Goal: Task Accomplishment & Management: Use online tool/utility

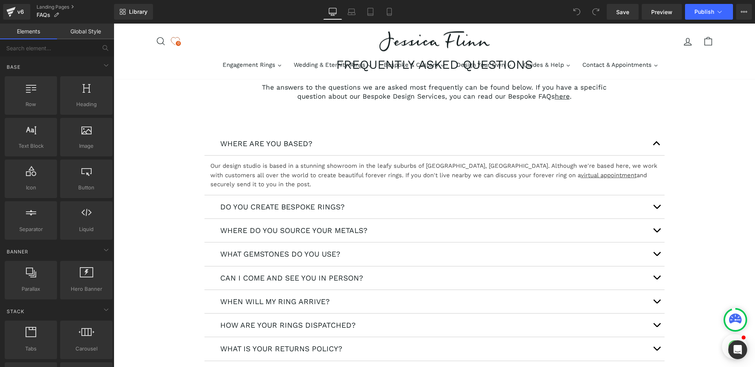
scroll to position [62, 0]
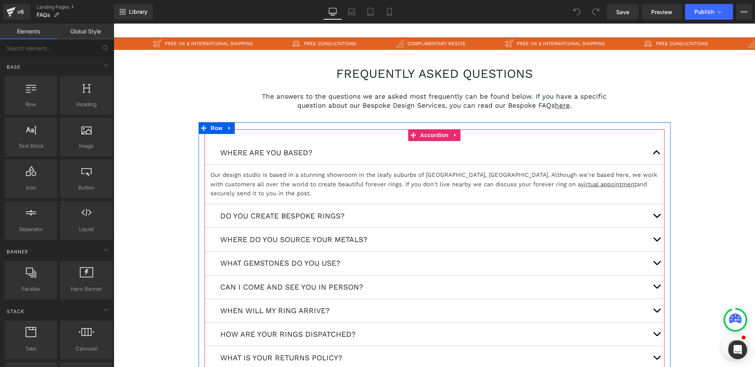
click at [657, 155] on span "button" at bounding box center [657, 155] width 0 height 0
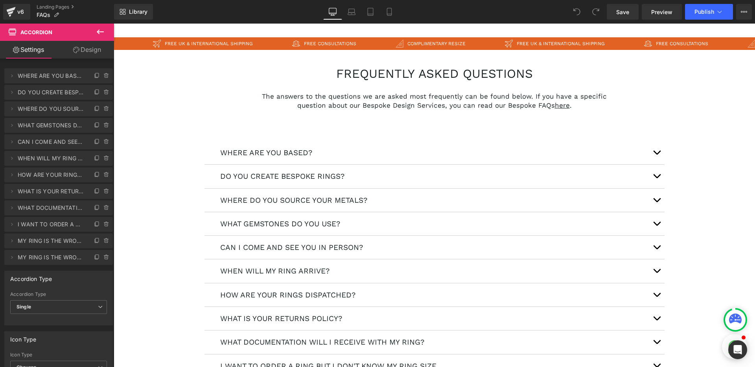
click at [166, 155] on div "FREQUENTLY ASKED QUESTIONS Heading The answers to the questions we are asked mo…" at bounding box center [434, 297] width 641 height 495
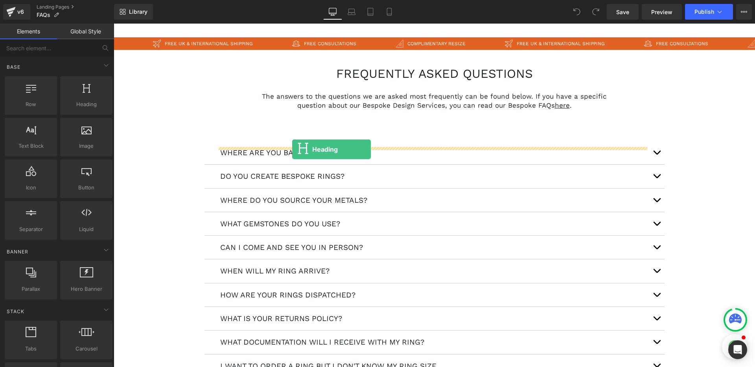
drag, startPoint x: 208, startPoint y: 127, endPoint x: 292, endPoint y: 149, distance: 87.4
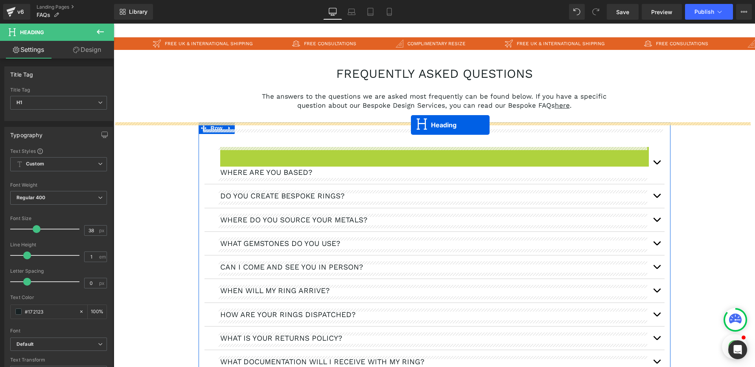
drag, startPoint x: 412, startPoint y: 154, endPoint x: 411, endPoint y: 125, distance: 28.7
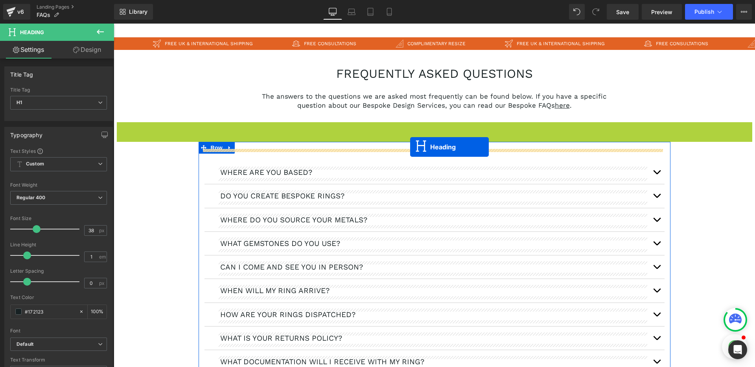
drag, startPoint x: 413, startPoint y: 129, endPoint x: 410, endPoint y: 147, distance: 18.4
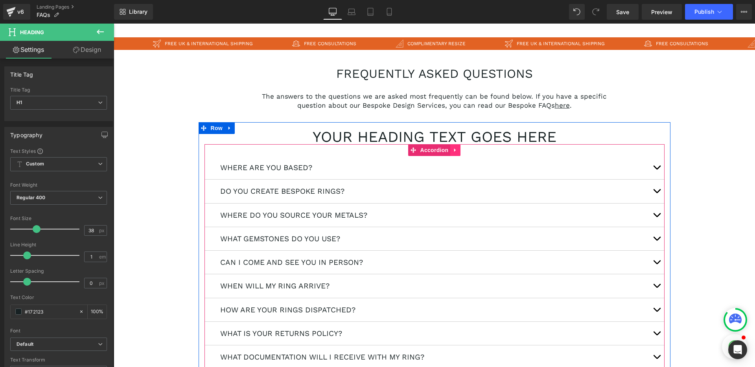
click at [450, 153] on link at bounding box center [455, 150] width 10 height 12
click at [449, 153] on link at bounding box center [450, 150] width 10 height 12
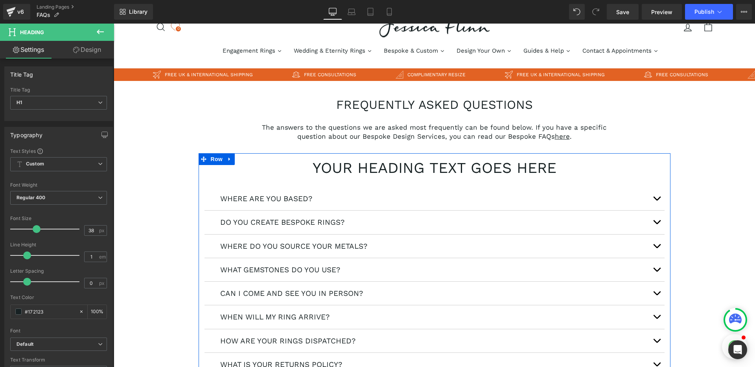
scroll to position [26, 0]
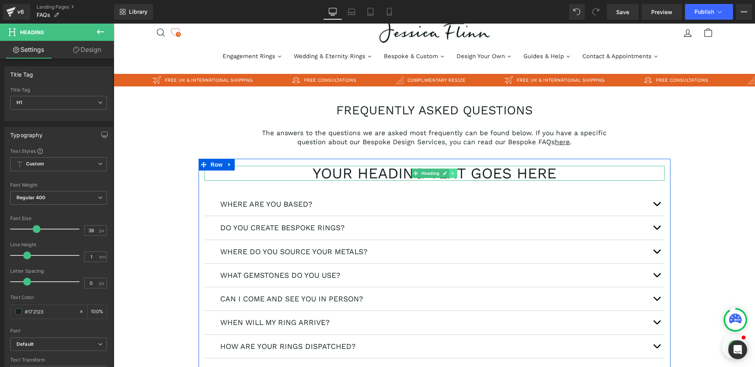
click at [451, 173] on icon at bounding box center [453, 173] width 4 height 5
click at [276, 193] on div "WHERE ARE YOU BASED? Text Block" at bounding box center [434, 205] width 460 height 24
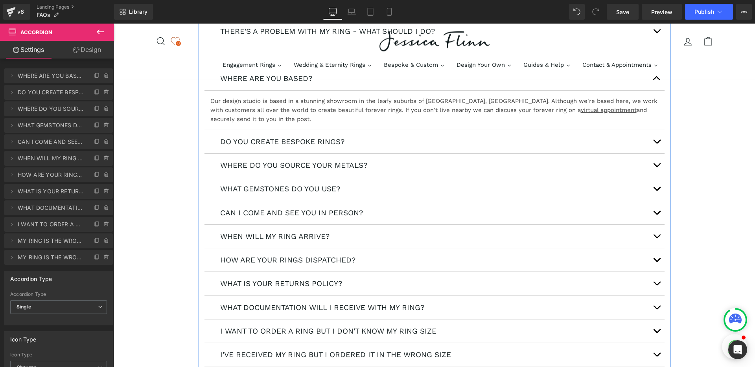
scroll to position [459, 0]
click at [268, 133] on div "DO YOU CREATE BESPOKE RINGS? Text Block" at bounding box center [434, 143] width 460 height 24
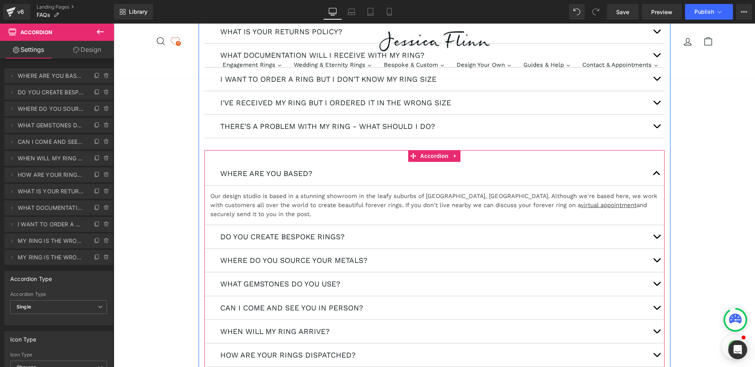
scroll to position [357, 0]
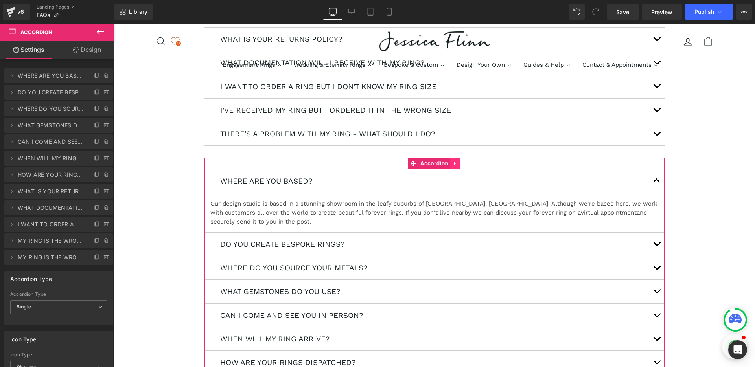
click at [452, 162] on icon at bounding box center [455, 164] width 6 height 6
click at [458, 165] on icon at bounding box center [461, 164] width 6 height 6
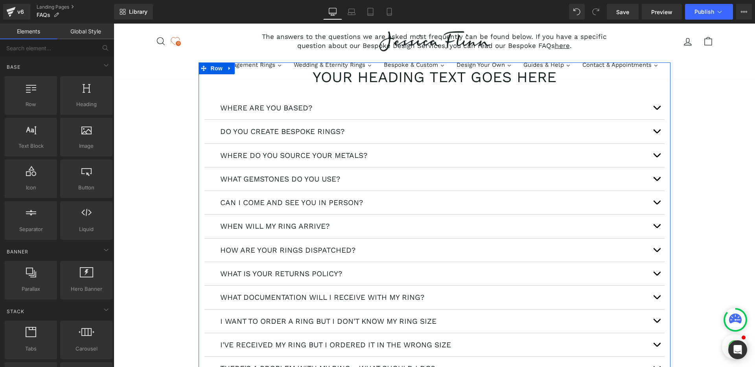
scroll to position [96, 0]
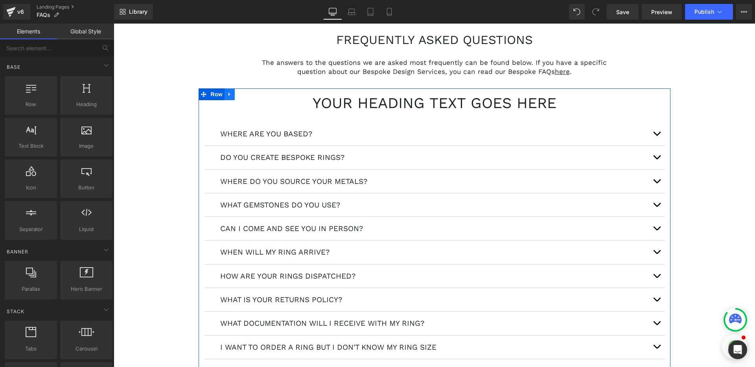
click at [227, 95] on icon at bounding box center [230, 95] width 6 height 6
click at [237, 95] on icon at bounding box center [240, 95] width 6 height 6
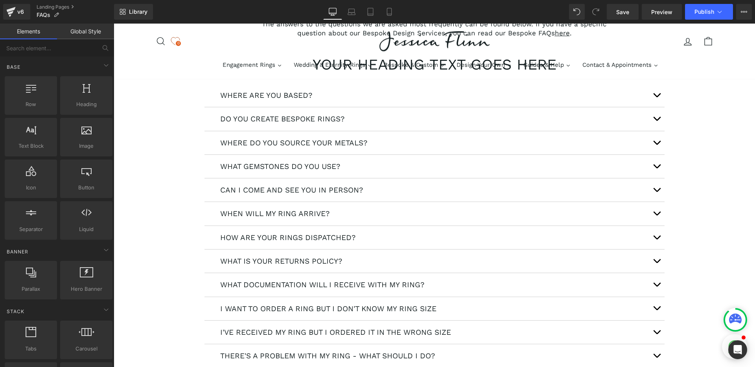
scroll to position [0, 0]
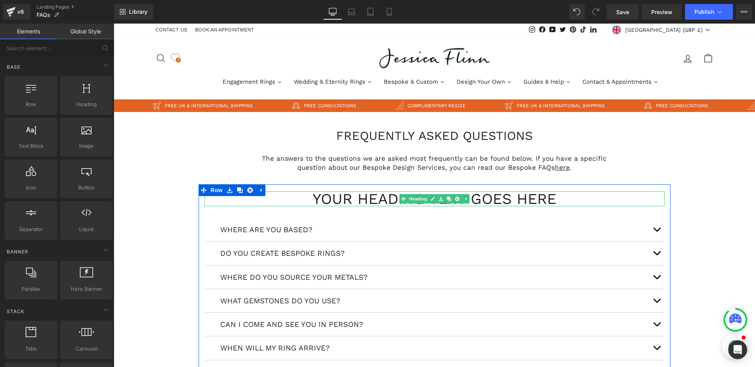
click at [379, 199] on h1 "Your heading text goes here" at bounding box center [434, 198] width 460 height 15
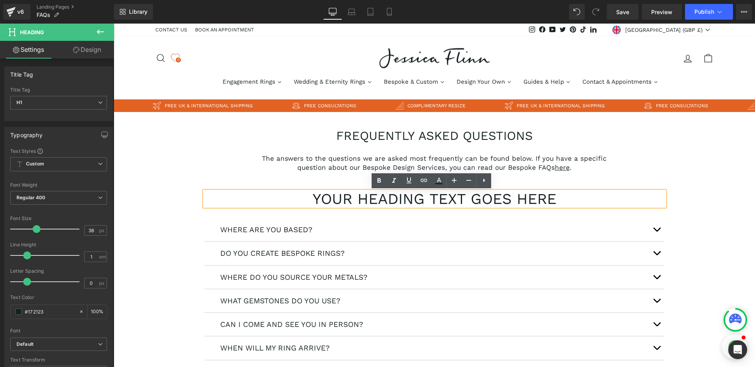
click at [402, 200] on h1 "Your heading text goes here" at bounding box center [434, 198] width 460 height 15
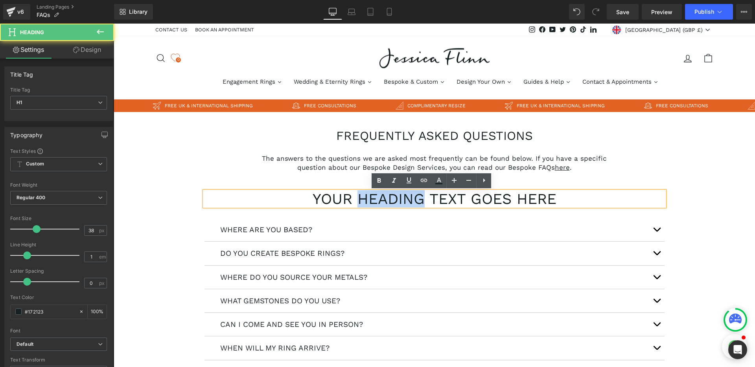
click at [402, 200] on h1 "Your heading text goes here" at bounding box center [434, 198] width 460 height 15
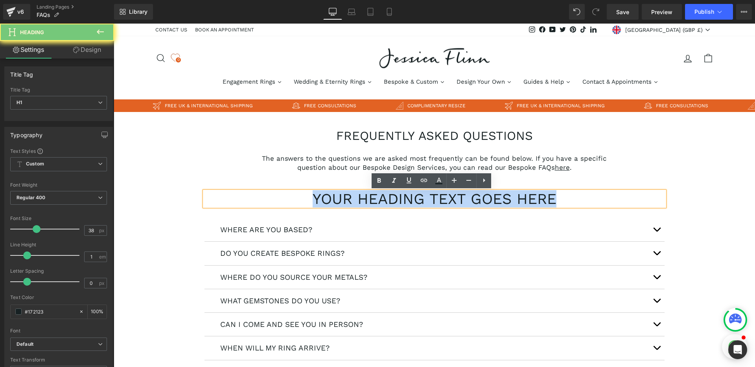
click at [402, 200] on h1 "Your heading text goes here" at bounding box center [434, 198] width 460 height 15
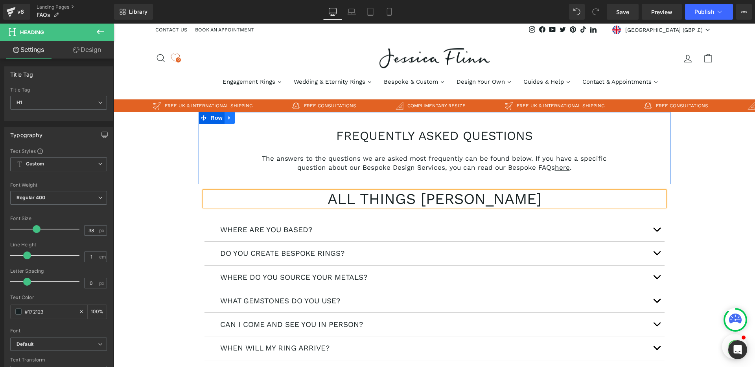
click at [228, 123] on link at bounding box center [229, 118] width 10 height 12
click at [245, 121] on link at bounding box center [250, 118] width 10 height 12
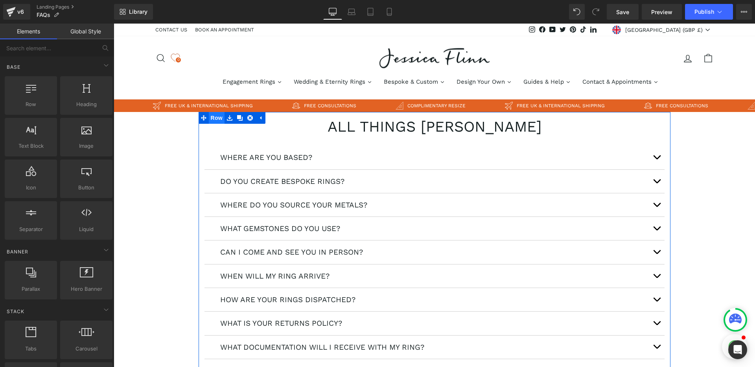
click at [212, 118] on span "Row" at bounding box center [217, 118] width 16 height 12
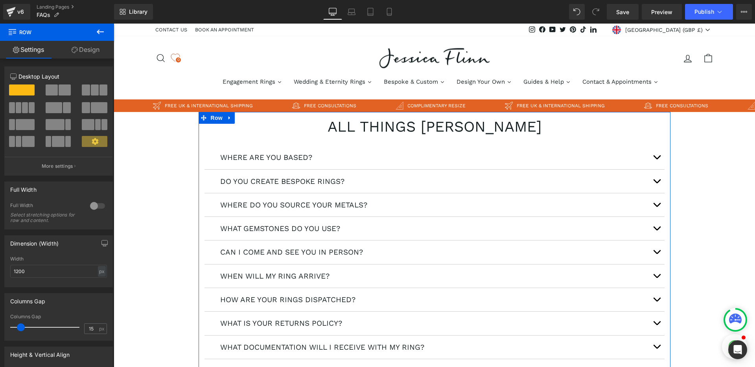
click at [83, 48] on link "Design" at bounding box center [85, 50] width 57 height 18
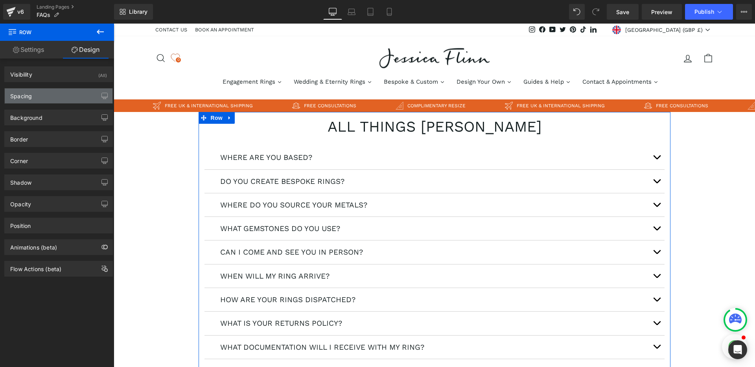
click at [51, 92] on div "Spacing" at bounding box center [59, 95] width 108 height 15
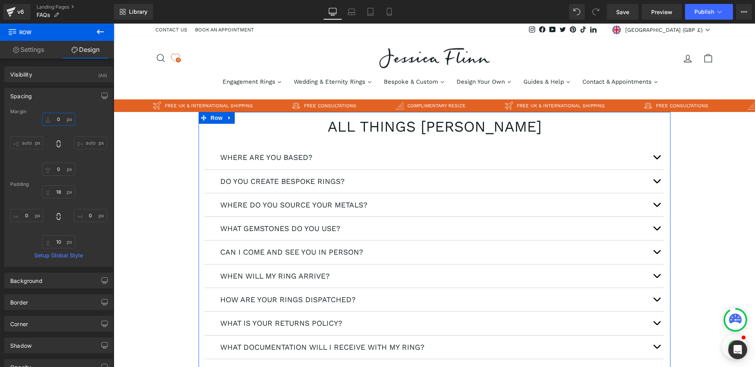
click at [62, 121] on input "0" at bounding box center [58, 119] width 33 height 13
type input "20"
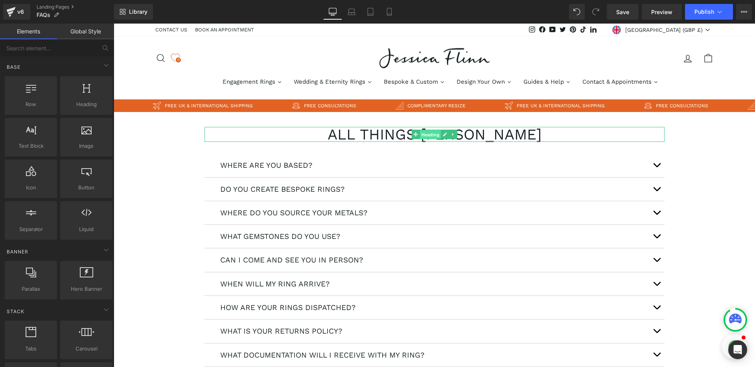
click at [411, 136] on link "Heading" at bounding box center [425, 134] width 29 height 9
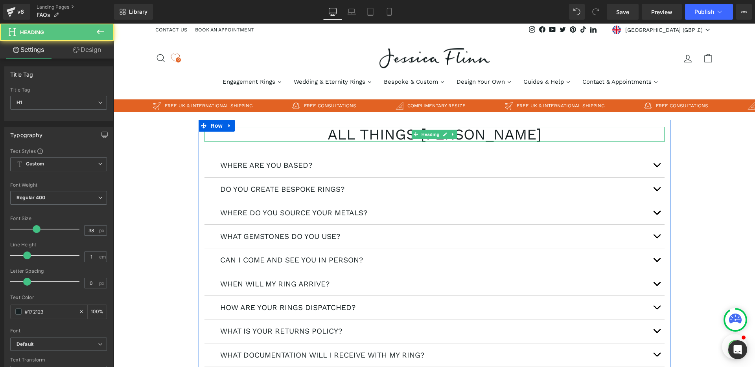
click at [394, 138] on h1 "all things [PERSON_NAME]" at bounding box center [434, 134] width 460 height 15
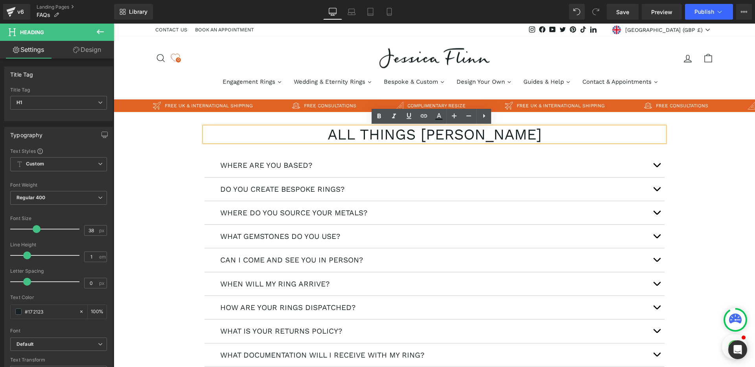
click at [405, 137] on h1 "all things [PERSON_NAME]" at bounding box center [434, 134] width 460 height 15
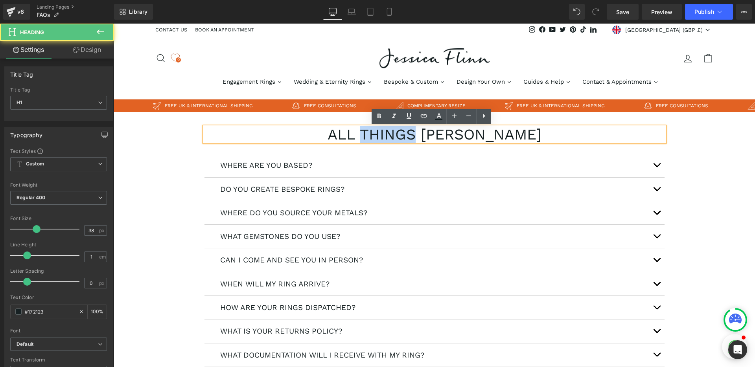
click at [405, 137] on h1 "all things [PERSON_NAME]" at bounding box center [434, 134] width 460 height 15
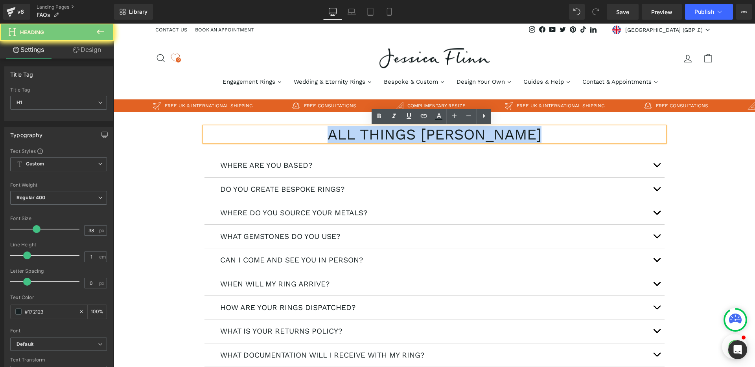
click at [405, 137] on h1 "all things [PERSON_NAME]" at bounding box center [434, 134] width 460 height 15
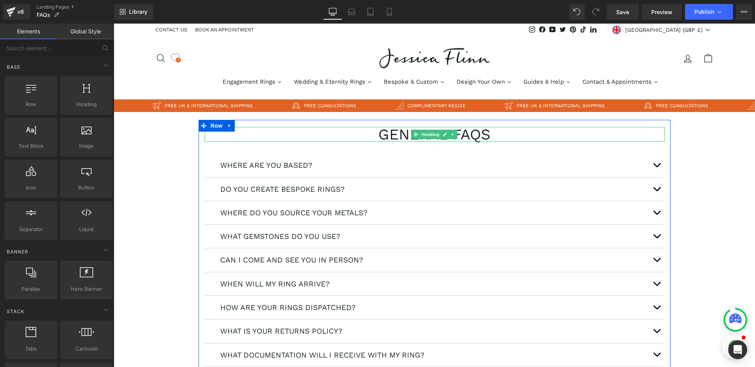
click at [398, 135] on h1 "general faqs" at bounding box center [434, 134] width 460 height 15
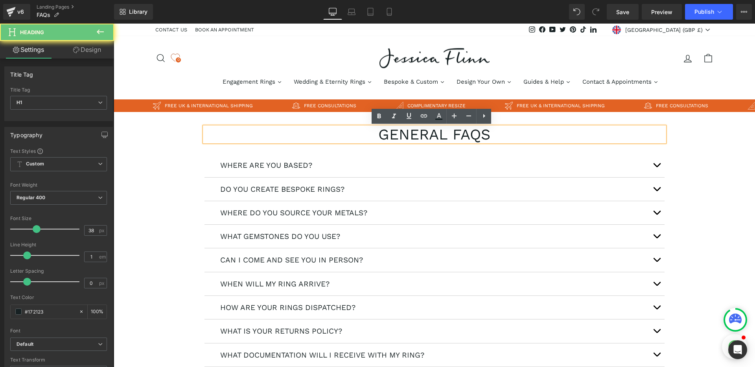
click at [391, 135] on h1 "general faqs" at bounding box center [434, 134] width 460 height 15
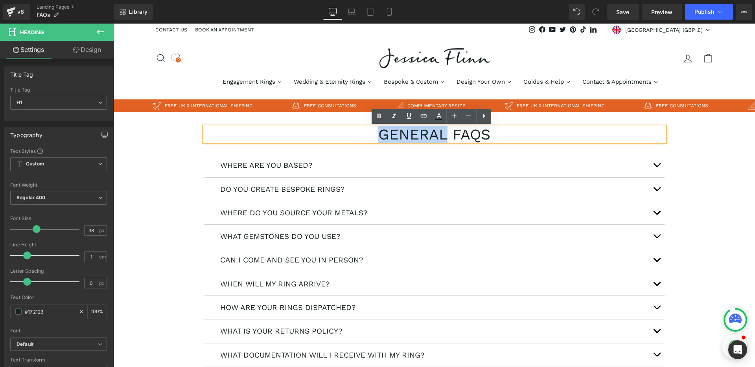
click at [391, 135] on h1 "general faqs" at bounding box center [434, 134] width 460 height 15
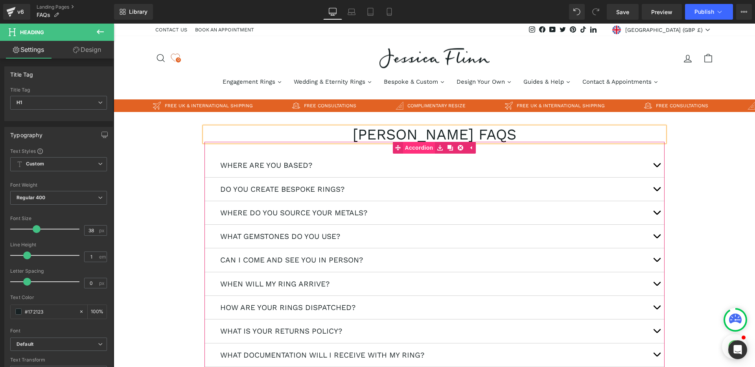
click at [418, 151] on span "Accordion" at bounding box center [419, 148] width 32 height 12
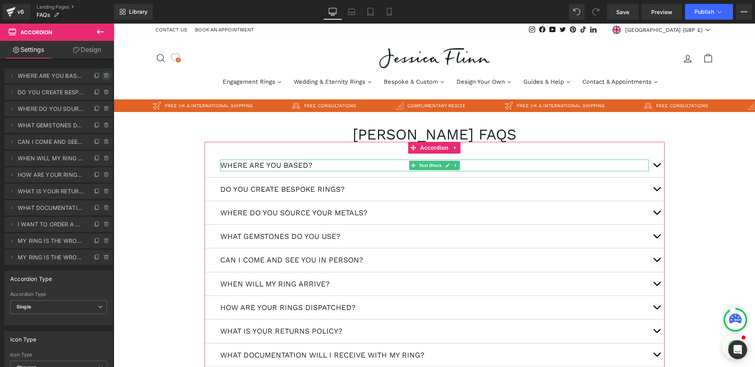
click at [103, 76] on icon at bounding box center [106, 76] width 6 height 6
click at [101, 77] on button "Delete" at bounding box center [98, 76] width 25 height 10
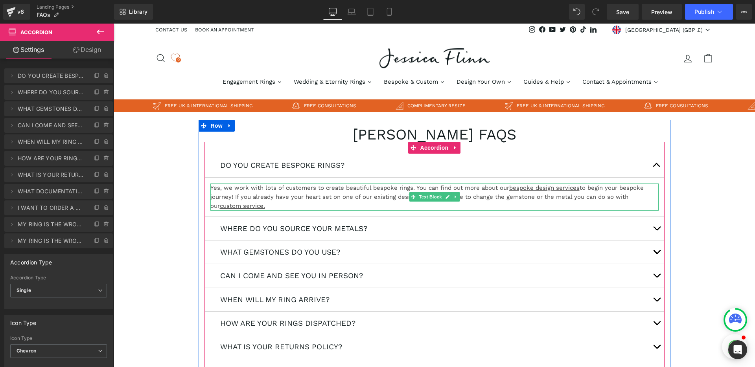
click at [299, 198] on p "Yes, we work with lots of customers to create beautiful bespoke rings. You can …" at bounding box center [434, 197] width 448 height 27
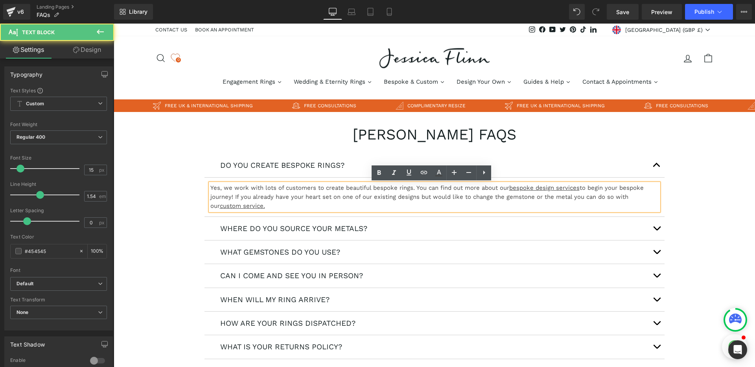
click at [217, 189] on p "Yes, we work with lots of customers to create beautiful bespoke rings. You can …" at bounding box center [434, 197] width 448 height 27
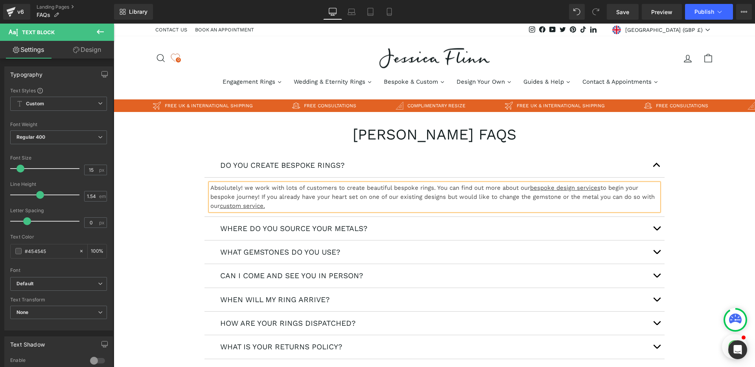
click at [245, 189] on p "Absolutely! we work with lots of customers to create beautiful bespoke rings. Y…" at bounding box center [434, 197] width 448 height 27
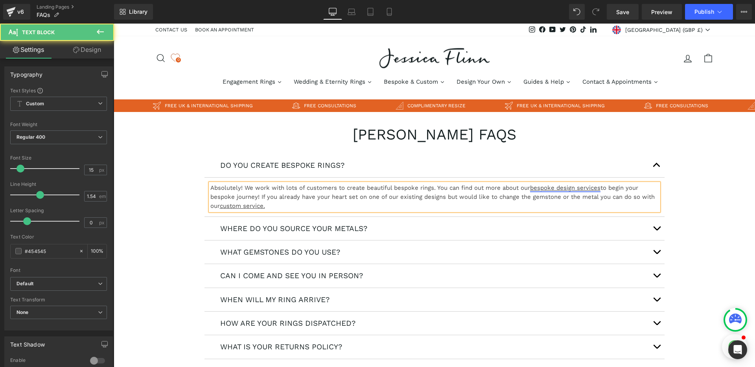
click at [553, 187] on link "bespoke design services" at bounding box center [565, 187] width 70 height 7
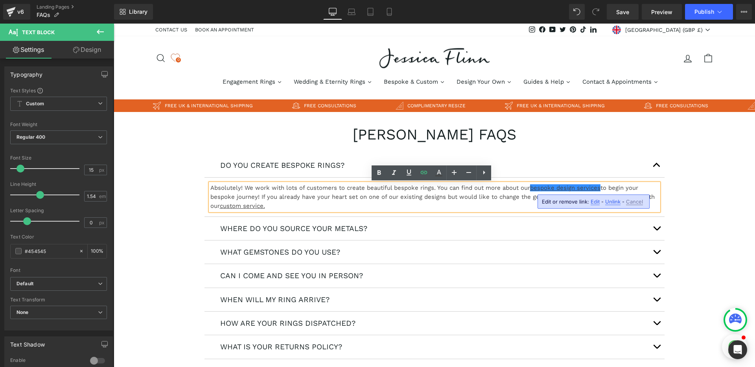
click at [593, 203] on span "Edit" at bounding box center [594, 202] width 9 height 7
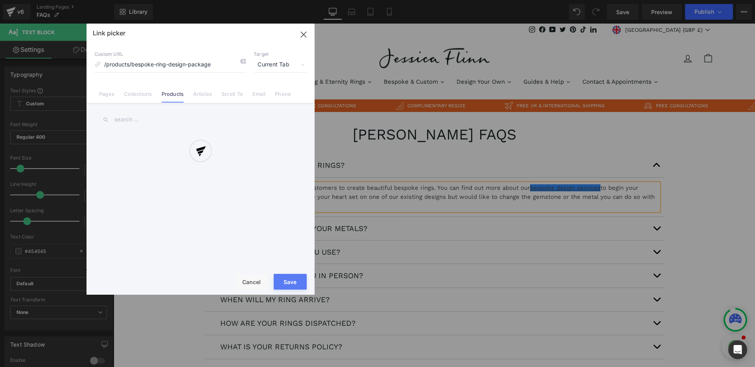
click at [644, 0] on div "Text Color Highlight Color #333333 Edit or remove link: Edit - Unlink - Cancel …" at bounding box center [377, 0] width 755 height 0
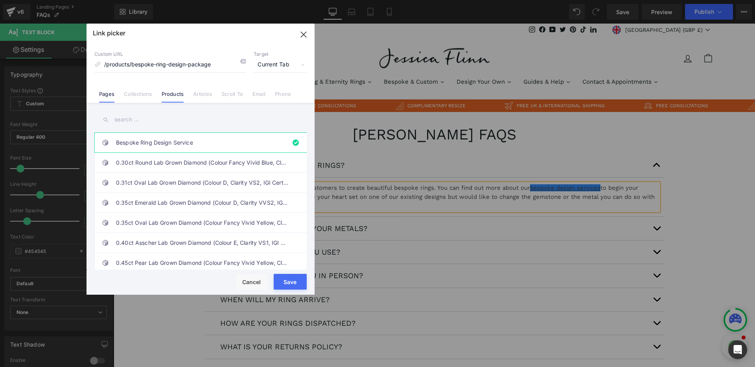
click at [114, 93] on link "Pages" at bounding box center [106, 97] width 15 height 12
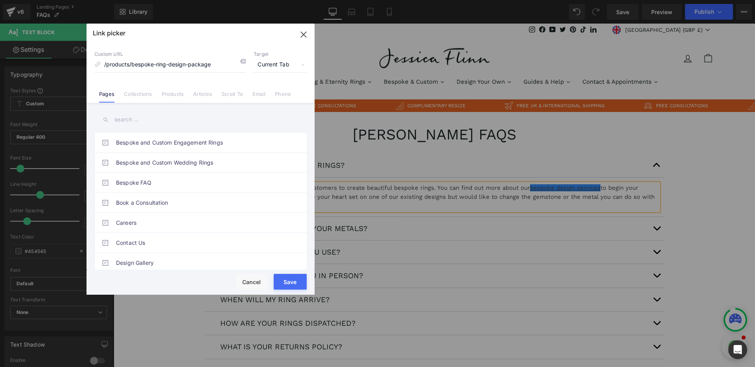
click at [131, 120] on input "text" at bounding box center [200, 120] width 212 height 18
click at [141, 142] on link "Bespoke and Custom Engagement Rings" at bounding box center [202, 143] width 173 height 20
type input "/pages/bespoke-and-custom-engagement-rings"
drag, startPoint x: 284, startPoint y: 280, endPoint x: 171, endPoint y: 256, distance: 116.0
click at [284, 280] on button "Save" at bounding box center [290, 282] width 33 height 16
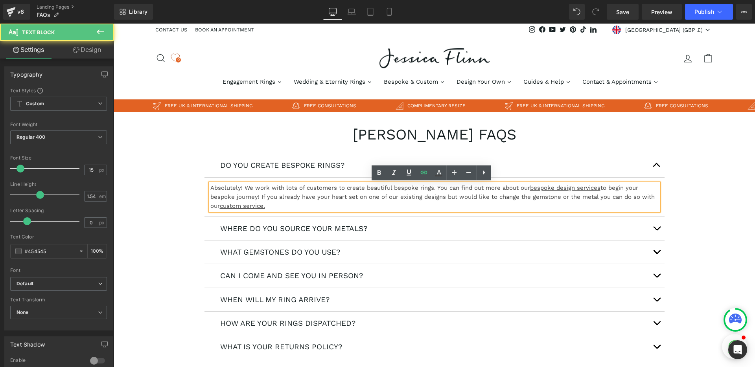
click at [496, 197] on p "Absolutely! We work with lots of customers to create beautiful bespoke rings. Y…" at bounding box center [434, 197] width 448 height 27
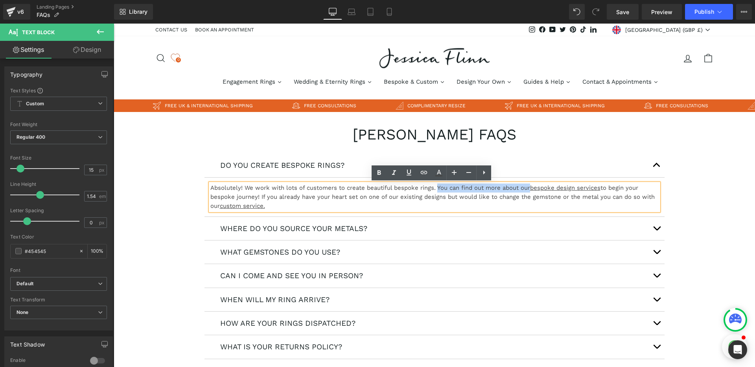
drag, startPoint x: 435, startPoint y: 188, endPoint x: 528, endPoint y: 190, distance: 93.2
click at [528, 190] on p "Absolutely! We work with lots of customers to create beautiful bespoke rings. Y…" at bounding box center [434, 197] width 448 height 27
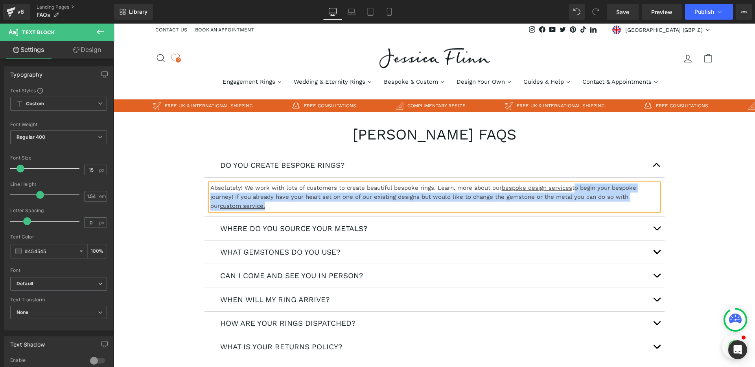
drag, startPoint x: 573, startPoint y: 188, endPoint x: 574, endPoint y: 202, distance: 14.6
click at [574, 202] on p "Absolutely! We work with lots of customers to create beautiful bespoke rings. L…" at bounding box center [434, 197] width 448 height 27
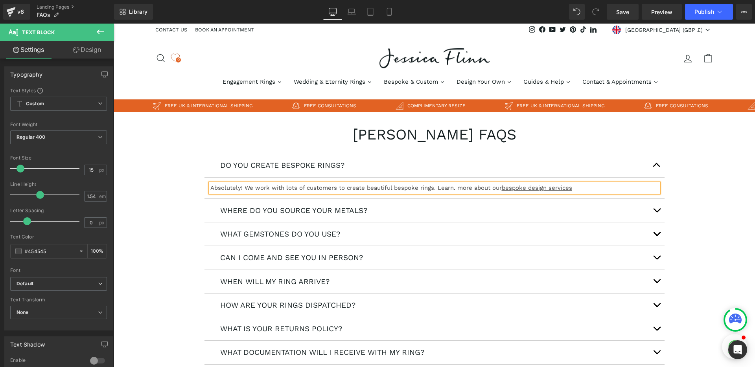
click at [452, 189] on p "Absolutely! We work with lots of customers to create beautiful bespoke rings. L…" at bounding box center [434, 188] width 448 height 9
click at [589, 192] on p "Absolutely! We work with lots of customers to create beautiful bespoke rings. L…" at bounding box center [434, 188] width 448 height 9
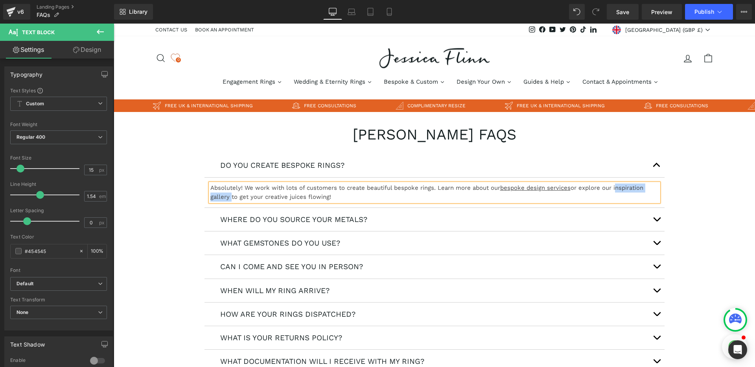
drag, startPoint x: 614, startPoint y: 189, endPoint x: 226, endPoint y: 198, distance: 388.1
click at [226, 198] on p "Absolutely! We work with lots of customers to create beautiful bespoke rings. L…" at bounding box center [434, 193] width 448 height 18
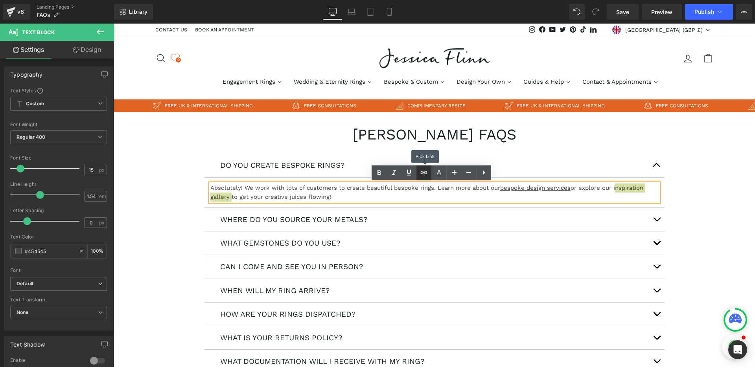
click at [425, 174] on icon at bounding box center [423, 172] width 9 height 9
click at [434, 214] on input "text" at bounding box center [447, 214] width 121 height 20
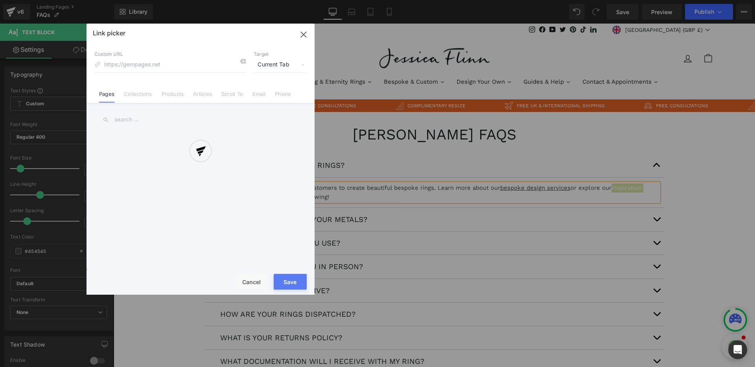
click at [537, 0] on div "Text Color Highlight Color #333333 Edit or remove link: Edit - Unlink - Cancel …" at bounding box center [377, 0] width 755 height 0
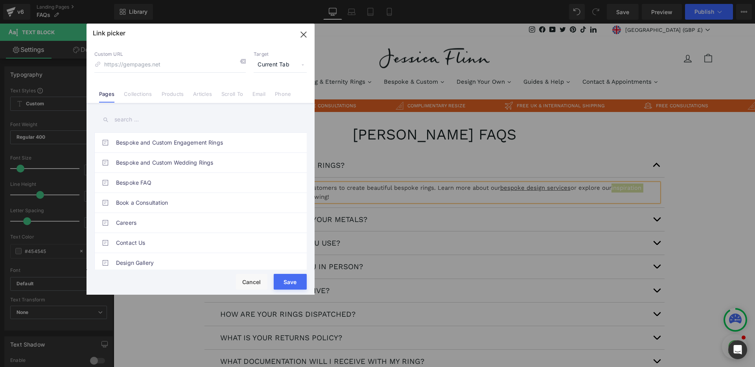
click at [125, 120] on input "text" at bounding box center [200, 120] width 212 height 18
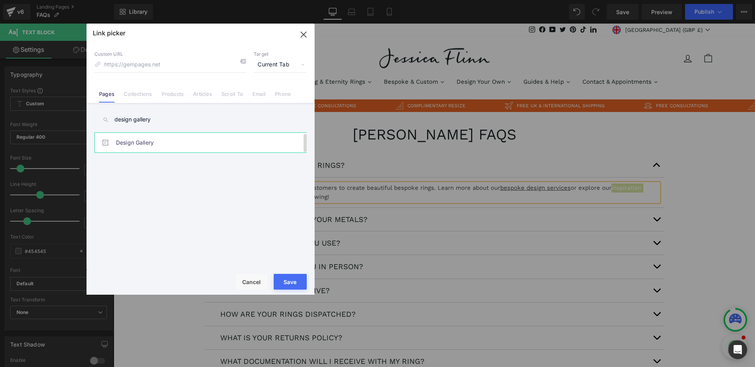
type input "design gallery"
click at [131, 142] on link "Design Gallery" at bounding box center [202, 143] width 173 height 20
type input "/pages/design-gallery"
click at [291, 285] on button "Save" at bounding box center [290, 282] width 33 height 16
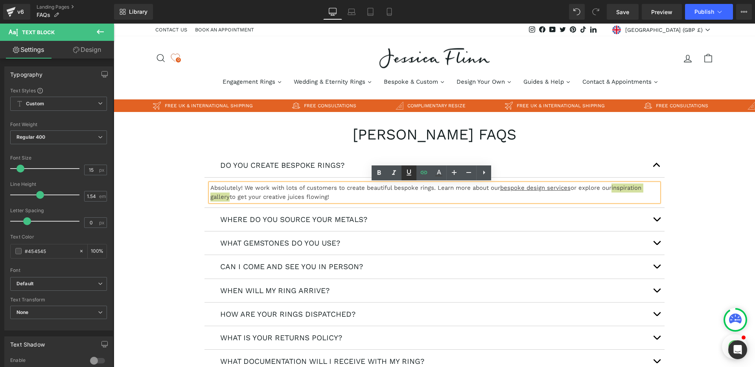
click at [409, 176] on icon at bounding box center [408, 172] width 9 height 9
click at [338, 197] on p "Absolutely! We work with lots of customers to create beautiful bespoke rings. L…" at bounding box center [434, 193] width 448 height 18
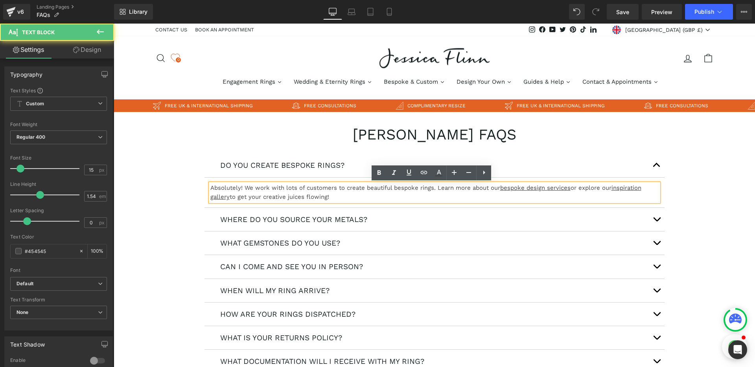
click at [348, 195] on p "Absolutely! We work with lots of customers to create beautiful bespoke rings. L…" at bounding box center [434, 193] width 448 height 18
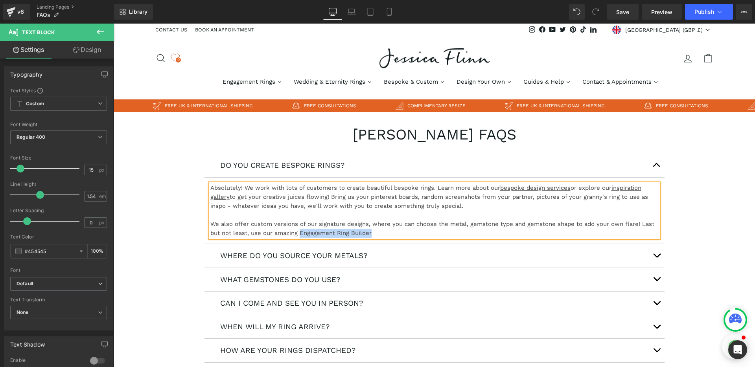
drag, startPoint x: 298, startPoint y: 233, endPoint x: 369, endPoint y: 235, distance: 71.6
click at [369, 235] on p "We also offer custom versions of our signature designs, where you can choose th…" at bounding box center [434, 229] width 448 height 18
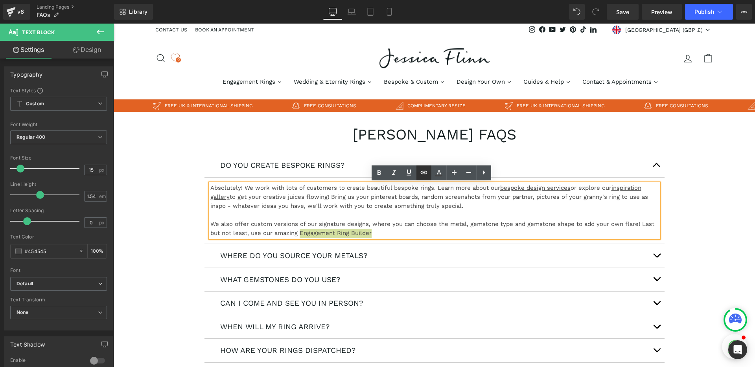
click at [423, 175] on icon at bounding box center [423, 172] width 9 height 9
click at [440, 0] on div "Text Color Highlight Color #333333 Edit or remove link: Edit - Unlink - Cancel" at bounding box center [377, 0] width 755 height 0
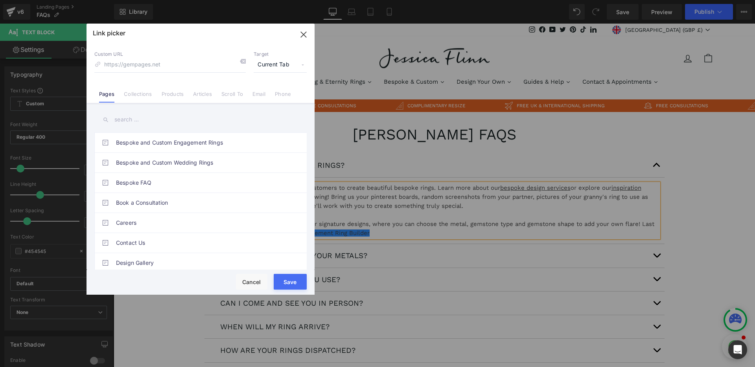
click at [130, 119] on input "text" at bounding box center [200, 120] width 212 height 18
type input "ring builder"
click at [137, 143] on link "Ring Builder" at bounding box center [202, 143] width 173 height 20
type input "/pages/ring-builder"
click at [287, 279] on button "Save" at bounding box center [290, 282] width 33 height 16
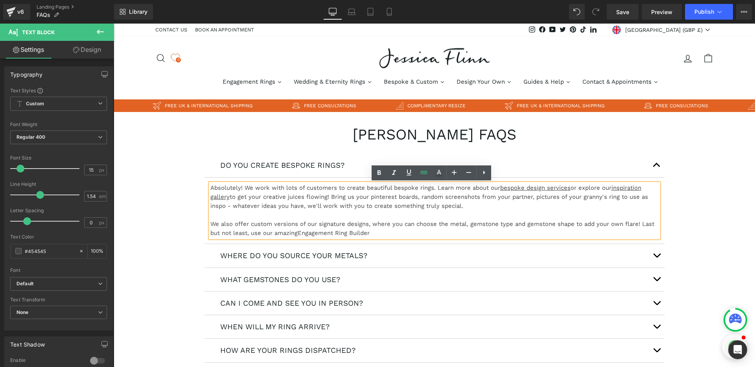
click at [383, 232] on p "We also offer custom versions of our signature designs, where you can choose th…" at bounding box center [434, 229] width 448 height 18
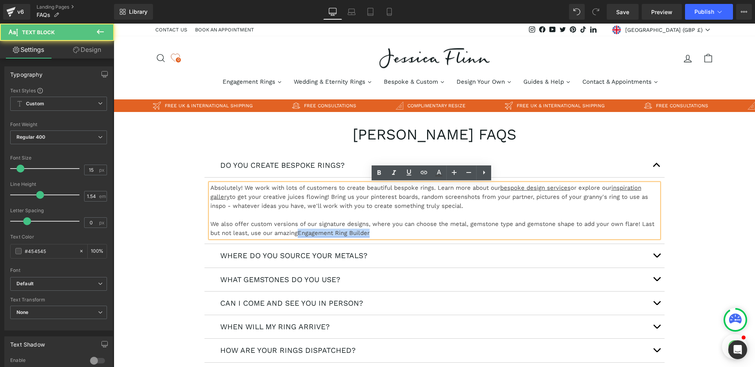
drag, startPoint x: 297, startPoint y: 234, endPoint x: 369, endPoint y: 234, distance: 71.9
click at [369, 234] on link "Engagement Ring Builder" at bounding box center [334, 233] width 72 height 7
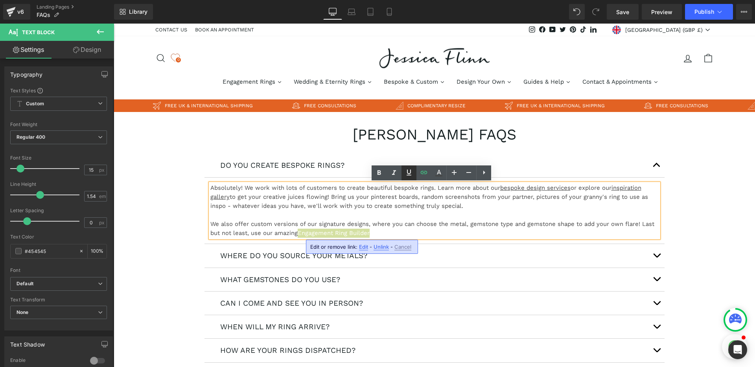
click at [408, 175] on icon at bounding box center [408, 172] width 9 height 9
click at [389, 231] on p "We also offer custom versions of our signature designs, where you can choose th…" at bounding box center [434, 229] width 448 height 18
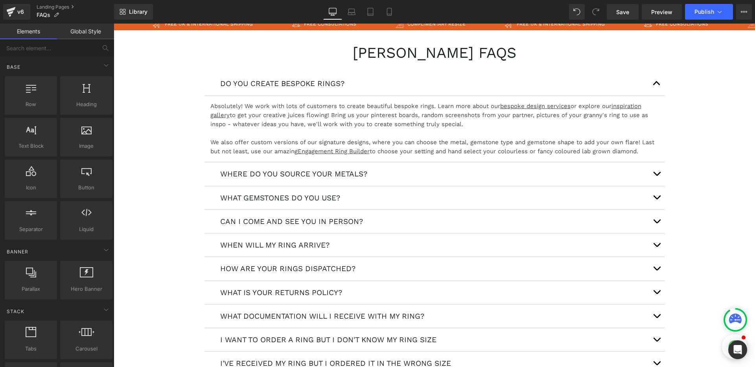
scroll to position [83, 0]
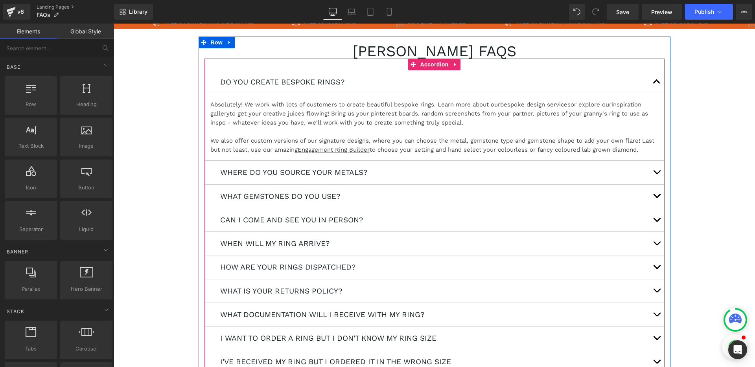
click at [657, 174] on span "button" at bounding box center [657, 174] width 0 height 0
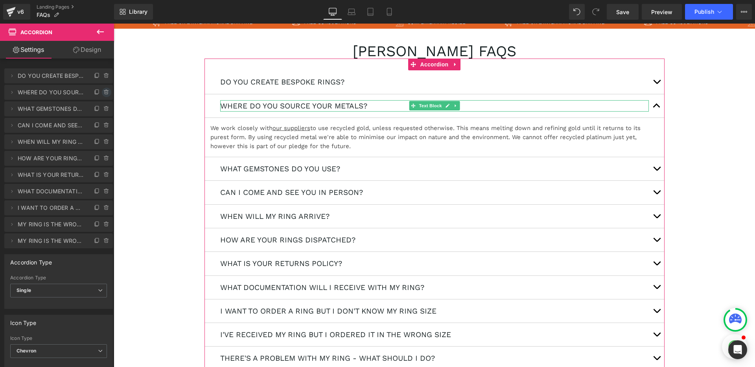
click at [105, 90] on icon at bounding box center [106, 90] width 2 height 1
click at [100, 92] on button "Delete" at bounding box center [98, 93] width 25 height 10
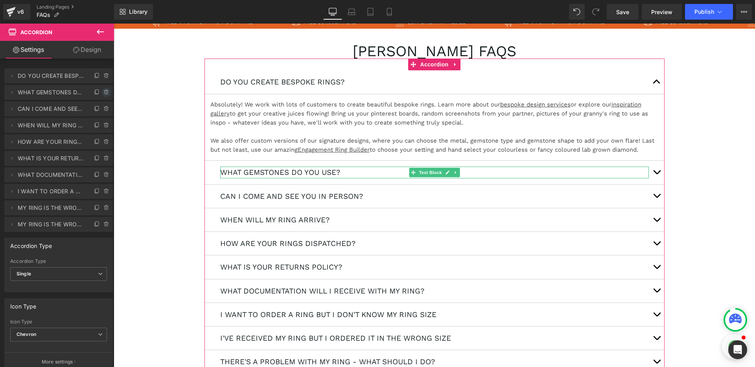
click at [105, 93] on icon at bounding box center [106, 92] width 6 height 6
click at [102, 96] on button "Delete" at bounding box center [98, 93] width 25 height 10
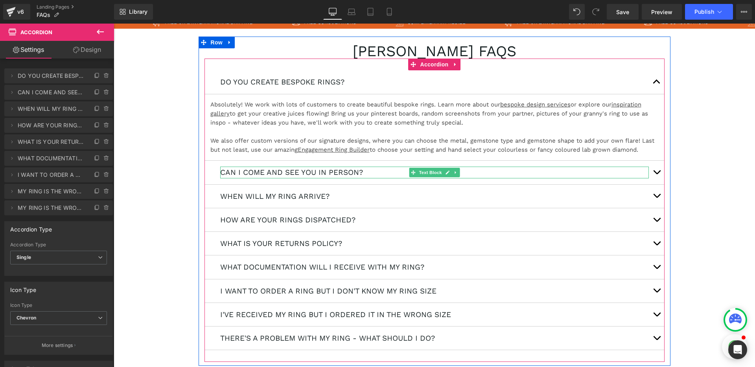
click at [343, 175] on p "CAN I COME AND SEE YOU IN PERSON?" at bounding box center [434, 172] width 429 height 11
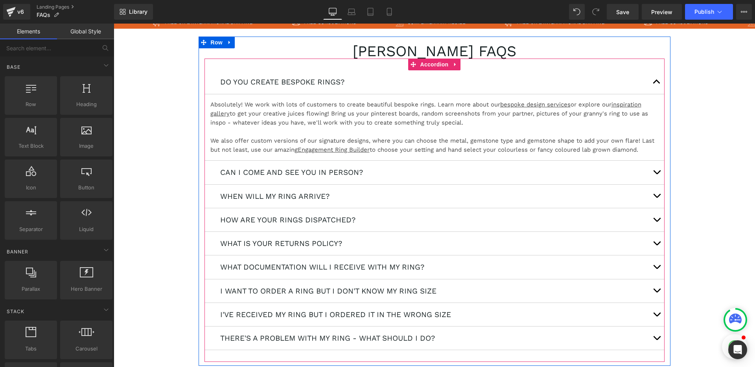
click at [657, 174] on span "button" at bounding box center [657, 174] width 0 height 0
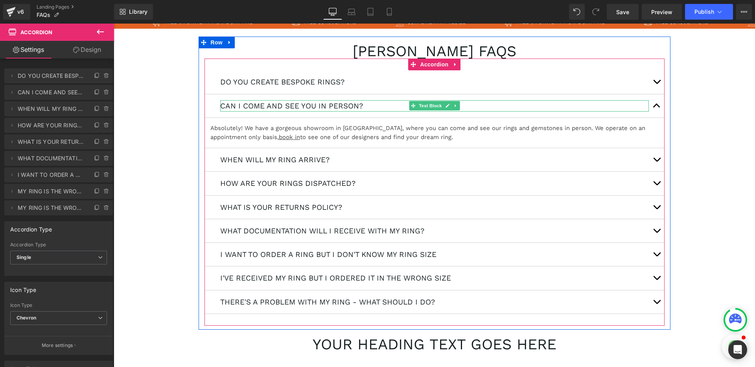
click at [301, 106] on p "CAN I COME AND SEE YOU IN PERSON?" at bounding box center [434, 105] width 429 height 11
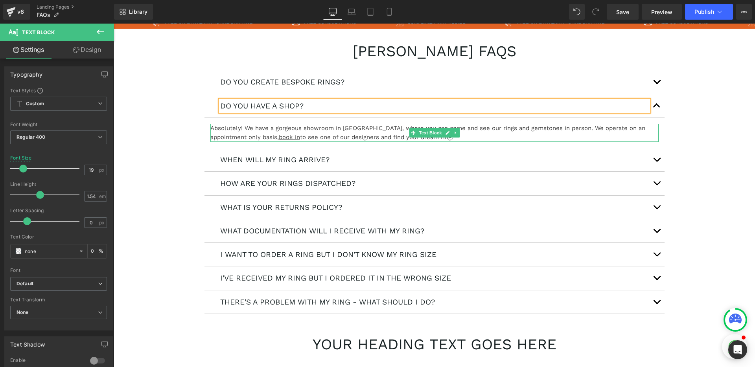
click at [305, 127] on p "Absolutely! We have a gorgeous showroom in [GEOGRAPHIC_DATA], where you can com…" at bounding box center [434, 133] width 448 height 18
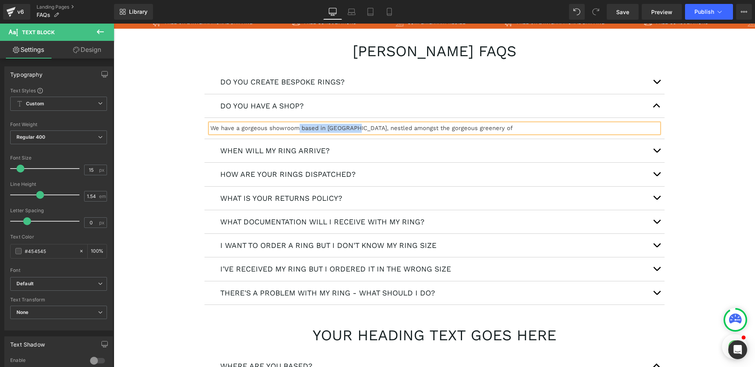
drag, startPoint x: 350, startPoint y: 128, endPoint x: 296, endPoint y: 128, distance: 54.6
click at [296, 128] on p "We have a gorgeous showroom based in [GEOGRAPHIC_DATA], nestled amongst the gor…" at bounding box center [434, 128] width 448 height 9
click at [268, 128] on p "We have a gorgeous showroom, nestled amongst the gorgeous greenery of" at bounding box center [434, 128] width 448 height 9
click at [487, 128] on p "We have a gorgeous appointment-only showroom, nestled amongst the gorgeous gree…" at bounding box center [434, 128] width 448 height 9
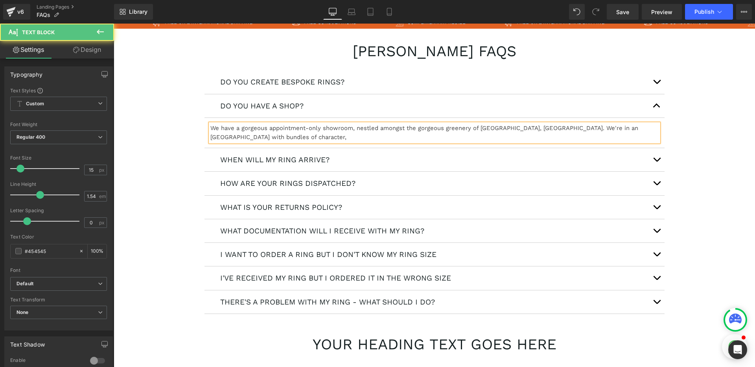
click at [266, 130] on p "We have a gorgeous appointment-only showroom, nestled amongst the gorgeous gree…" at bounding box center [434, 133] width 448 height 18
click at [301, 139] on p "We have a gorgeous Art Deco appointment-only showroom, nestled amongst the gorg…" at bounding box center [434, 133] width 448 height 18
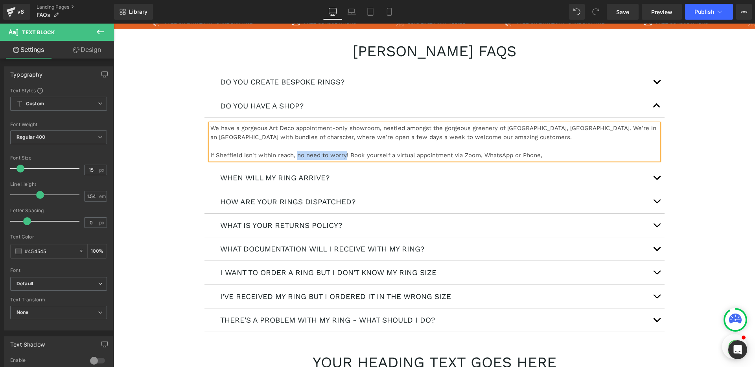
drag, startPoint x: 343, startPoint y: 156, endPoint x: 296, endPoint y: 156, distance: 47.2
click at [296, 156] on p "If Sheffield isn't within reach, no need to worry! Book yourself a virtual appo…" at bounding box center [434, 155] width 448 height 9
click at [550, 157] on p "If Sheffield isn't within reach, don't worry! Book yourself a virtual appointme…" at bounding box center [434, 155] width 448 height 9
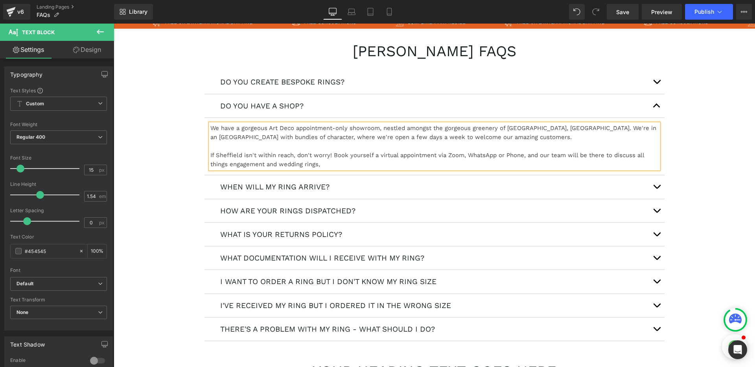
drag, startPoint x: 321, startPoint y: 165, endPoint x: 527, endPoint y: 157, distance: 206.2
click at [527, 157] on p "If Sheffield isn't within reach, don't worry! Book yourself a virtual appointme…" at bounding box center [434, 160] width 448 height 18
click at [515, 135] on p "We have a gorgeous Art Deco appointment-only showroom, nestled amongst the gorg…" at bounding box center [434, 133] width 448 height 18
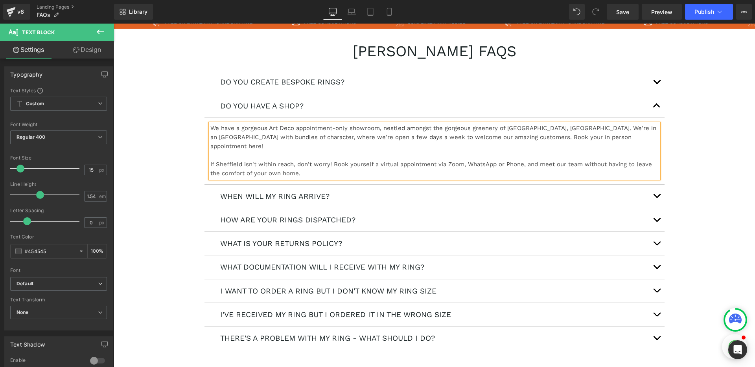
click at [601, 137] on p "We have a gorgeous Art Deco appointment-only showroom, nestled amongst the gorg…" at bounding box center [434, 137] width 448 height 27
click at [425, 116] on icon at bounding box center [423, 112] width 9 height 9
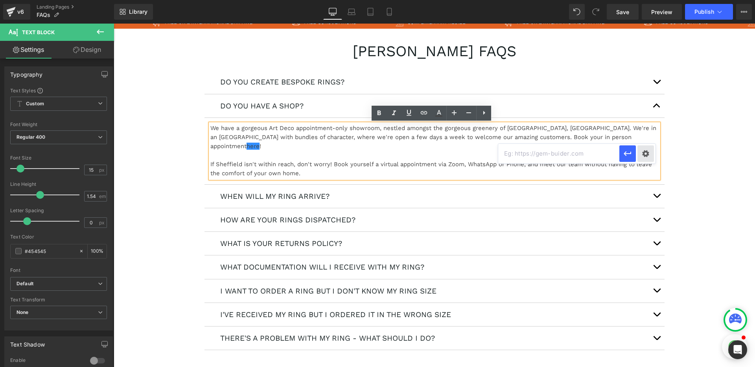
click at [650, 0] on div "Text Color Highlight Color #333333 Edit or remove link: Edit - Unlink - Cancel" at bounding box center [377, 0] width 755 height 0
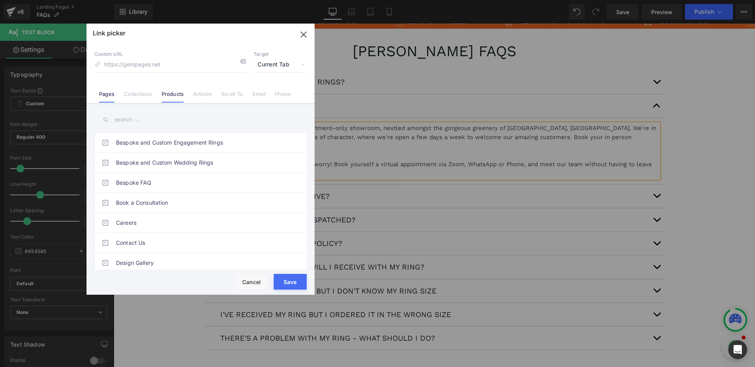
click at [174, 97] on link "Products" at bounding box center [173, 97] width 22 height 12
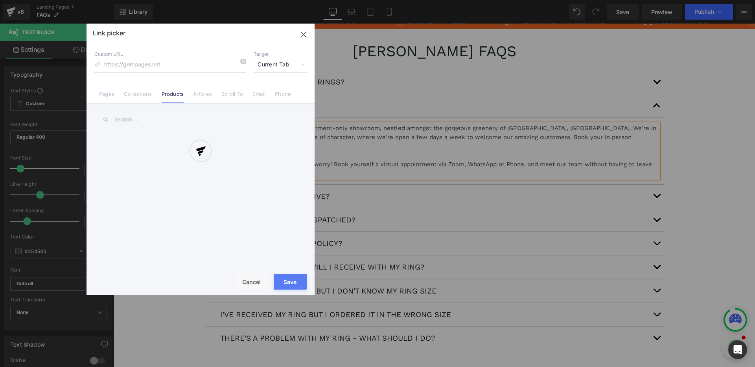
click at [130, 121] on div at bounding box center [200, 159] width 228 height 271
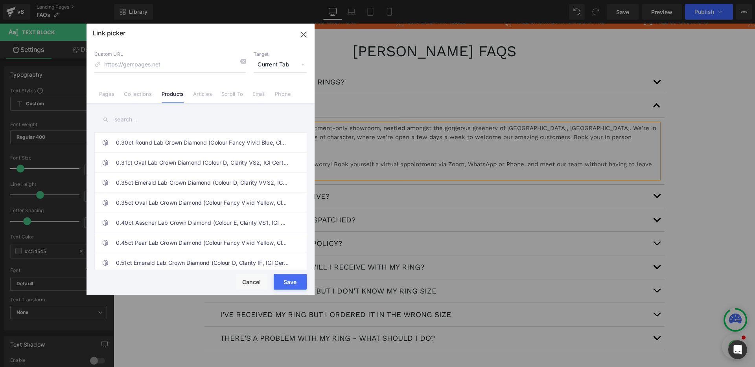
click at [130, 120] on input "text" at bounding box center [200, 120] width 212 height 18
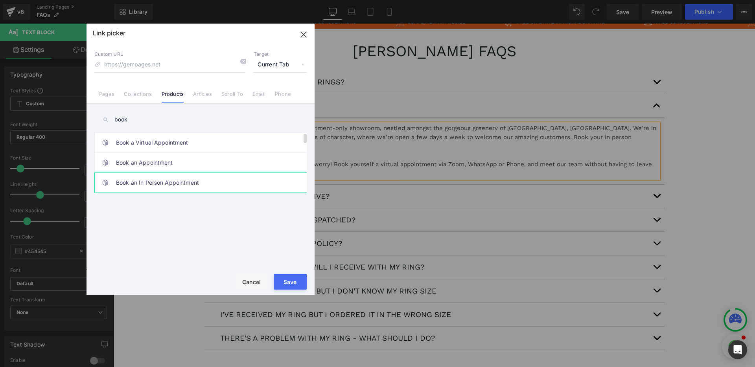
type input "book"
click at [162, 188] on link "Book an In Person Appointment" at bounding box center [202, 183] width 173 height 20
type input "/products/book-an-in-person-appointment"
click at [290, 282] on button "Save" at bounding box center [290, 282] width 33 height 16
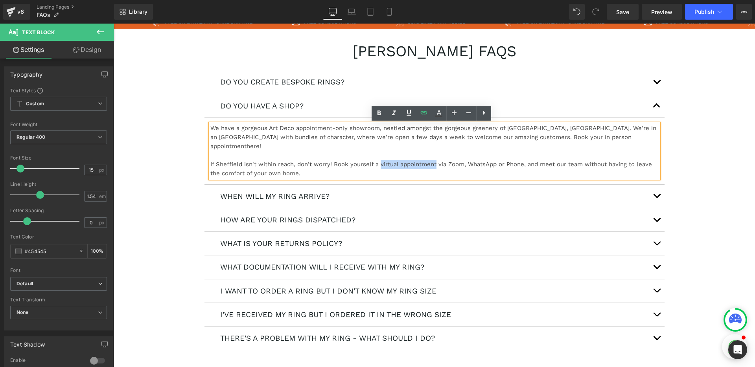
drag, startPoint x: 378, startPoint y: 156, endPoint x: 432, endPoint y: 156, distance: 54.3
click at [432, 160] on p "If Sheffield isn't within reach, don't worry! Book yourself a virtual appointme…" at bounding box center [434, 169] width 448 height 18
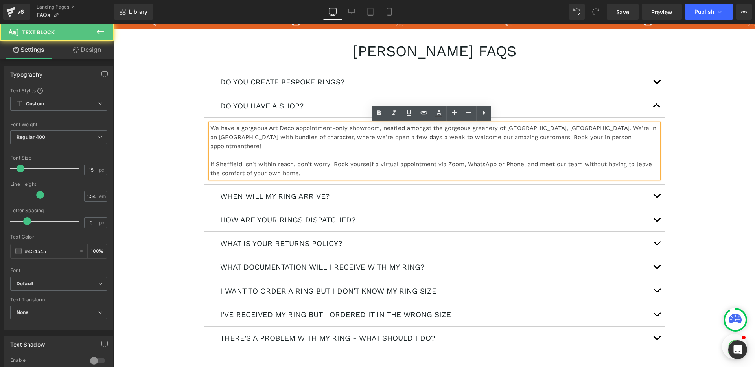
click at [259, 143] on link "here" at bounding box center [252, 146] width 13 height 7
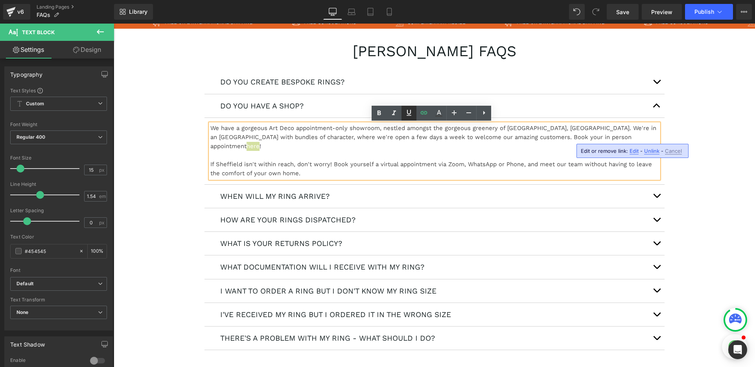
click at [410, 115] on icon at bounding box center [408, 113] width 5 height 6
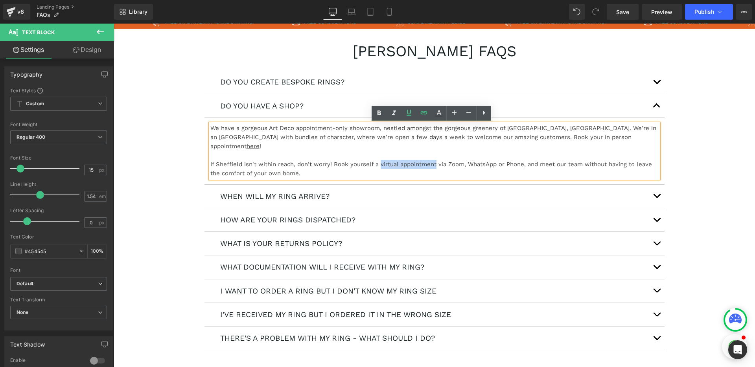
drag, startPoint x: 377, startPoint y: 156, endPoint x: 433, endPoint y: 155, distance: 56.2
click at [433, 160] on p "If Sheffield isn't within reach, don't worry! Book yourself a virtual appointme…" at bounding box center [434, 169] width 448 height 18
click at [411, 115] on icon at bounding box center [408, 112] width 9 height 9
click at [420, 114] on icon at bounding box center [423, 112] width 9 height 9
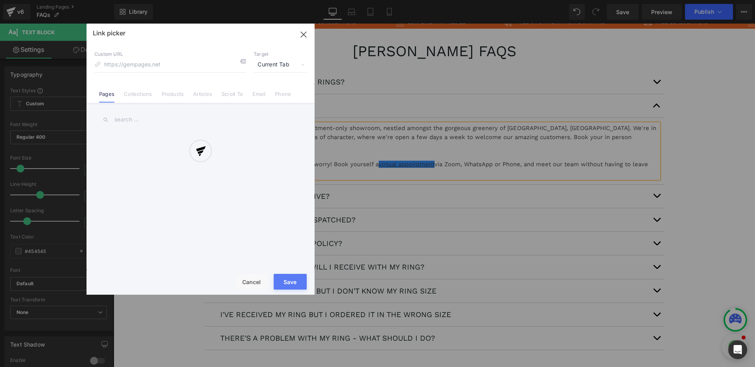
click at [512, 0] on div "Text Color Highlight Color #333333 Edit or remove link: Edit - Unlink - Cancel …" at bounding box center [377, 0] width 755 height 0
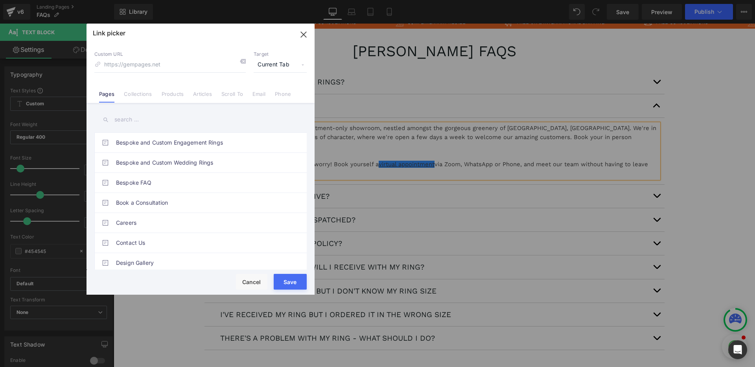
click at [147, 121] on input "text" at bounding box center [200, 120] width 212 height 18
click at [159, 95] on li "Products" at bounding box center [173, 91] width 32 height 14
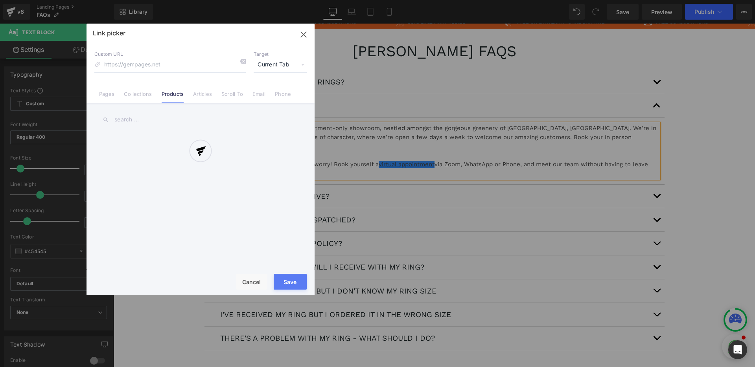
click at [131, 118] on div at bounding box center [200, 159] width 228 height 271
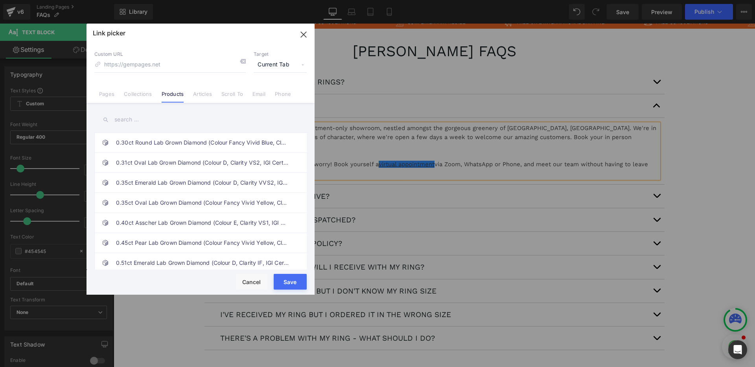
click at [129, 120] on input "text" at bounding box center [200, 120] width 212 height 18
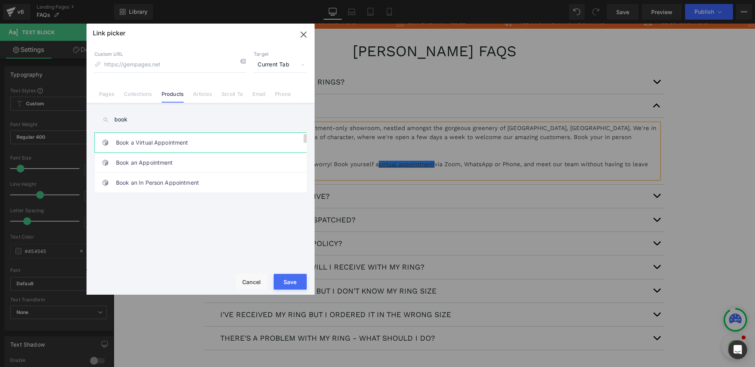
type input "book"
click at [143, 138] on link "Book a Virtual Appointment" at bounding box center [202, 143] width 173 height 20
type input "/products/book-a-virtual-appointment"
click at [285, 279] on button "Save" at bounding box center [290, 282] width 33 height 16
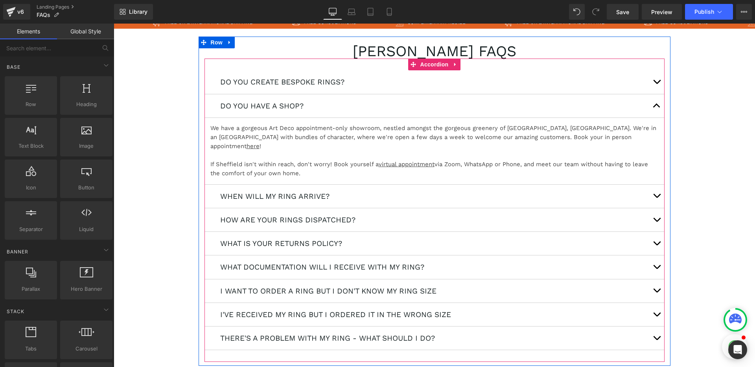
click at [657, 108] on span "button" at bounding box center [657, 108] width 0 height 0
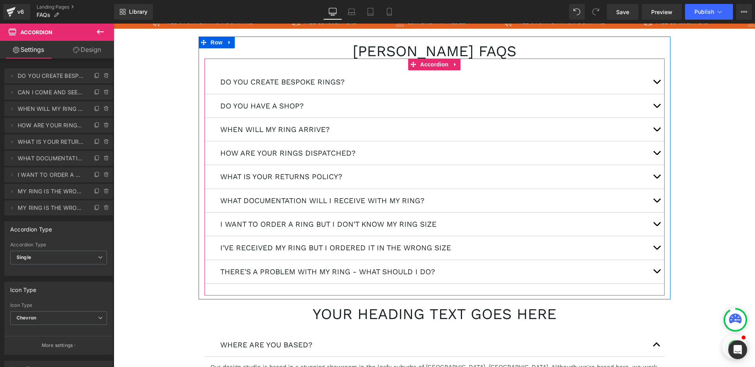
click at [652, 127] on button "button" at bounding box center [657, 129] width 16 height 23
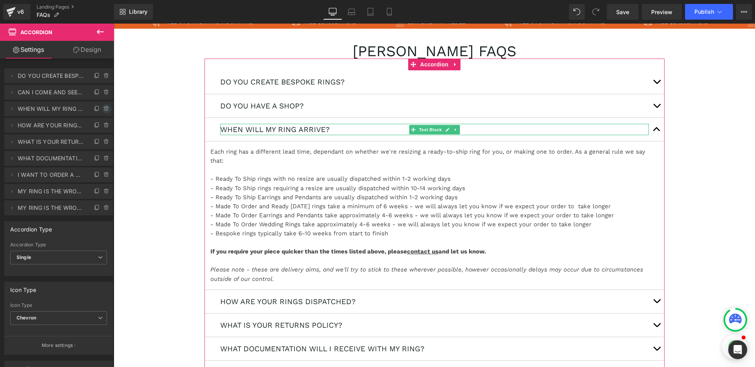
click at [105, 110] on icon at bounding box center [106, 109] width 3 height 4
click at [105, 110] on button "Delete" at bounding box center [98, 109] width 25 height 10
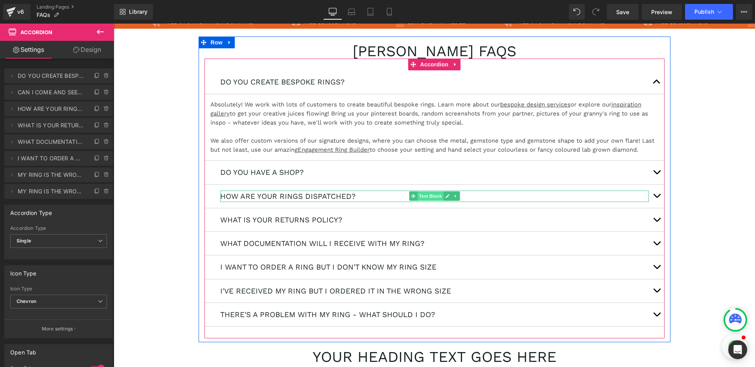
click at [421, 196] on span "Text Block" at bounding box center [430, 195] width 26 height 9
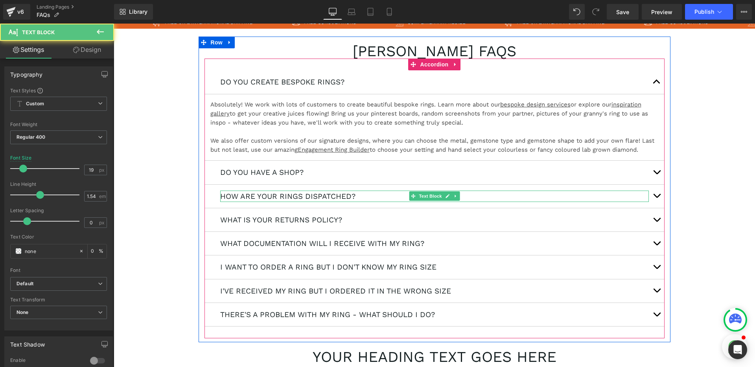
click at [289, 196] on p "HOW ARE YOUR RINGS DISPATCHED?" at bounding box center [434, 196] width 429 height 11
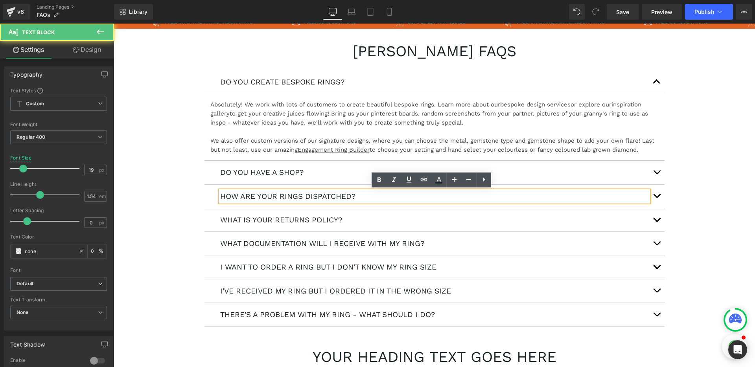
click at [272, 196] on p "HOW ARE YOUR RINGS DISPATCHED?" at bounding box center [434, 196] width 429 height 11
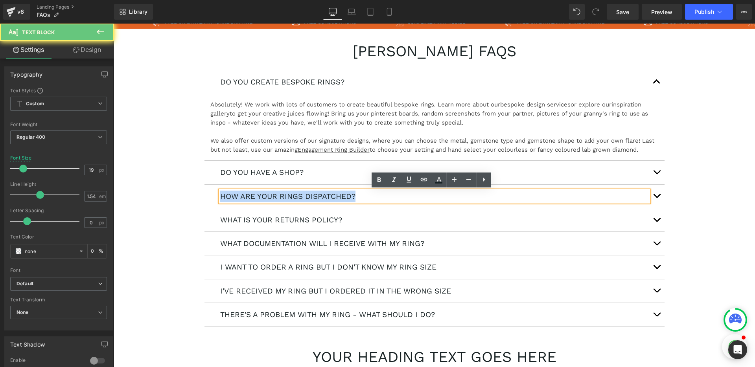
click at [272, 196] on p "HOW ARE YOUR RINGS DISPATCHED?" at bounding box center [434, 196] width 429 height 11
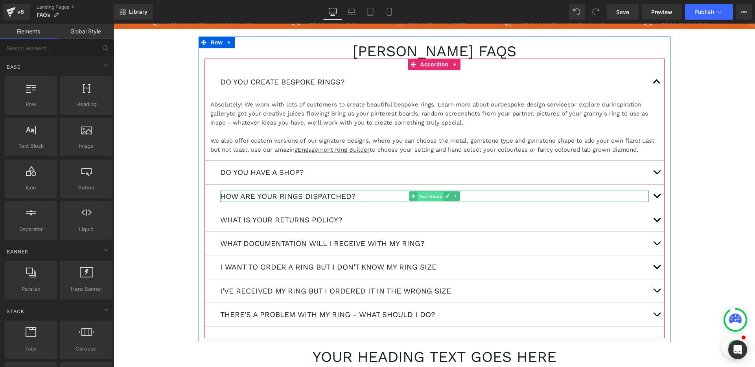
click at [421, 197] on span "Text Block" at bounding box center [430, 196] width 26 height 9
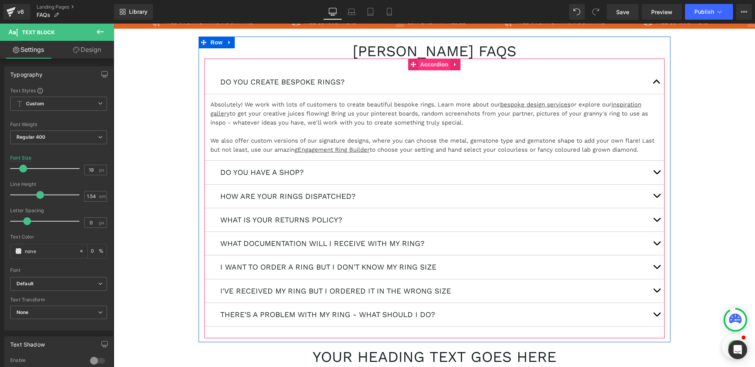
click at [432, 66] on span "Accordion" at bounding box center [434, 65] width 32 height 12
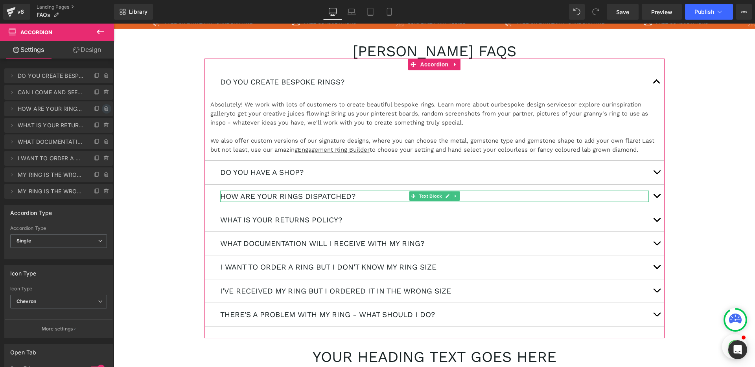
click at [104, 108] on icon at bounding box center [106, 109] width 6 height 6
drag, startPoint x: 100, startPoint y: 110, endPoint x: 48, endPoint y: 162, distance: 73.4
click at [100, 110] on button "Delete" at bounding box center [98, 109] width 25 height 10
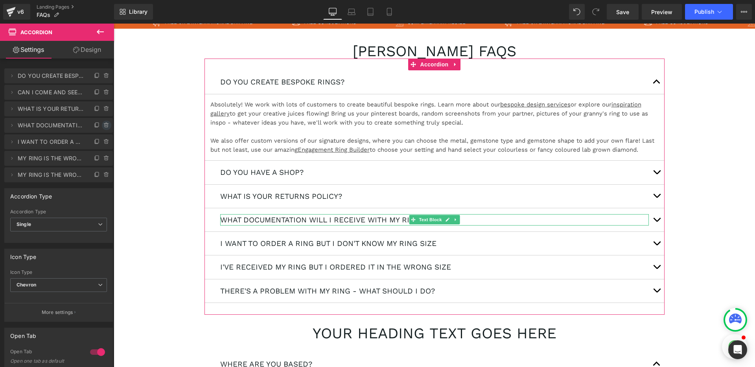
click at [105, 124] on icon at bounding box center [106, 125] width 6 height 6
click at [100, 124] on button "Delete" at bounding box center [98, 126] width 25 height 10
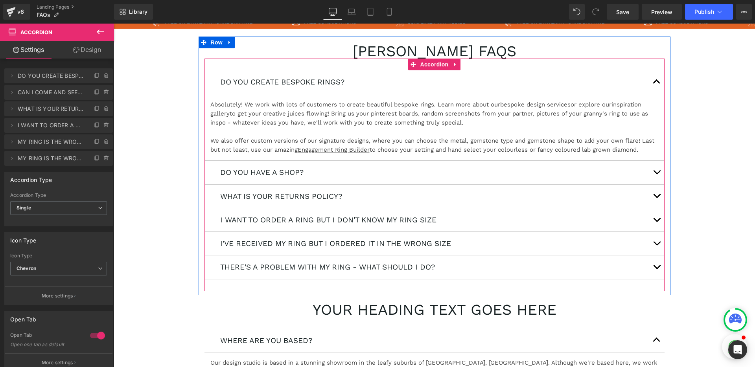
click at [653, 196] on button "button" at bounding box center [657, 196] width 16 height 23
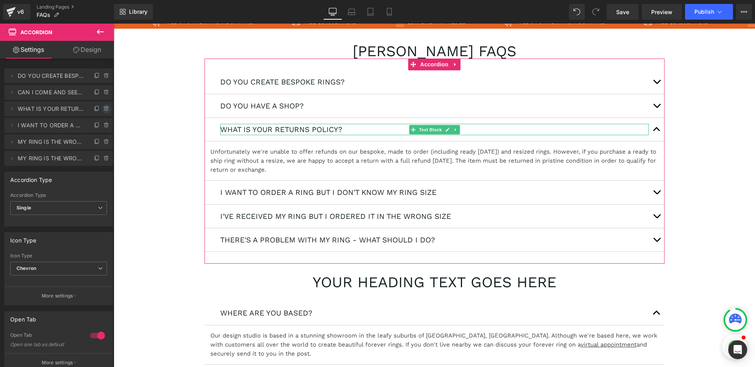
click at [106, 109] on icon at bounding box center [106, 109] width 0 height 2
click at [99, 109] on button "Delete" at bounding box center [98, 109] width 25 height 10
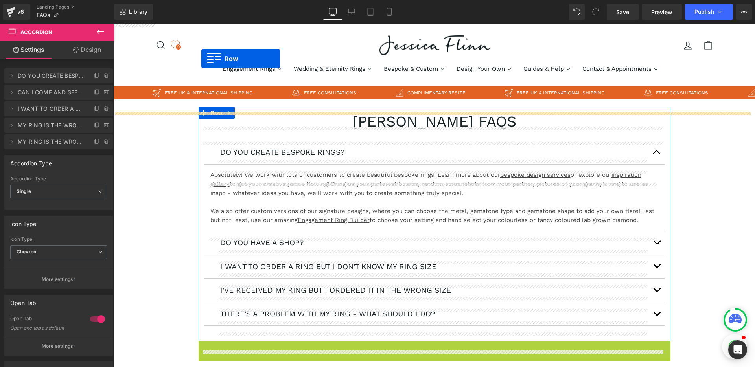
scroll to position [0, 0]
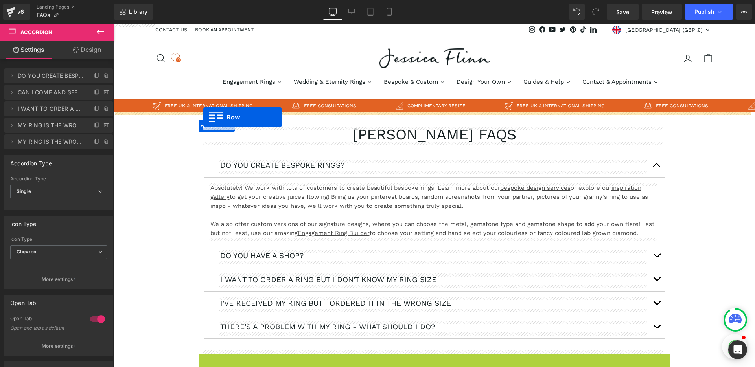
drag, startPoint x: 200, startPoint y: 293, endPoint x: 203, endPoint y: 117, distance: 175.8
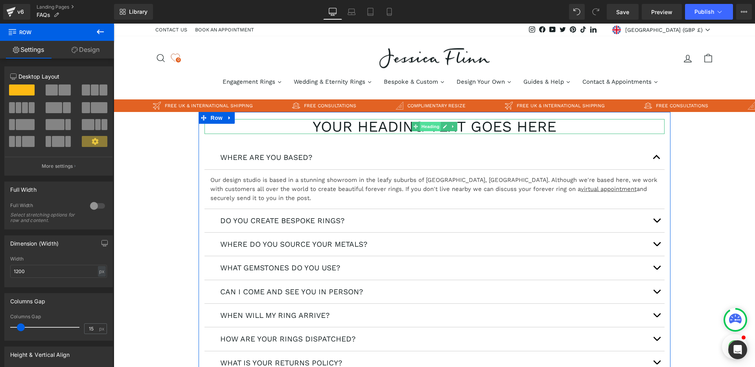
click at [436, 127] on span "Heading" at bounding box center [429, 126] width 21 height 9
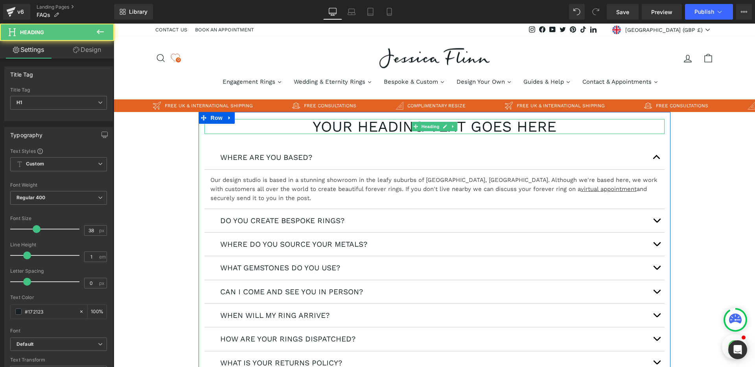
click at [375, 128] on h1 "Your heading text goes here" at bounding box center [434, 126] width 460 height 15
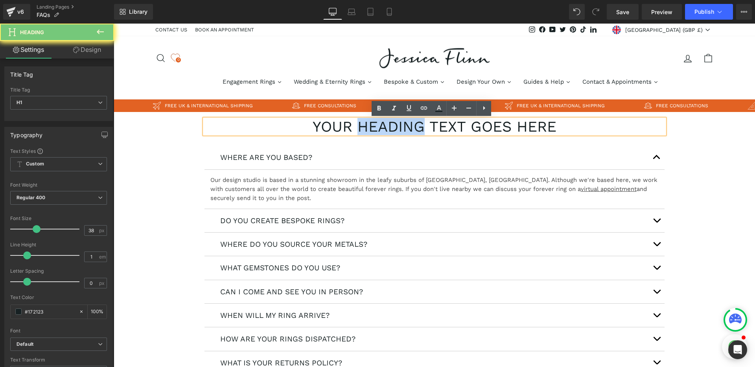
click at [375, 128] on h1 "Your heading text goes here" at bounding box center [434, 126] width 460 height 15
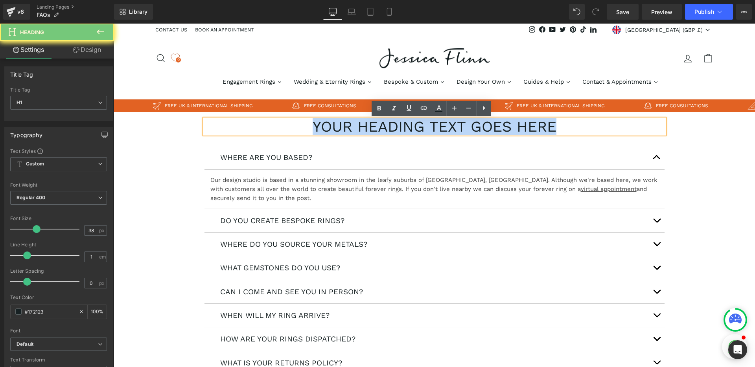
click at [375, 128] on h1 "Your heading text goes here" at bounding box center [434, 126] width 460 height 15
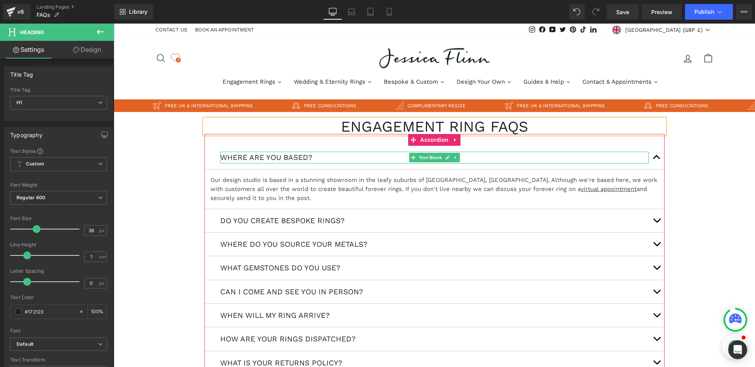
click at [301, 157] on p "WHERE ARE YOU BASED?" at bounding box center [434, 157] width 429 height 11
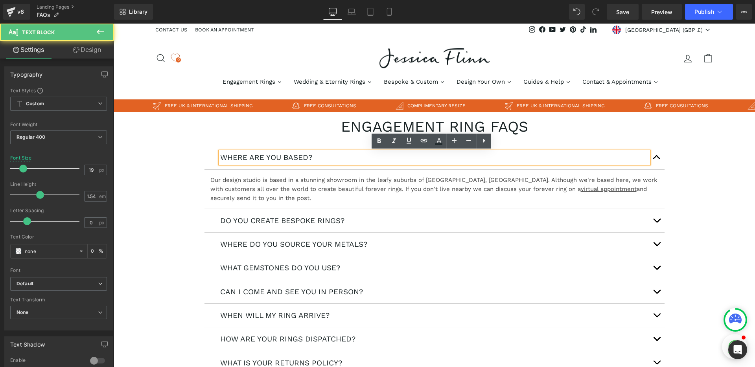
click at [270, 158] on p "WHERE ARE YOU BASED?" at bounding box center [434, 157] width 429 height 11
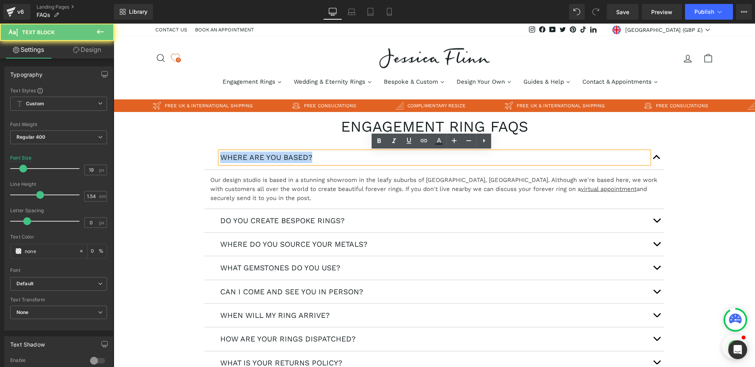
click at [270, 158] on p "WHERE ARE YOU BASED?" at bounding box center [434, 157] width 429 height 11
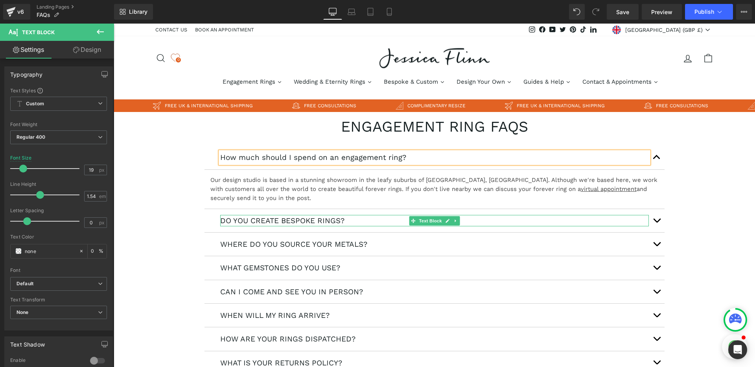
click at [265, 219] on p "DO YOU CREATE BESPOKE RINGS?" at bounding box center [434, 220] width 429 height 11
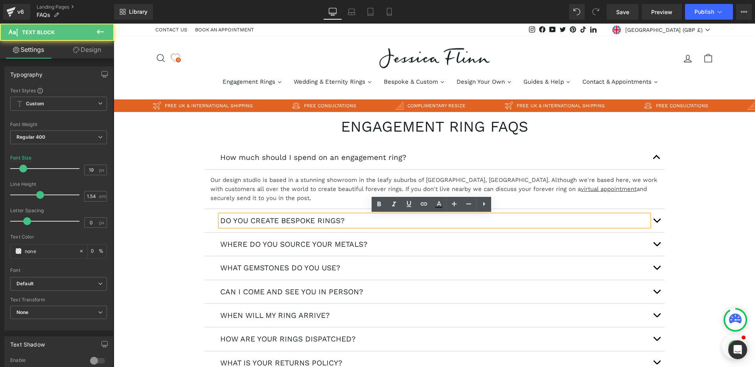
click at [280, 220] on p "DO YOU CREATE BESPOKE RINGS?" at bounding box center [434, 220] width 429 height 11
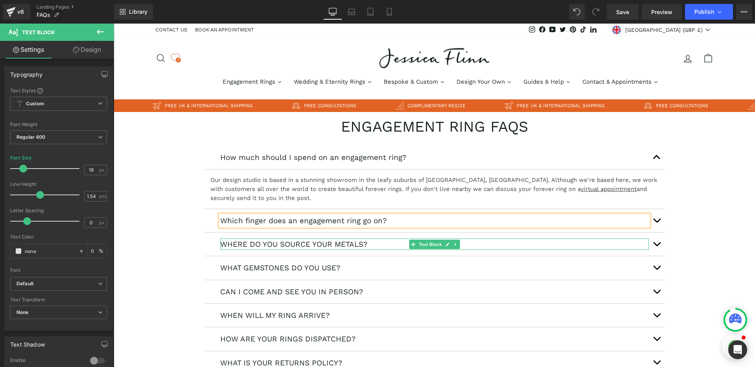
click at [269, 245] on p "WHERE DO YOU SOURCE YOUR METALS?" at bounding box center [434, 244] width 429 height 11
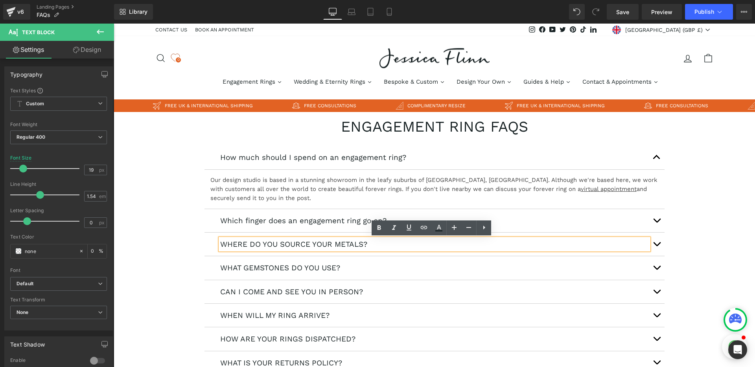
click at [271, 245] on p "WHERE DO YOU SOURCE YOUR METALS?" at bounding box center [434, 244] width 429 height 11
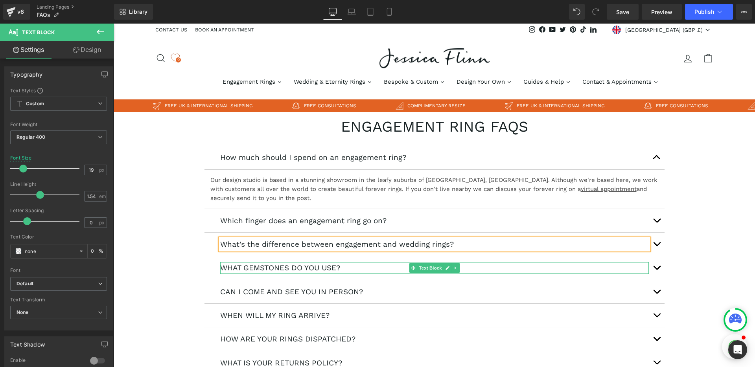
click at [245, 265] on p "WHAT GEMSTONES DO YOU USE?" at bounding box center [434, 267] width 429 height 11
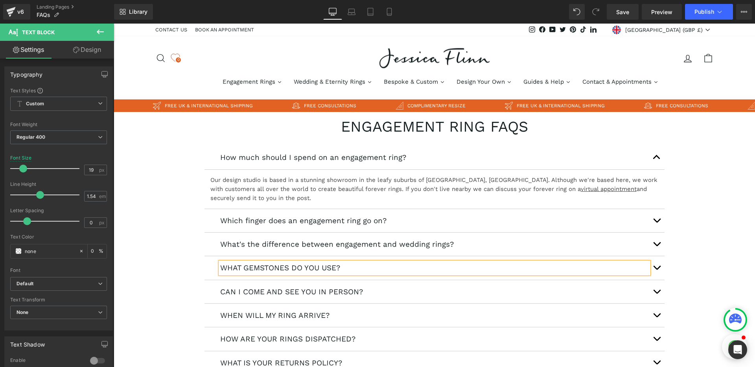
click at [245, 265] on p "WHAT GEMSTONES DO YOU USE?" at bounding box center [434, 267] width 429 height 11
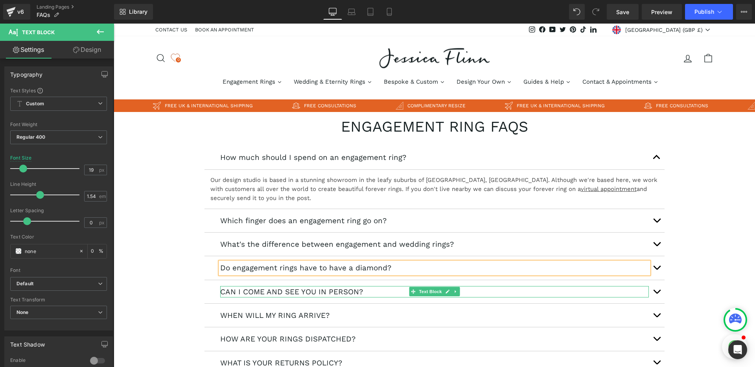
click at [249, 291] on p "CAN I COME AND SEE YOU IN PERSON?" at bounding box center [434, 291] width 429 height 11
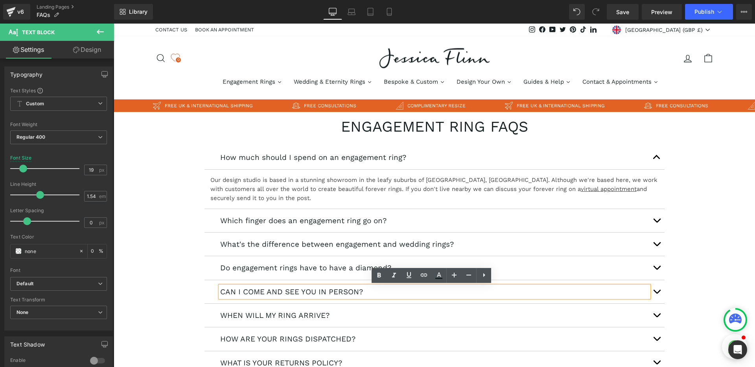
click at [256, 291] on p "CAN I COME AND SEE YOU IN PERSON?" at bounding box center [434, 291] width 429 height 11
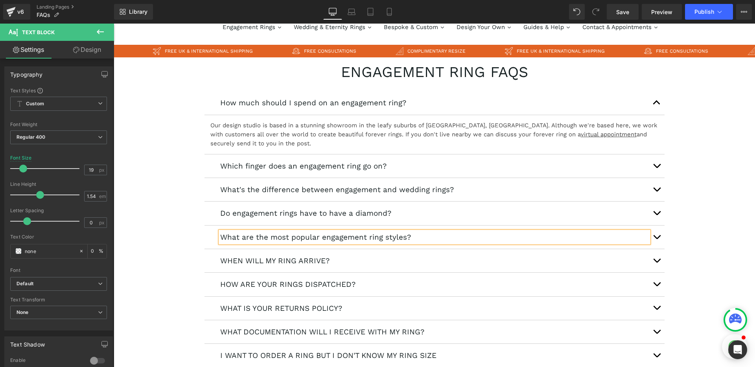
scroll to position [56, 0]
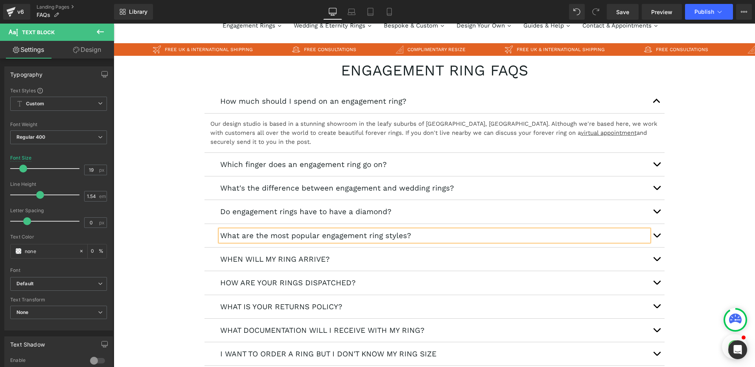
click at [253, 260] on p "WHEN WILL MY RING ARRIVE?" at bounding box center [434, 259] width 429 height 11
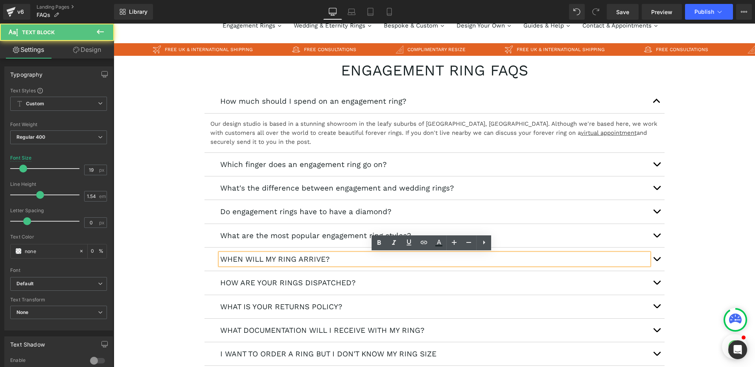
click at [303, 260] on p "WHEN WILL MY RING ARRIVE?" at bounding box center [434, 259] width 429 height 11
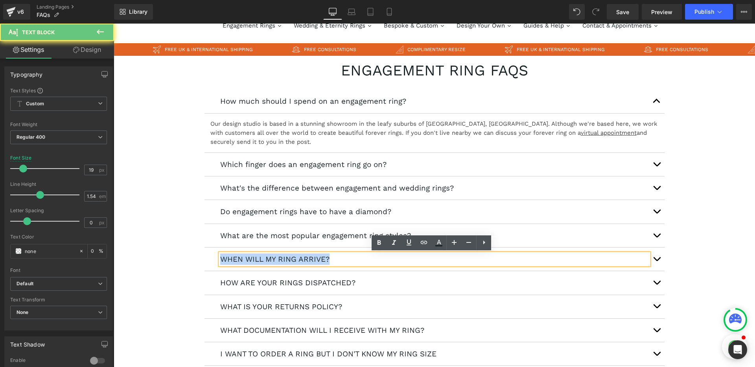
click at [303, 260] on p "WHEN WILL MY RING ARRIVE?" at bounding box center [434, 259] width 429 height 11
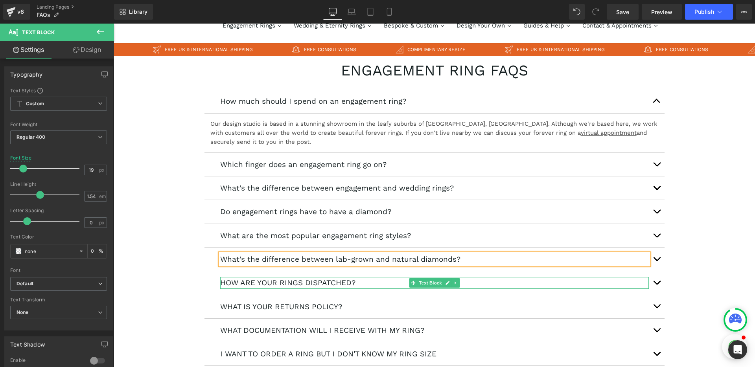
click at [275, 283] on p "HOW ARE YOUR RINGS DISPATCHED?" at bounding box center [434, 282] width 429 height 11
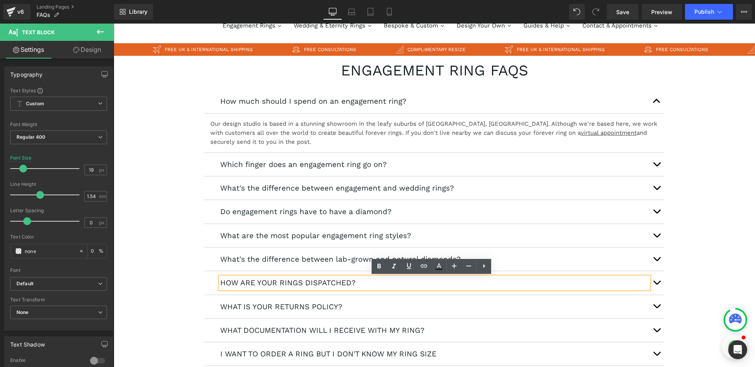
click at [328, 284] on p "HOW ARE YOUR RINGS DISPATCHED?" at bounding box center [434, 282] width 429 height 11
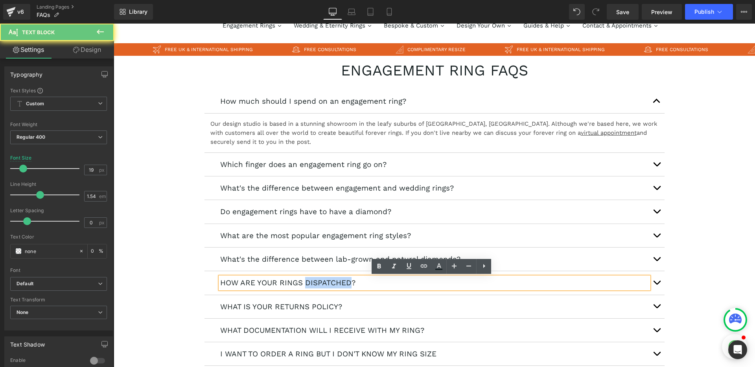
click at [328, 284] on p "HOW ARE YOUR RINGS DISPATCHED?" at bounding box center [434, 282] width 429 height 11
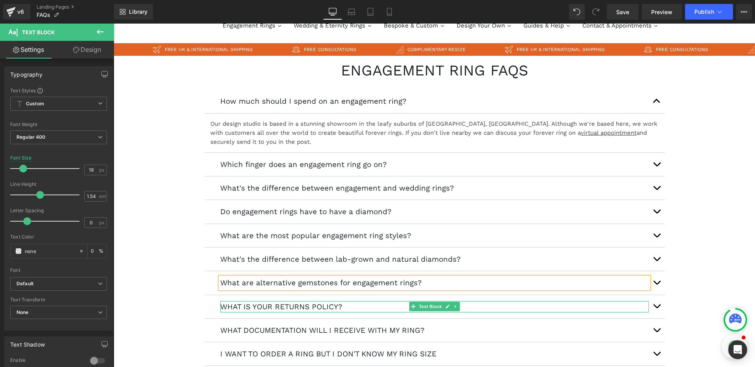
click at [291, 309] on p "WHAT IS YOUR RETURNS POLICY?" at bounding box center [434, 306] width 429 height 11
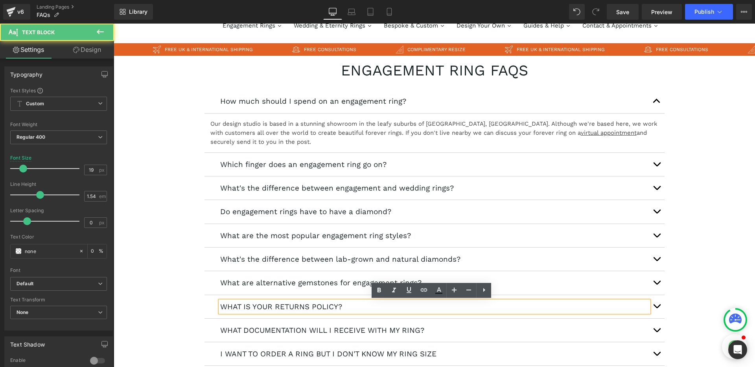
click at [285, 309] on p "WHAT IS YOUR RETURNS POLICY?" at bounding box center [434, 306] width 429 height 11
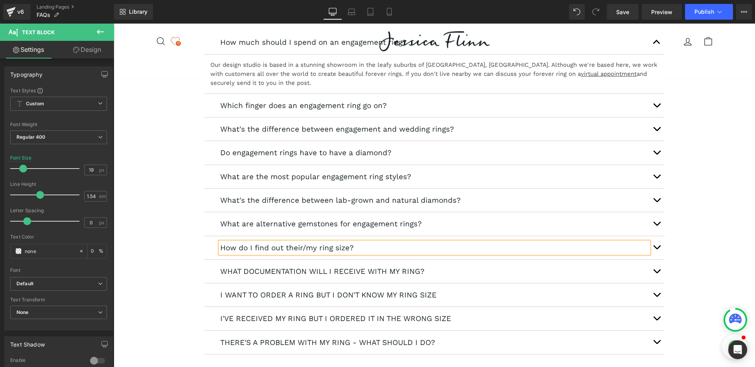
scroll to position [114, 0]
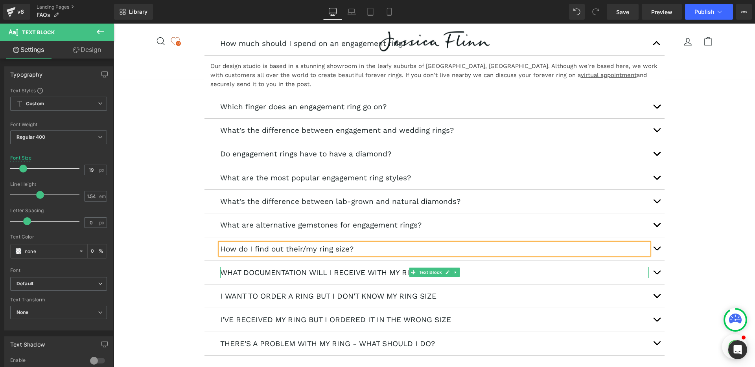
click at [315, 274] on p "WHAT DOCUMENTATION WILL I RECEIVE WITH MY RING?" at bounding box center [434, 272] width 429 height 11
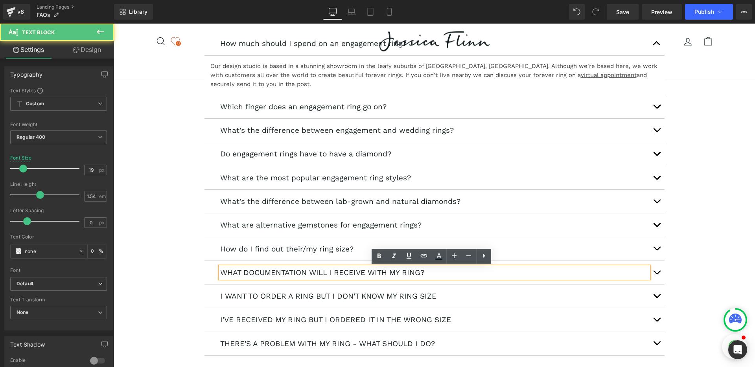
click at [315, 276] on p "WHAT DOCUMENTATION WILL I RECEIVE WITH MY RING?" at bounding box center [434, 272] width 429 height 11
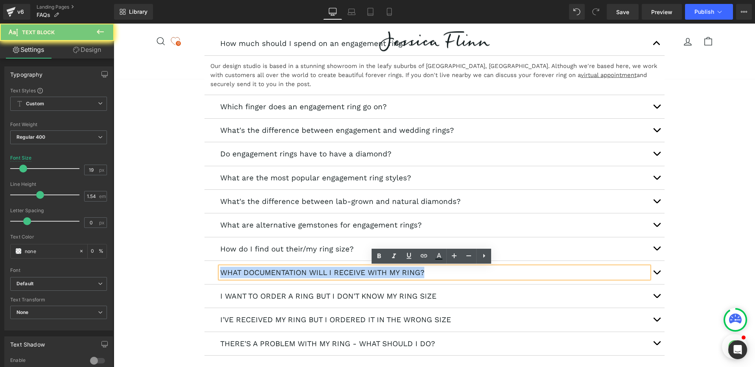
click at [315, 276] on p "WHAT DOCUMENTATION WILL I RECEIVE WITH MY RING?" at bounding box center [434, 272] width 429 height 11
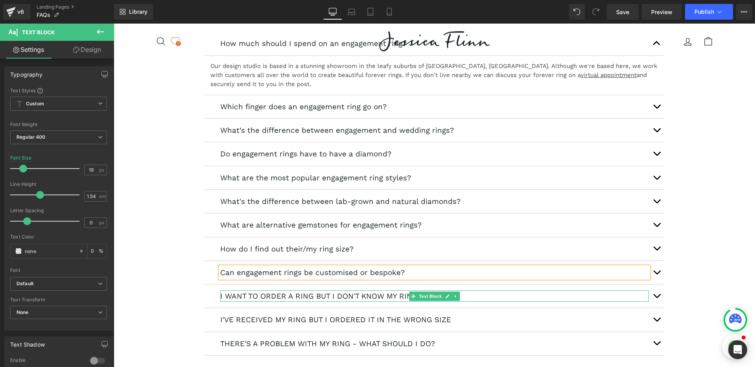
click at [268, 298] on p "I WANT TO ORDER A RING BUT I DON'T KNOW MY RING SIZE" at bounding box center [434, 296] width 429 height 11
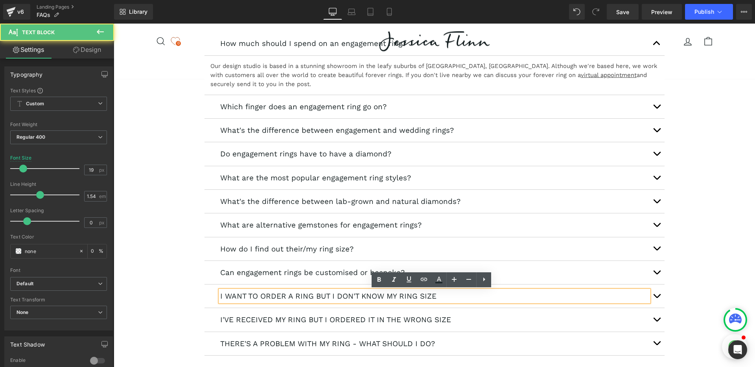
click at [275, 297] on p "I WANT TO ORDER A RING BUT I DON'T KNOW MY RING SIZE" at bounding box center [434, 296] width 429 height 11
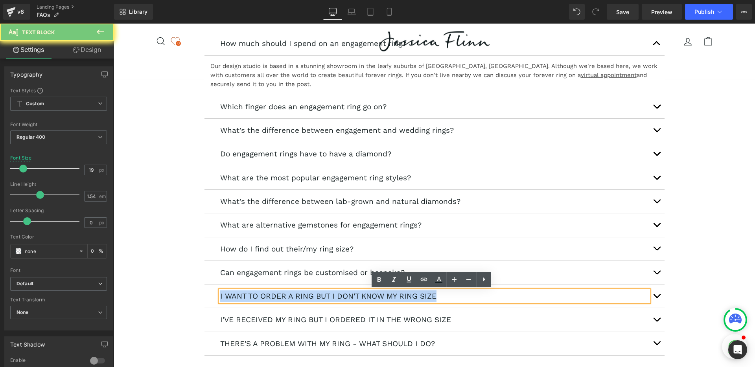
click at [275, 297] on p "I WANT TO ORDER A RING BUT I DON'T KNOW MY RING SIZE" at bounding box center [434, 296] width 429 height 11
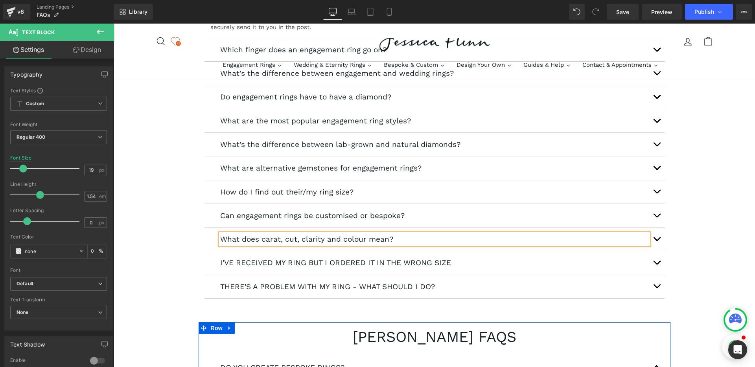
scroll to position [170, 0]
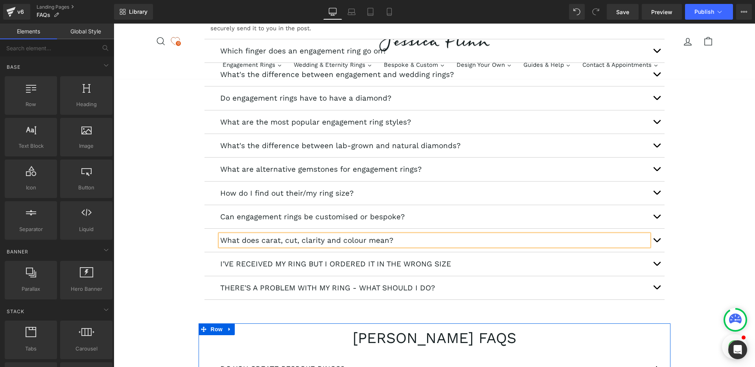
click at [164, 223] on div "engagement ring faqs Heading How much should I spend on an engagement ring? Tex…" at bounding box center [434, 301] width 641 height 719
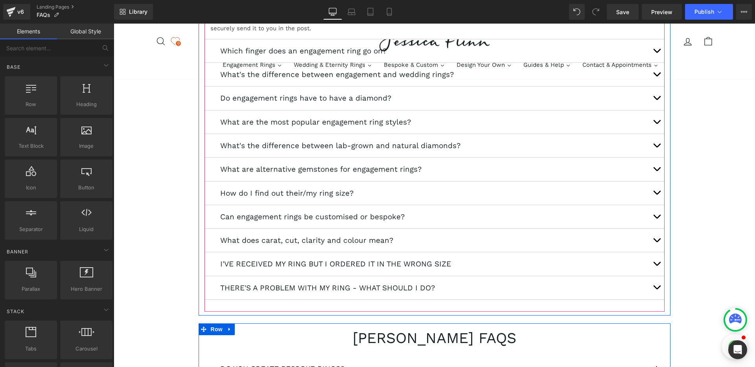
click at [281, 309] on div "How much should I spend on an engagement ring? Text Block Our design studio is …" at bounding box center [434, 137] width 460 height 347
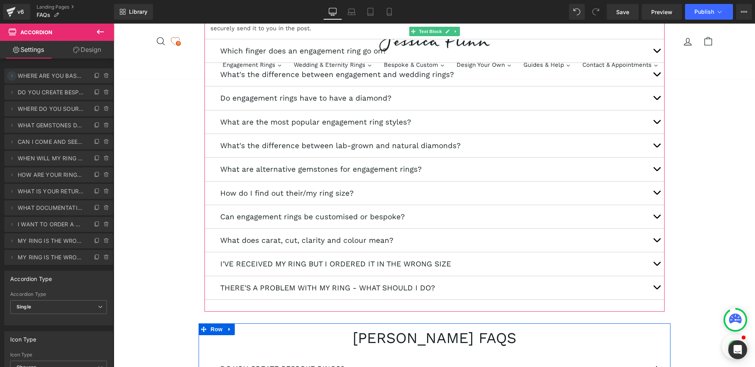
click at [12, 76] on icon at bounding box center [12, 75] width 2 height 3
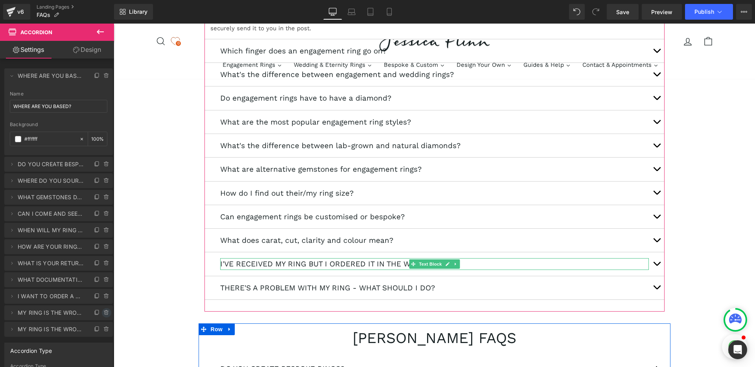
click at [105, 313] on icon at bounding box center [106, 313] width 3 height 4
click at [101, 313] on button "Delete" at bounding box center [98, 313] width 25 height 10
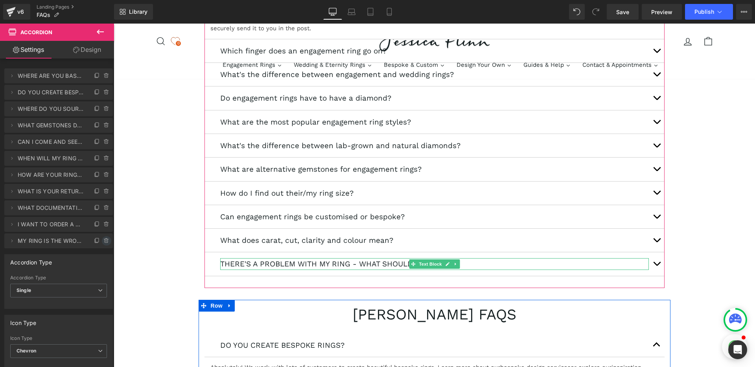
click at [106, 243] on icon at bounding box center [106, 241] width 6 height 6
click at [106, 243] on button "Delete" at bounding box center [98, 241] width 25 height 10
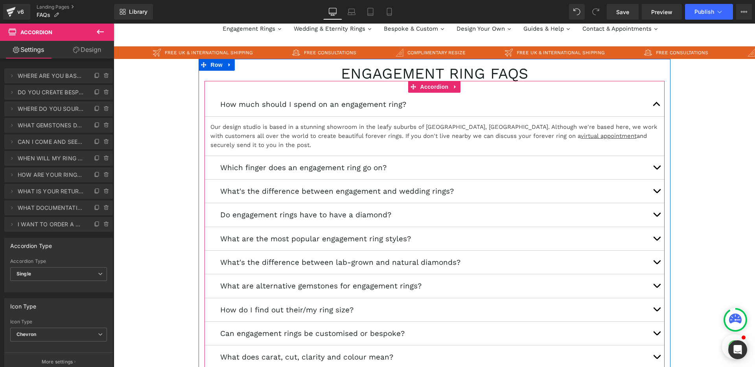
scroll to position [27, 0]
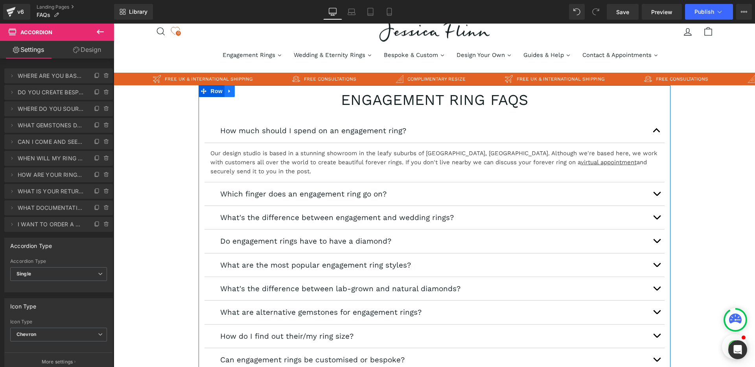
click at [228, 90] on icon at bounding box center [230, 91] width 6 height 6
click at [239, 92] on icon at bounding box center [240, 91] width 6 height 6
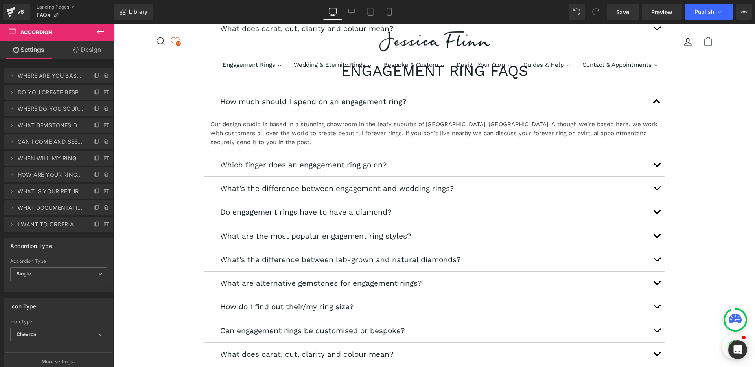
scroll to position [383, 0]
click at [396, 74] on h1 "engagement ring faqs" at bounding box center [434, 69] width 460 height 15
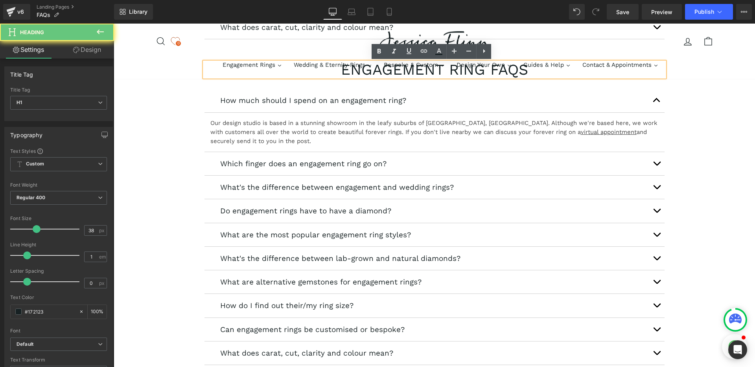
click at [397, 72] on h1 "engagement ring faqs" at bounding box center [434, 69] width 460 height 15
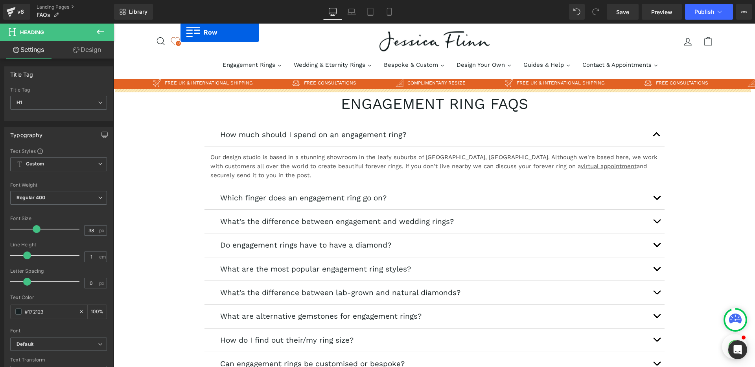
scroll to position [0, 0]
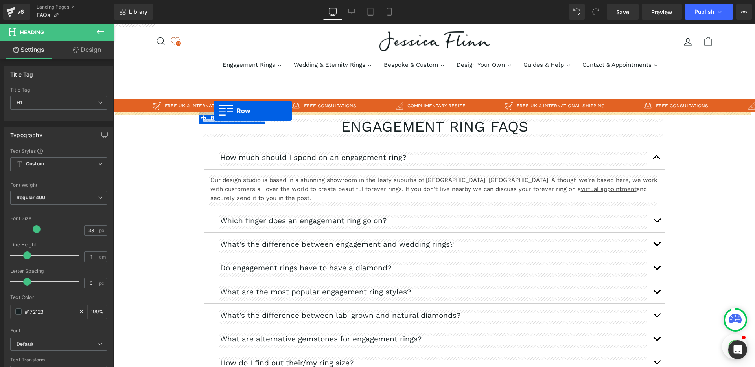
drag, startPoint x: 199, startPoint y: 204, endPoint x: 213, endPoint y: 111, distance: 94.3
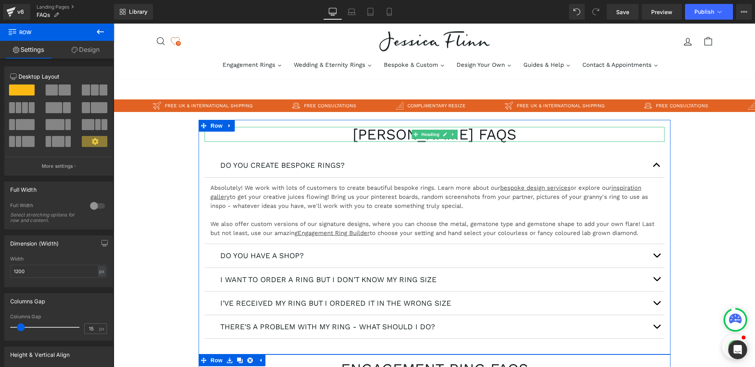
click at [383, 134] on h1 "[PERSON_NAME] faqs" at bounding box center [434, 134] width 460 height 15
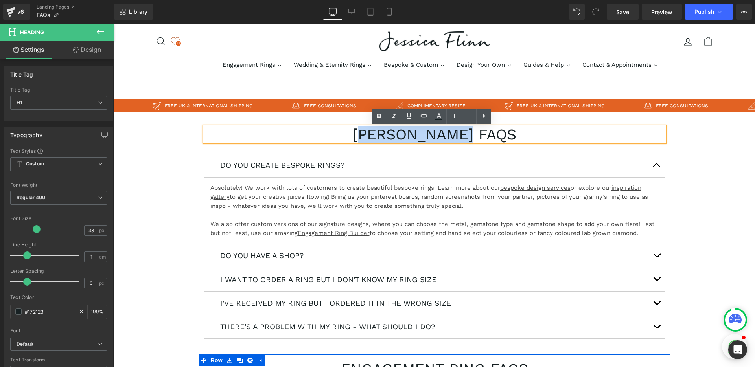
drag, startPoint x: 462, startPoint y: 136, endPoint x: 359, endPoint y: 131, distance: 103.1
click at [359, 131] on h1 "[PERSON_NAME] faqs" at bounding box center [434, 134] width 460 height 15
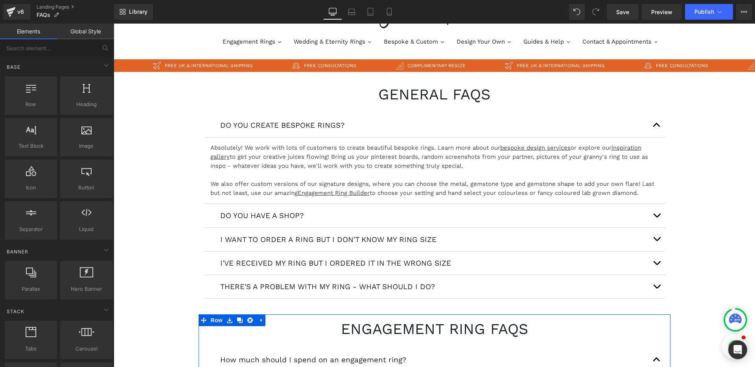
scroll to position [44, 0]
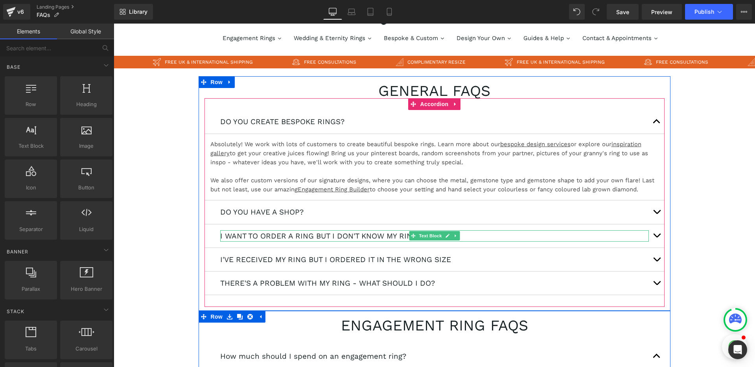
click at [304, 234] on p "I WANT TO ORDER A RING BUT I DON'T KNOW MY RING SIZE" at bounding box center [434, 235] width 429 height 11
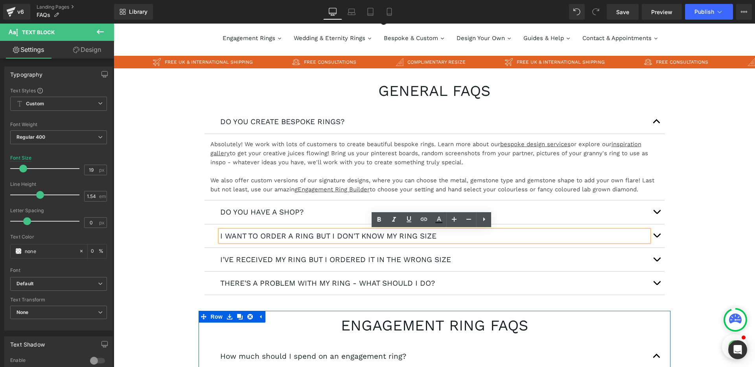
click at [318, 235] on p "I WANT TO ORDER A RING BUT I DON'T KNOW MY RING SIZE" at bounding box center [434, 235] width 429 height 11
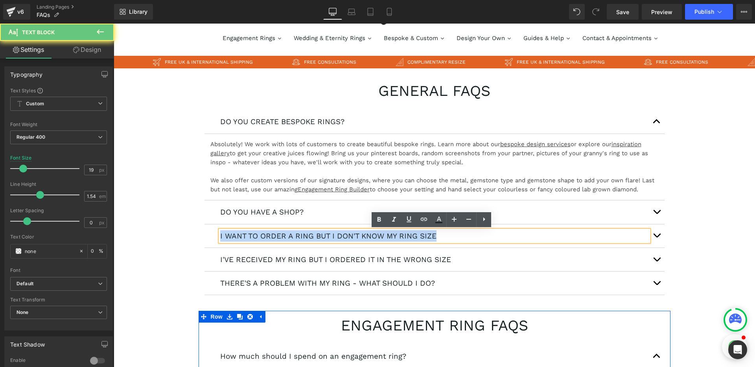
click at [318, 235] on p "I WANT TO ORDER A RING BUT I DON'T KNOW MY RING SIZE" at bounding box center [434, 235] width 429 height 11
click at [272, 122] on p "DO YOU CREATE BESPOKE RINGS?" at bounding box center [434, 121] width 429 height 11
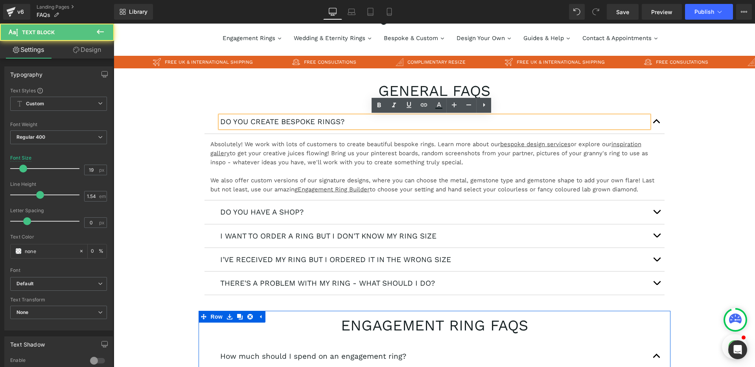
click at [260, 123] on p "DO YOU CREATE BESPOKE RINGS?" at bounding box center [434, 121] width 429 height 11
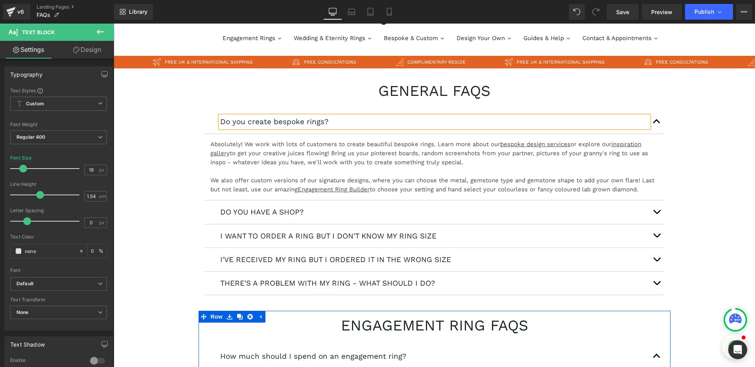
click at [114, 24] on div at bounding box center [114, 24] width 0 height 0
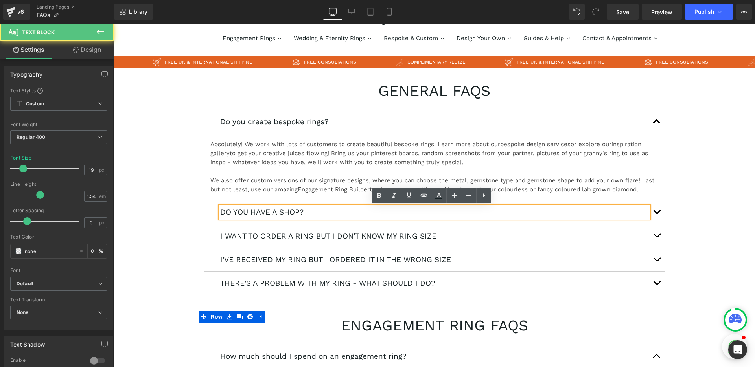
click at [250, 211] on div "DO YOU HAVE A SHOP?" at bounding box center [434, 211] width 429 height 11
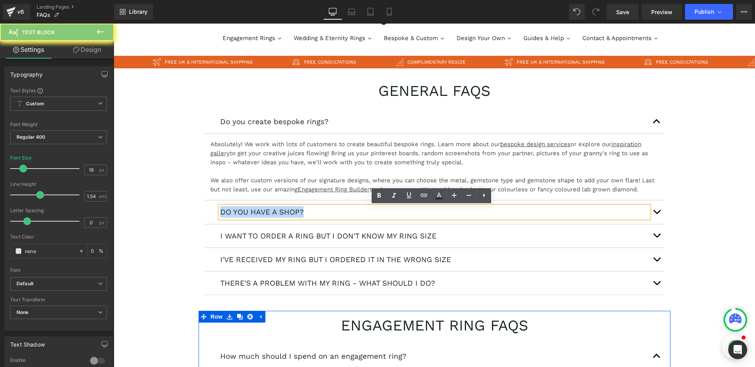
click at [250, 211] on div "DO YOU HAVE A SHOP?" at bounding box center [434, 211] width 429 height 11
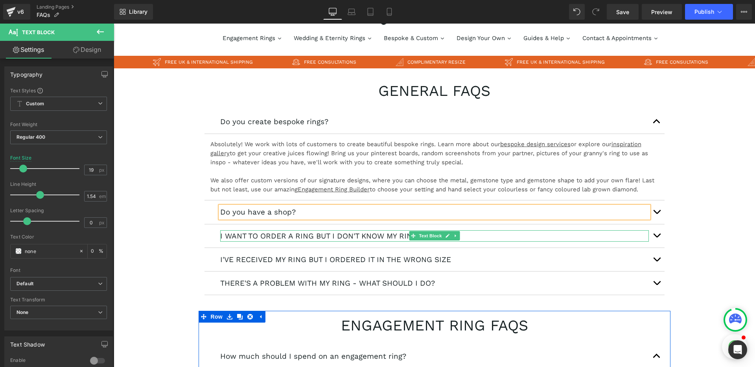
click at [244, 237] on p "I WANT TO ORDER A RING BUT I DON'T KNOW MY RING SIZE" at bounding box center [434, 235] width 429 height 11
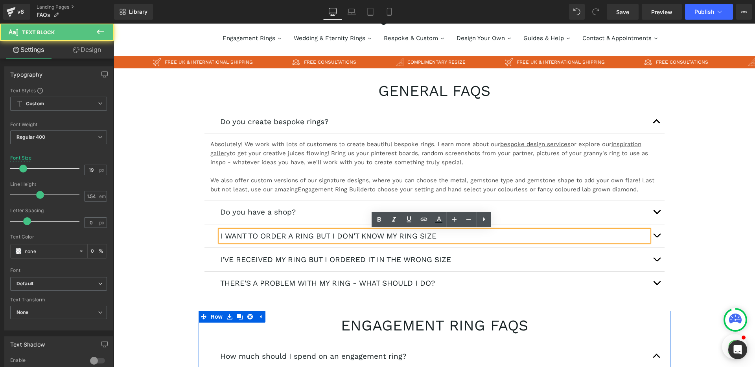
click at [252, 236] on p "I WANT TO ORDER A RING BUT I DON'T KNOW MY RING SIZE" at bounding box center [434, 235] width 429 height 11
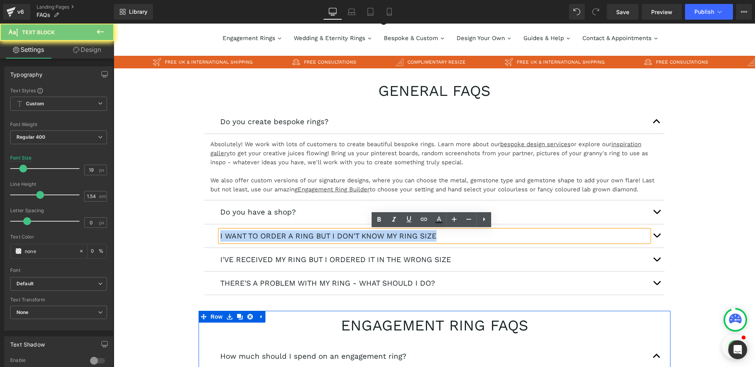
click at [252, 236] on p "I WANT TO ORDER A RING BUT I DON'T KNOW MY RING SIZE" at bounding box center [434, 235] width 429 height 11
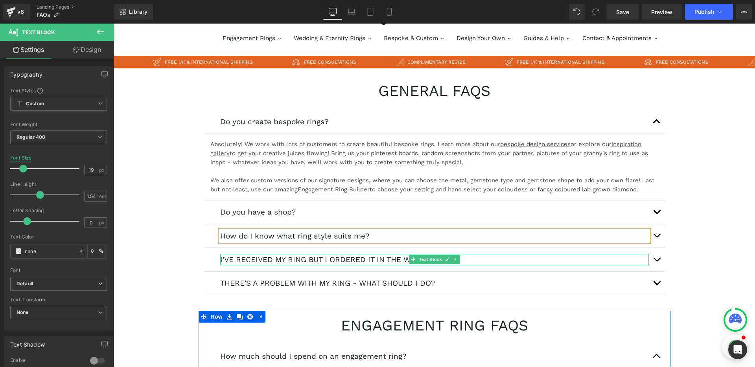
click at [238, 256] on p "I'VE RECEIVED MY RING BUT I ORDERED IT IN THE WRONG SIZE" at bounding box center [434, 259] width 429 height 11
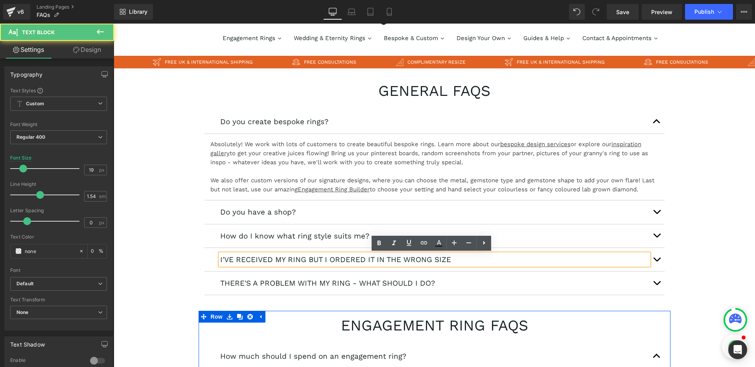
click at [255, 258] on p "I'VE RECEIVED MY RING BUT I ORDERED IT IN THE WRONG SIZE" at bounding box center [434, 259] width 429 height 11
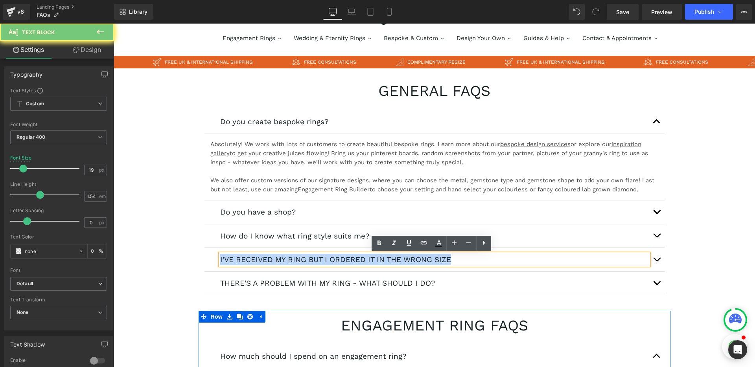
click at [255, 258] on p "I'VE RECEIVED MY RING BUT I ORDERED IT IN THE WRONG SIZE" at bounding box center [434, 259] width 429 height 11
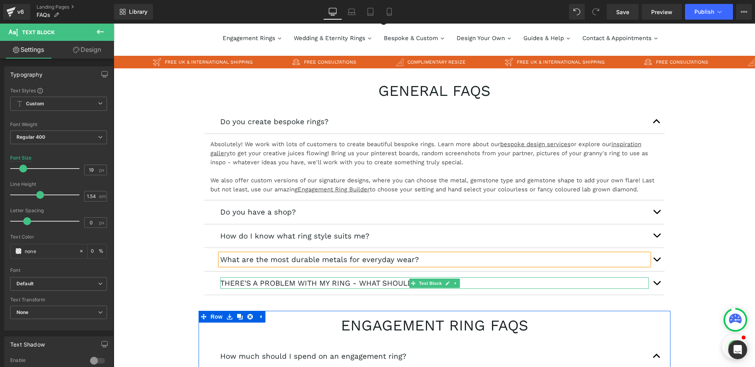
click at [234, 283] on p "THERE'S A PROBLEM WITH MY RING - WHAT SHOULD I DO?" at bounding box center [434, 283] width 429 height 11
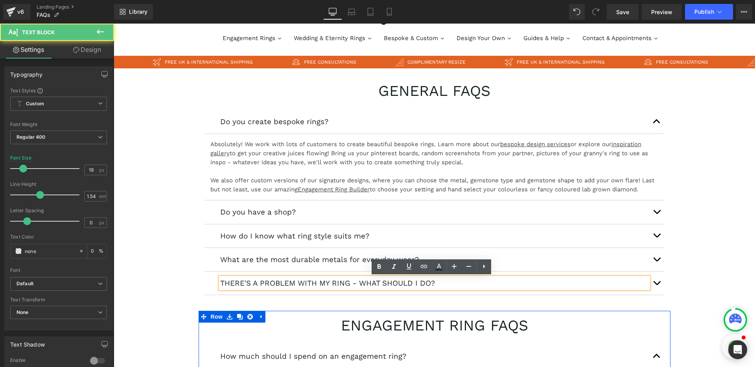
click at [244, 283] on p "THERE'S A PROBLEM WITH MY RING - WHAT SHOULD I DO?" at bounding box center [434, 283] width 429 height 11
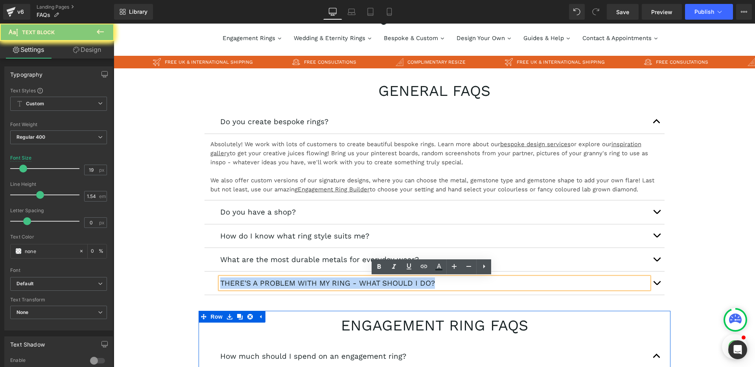
click at [244, 283] on p "THERE'S A PROBLEM WITH MY RING - WHAT SHOULD I DO?" at bounding box center [434, 283] width 429 height 11
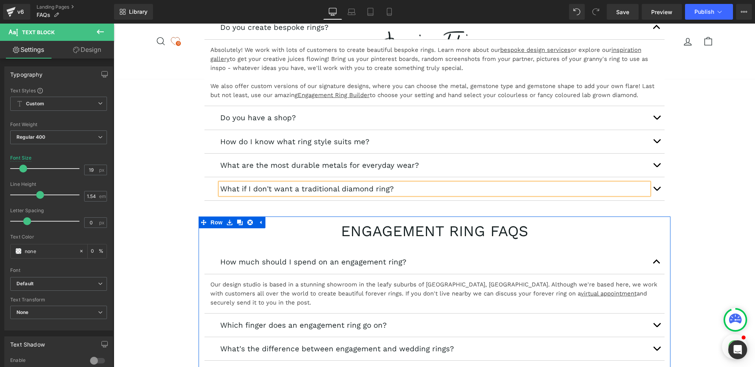
scroll to position [139, 0]
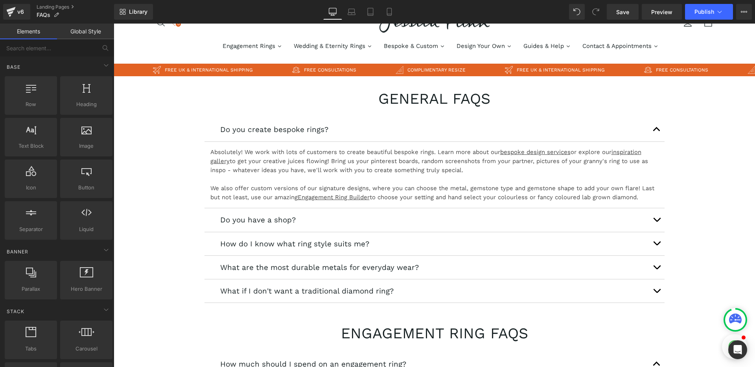
scroll to position [34, 0]
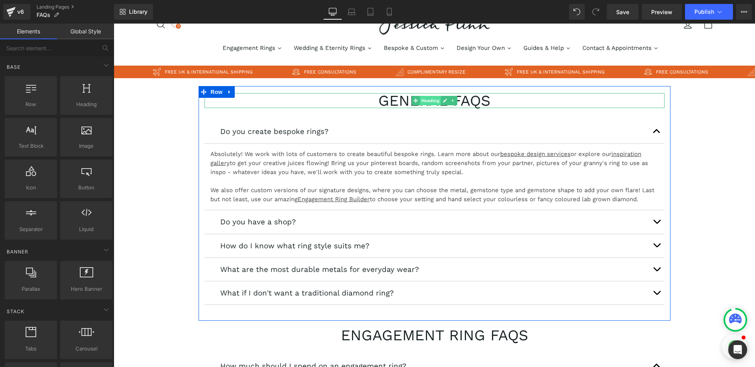
click at [425, 101] on span "Heading" at bounding box center [429, 100] width 21 height 9
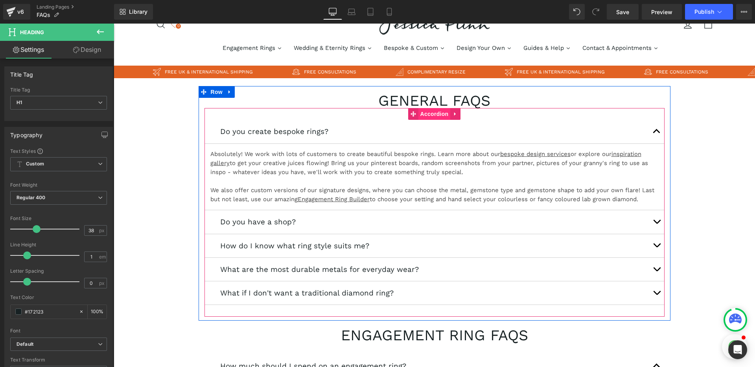
click at [421, 115] on span "Accordion" at bounding box center [434, 114] width 32 height 12
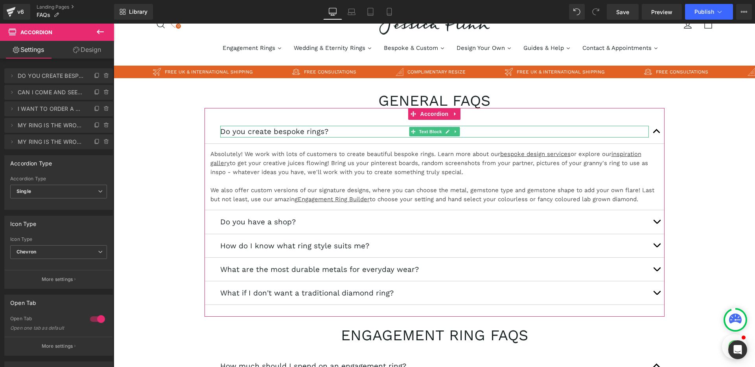
click at [35, 76] on span "DO YOU CREATE BESPOKE RINGS?" at bounding box center [51, 75] width 66 height 15
click at [9, 74] on icon at bounding box center [12, 76] width 6 height 6
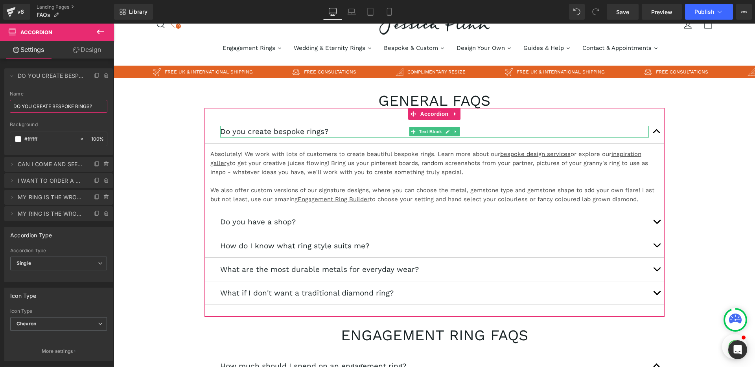
click at [40, 108] on input "DO YOU CREATE BESPOKE RINGS?" at bounding box center [58, 106] width 97 height 13
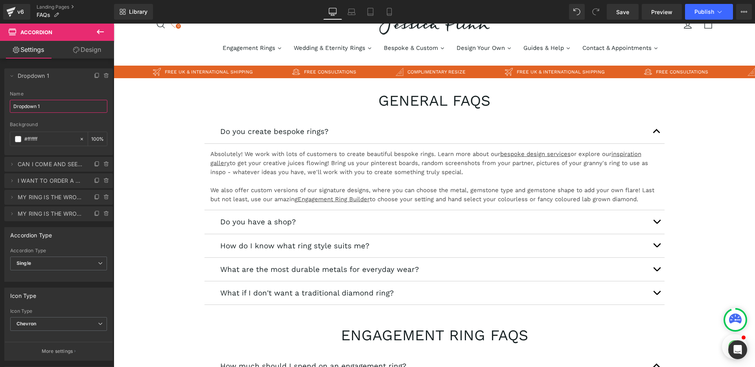
type input "Dropdown 1"
click at [63, 116] on div "Name Dropdown 1" at bounding box center [58, 106] width 97 height 31
click at [12, 79] on span at bounding box center [11, 75] width 9 height 9
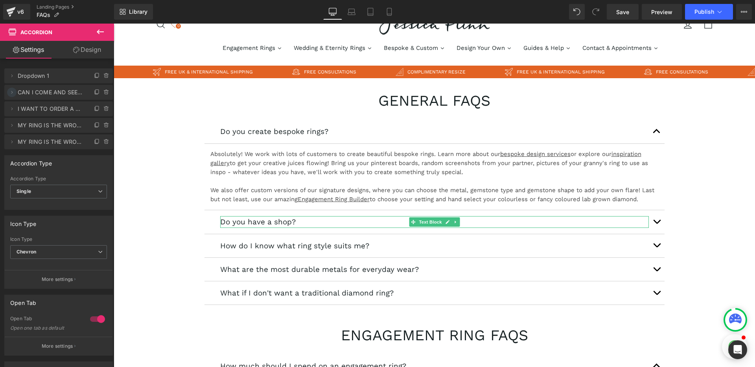
click at [12, 91] on icon at bounding box center [12, 92] width 6 height 6
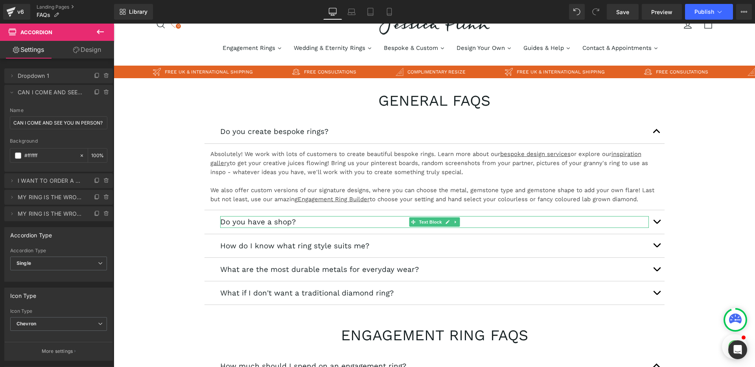
click at [23, 92] on span "CAN I COME AND SEE YOU IN PERSON?" at bounding box center [51, 92] width 66 height 15
click at [31, 121] on input "CAN I COME AND SEE YOU IN PERSON?" at bounding box center [58, 122] width 97 height 13
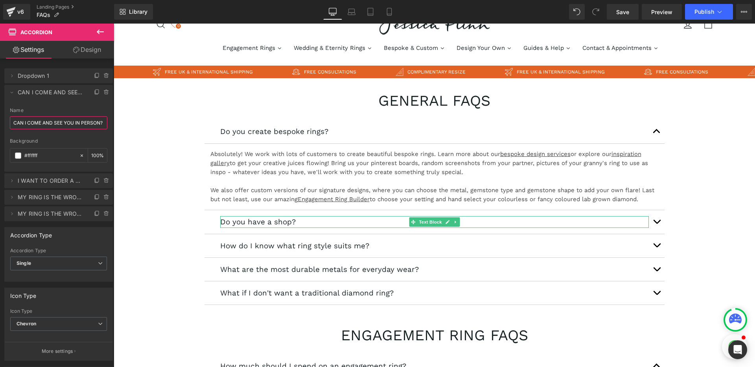
click at [31, 121] on input "CAN I COME AND SEE YOU IN PERSON?" at bounding box center [58, 122] width 97 height 13
type input "Dropdown 2"
click at [31, 133] on div at bounding box center [58, 135] width 97 height 5
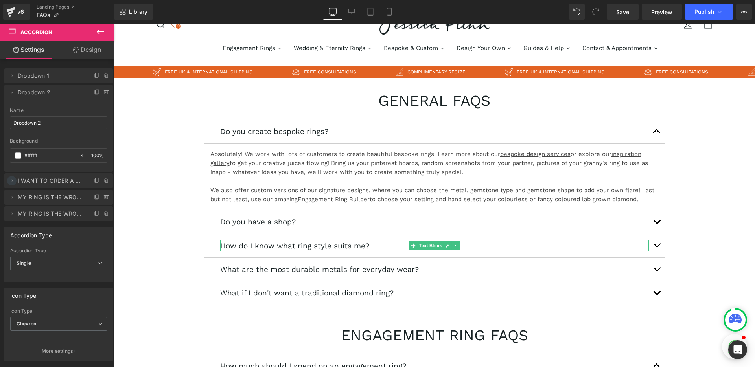
click at [13, 180] on icon at bounding box center [12, 181] width 6 height 6
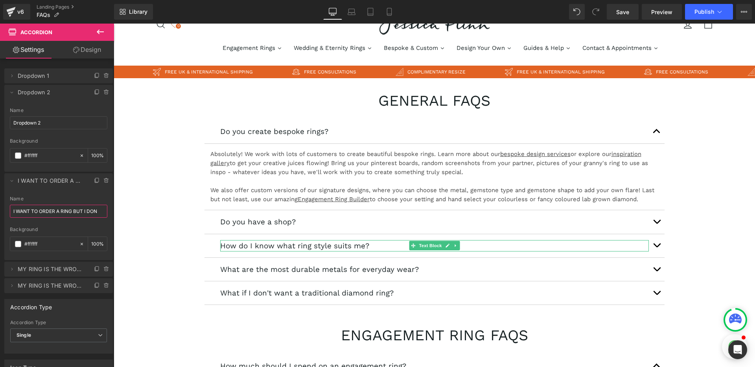
click at [35, 215] on input "I WANT TO ORDER A RING BUT I DON" at bounding box center [58, 211] width 97 height 13
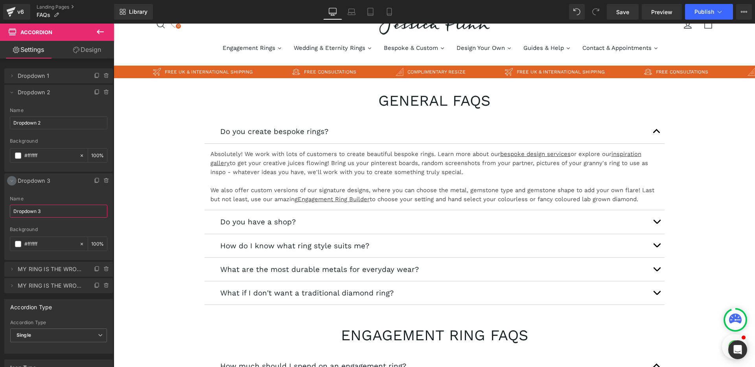
type input "Dropdown 3"
click at [13, 180] on icon at bounding box center [12, 181] width 6 height 6
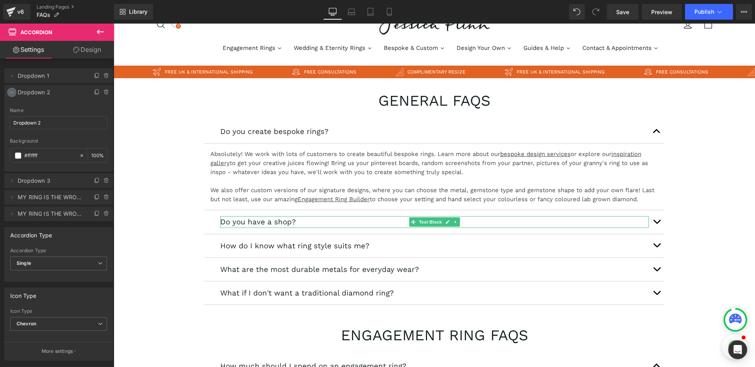
click at [12, 88] on span at bounding box center [11, 92] width 9 height 9
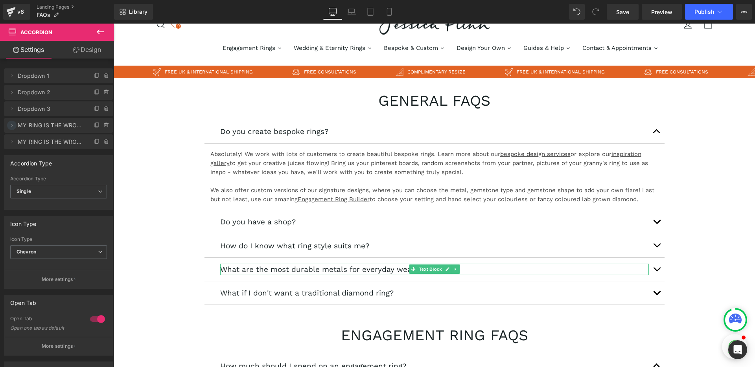
click at [13, 123] on icon at bounding box center [12, 125] width 6 height 6
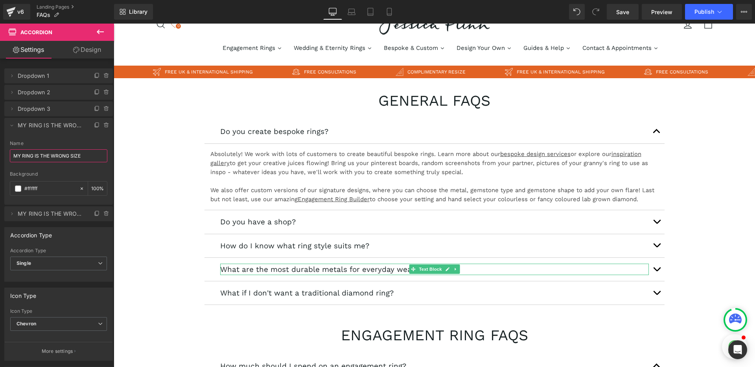
click at [39, 152] on input "MY RING IS THE WRONG SIZE" at bounding box center [58, 155] width 97 height 13
type input "Dropdown 4"
click at [14, 127] on icon at bounding box center [12, 125] width 6 height 6
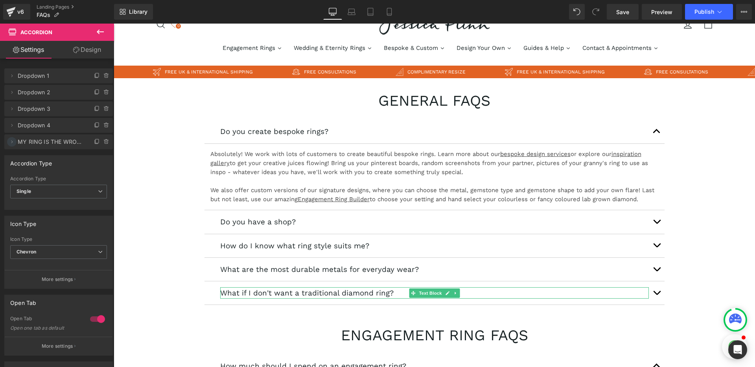
click at [12, 143] on icon at bounding box center [12, 142] width 6 height 6
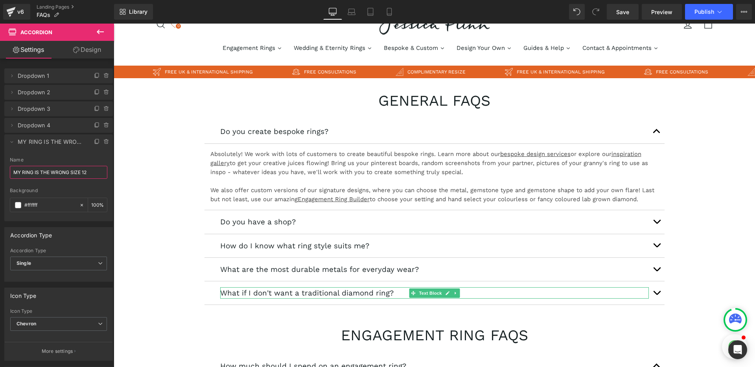
click at [30, 172] on input "MY RING IS THE WRONG SIZE 12" at bounding box center [58, 172] width 97 height 13
type input "Dropdown 5"
click at [10, 142] on icon at bounding box center [12, 142] width 6 height 6
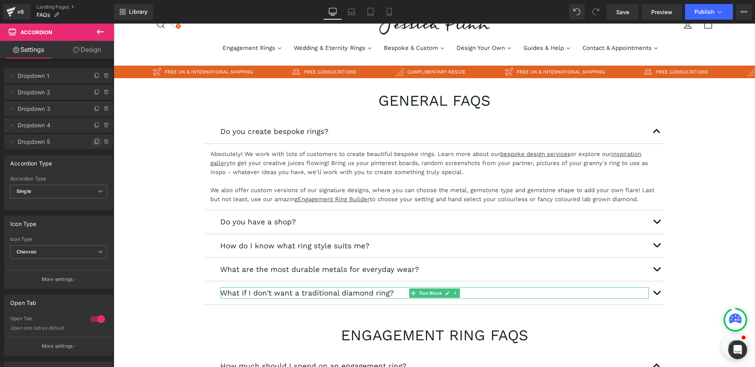
click at [94, 145] on icon at bounding box center [97, 142] width 6 height 6
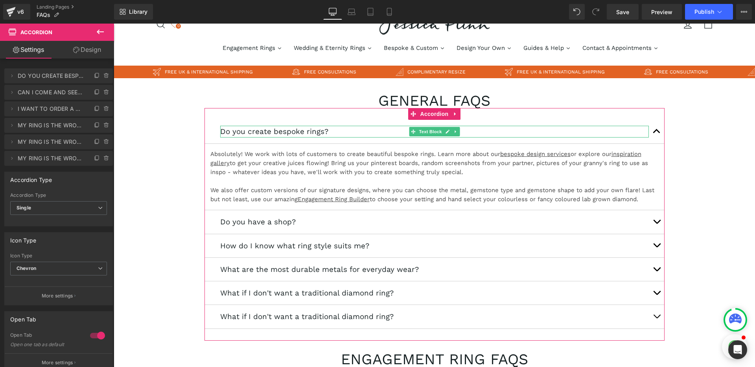
click at [45, 80] on span "DO YOU CREATE BESPOKE RINGS?" at bounding box center [51, 75] width 66 height 15
click at [15, 76] on icon at bounding box center [12, 76] width 6 height 6
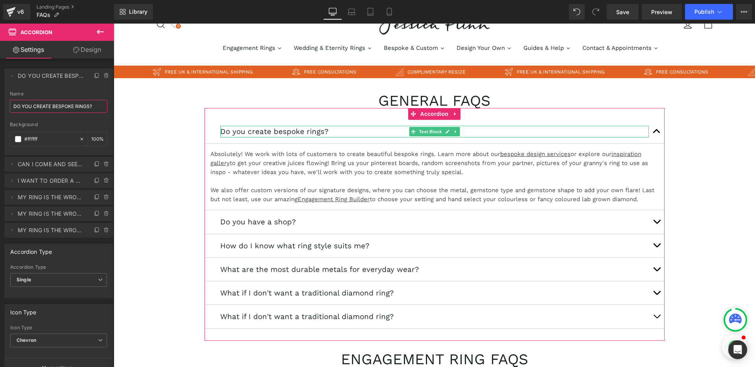
click at [44, 105] on input "DO YOU CREATE BESPOKE RINGS?" at bounding box center [58, 106] width 97 height 13
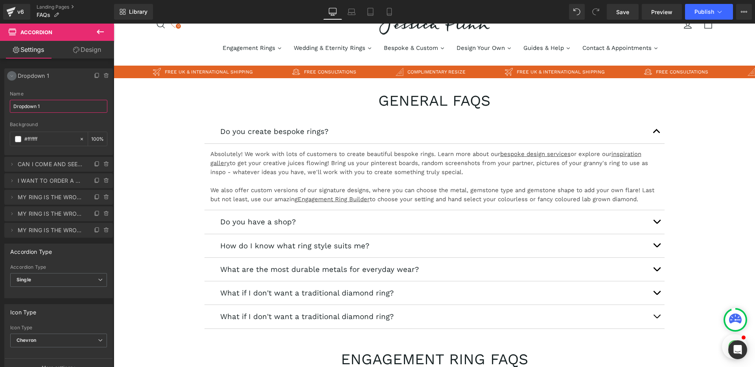
type input "Dropdown 1"
click at [11, 75] on icon at bounding box center [12, 76] width 6 height 6
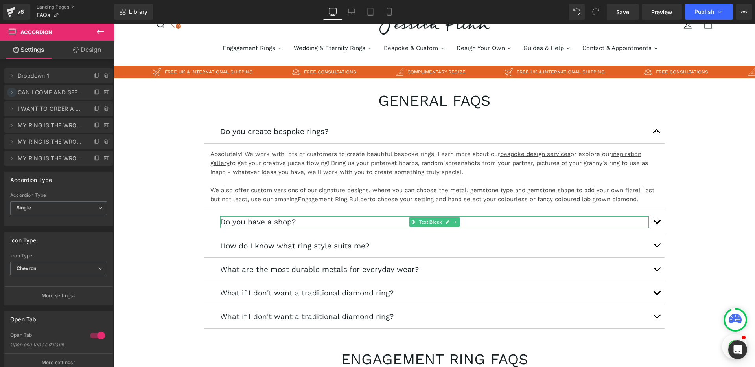
click at [12, 94] on icon at bounding box center [12, 92] width 6 height 6
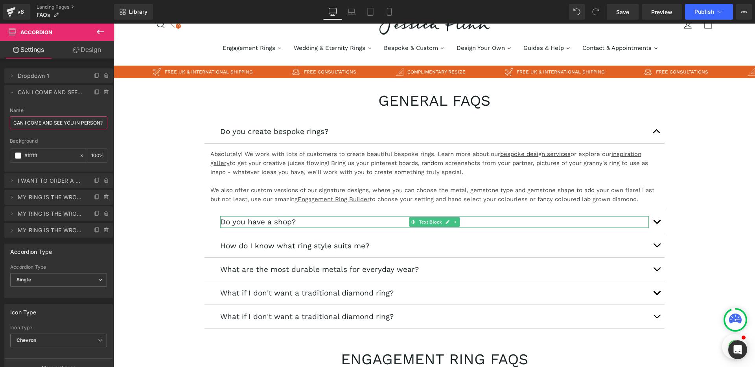
click at [32, 123] on input "CAN I COME AND SEE YOU IN PERSON?" at bounding box center [58, 122] width 97 height 13
type input "Dropdown 2"
click at [14, 91] on icon at bounding box center [12, 92] width 6 height 6
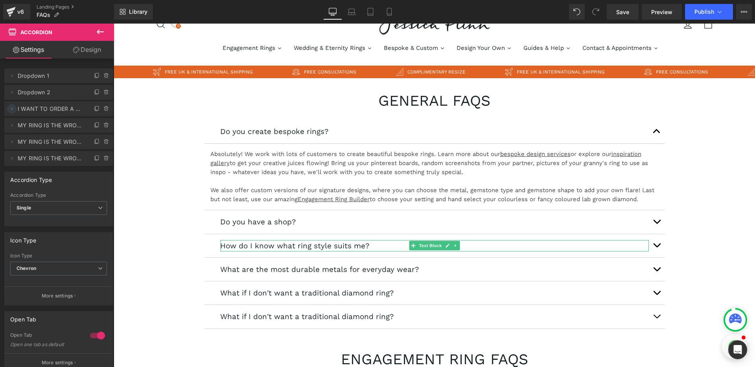
click at [12, 110] on icon at bounding box center [12, 109] width 6 height 6
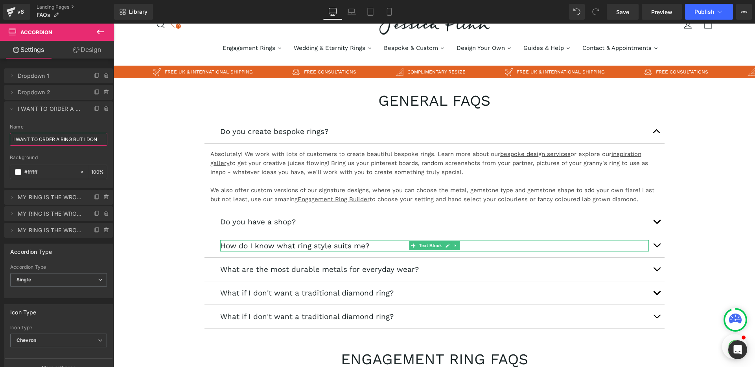
click at [30, 138] on input "I WANT TO ORDER A RING BUT I DON" at bounding box center [58, 139] width 97 height 13
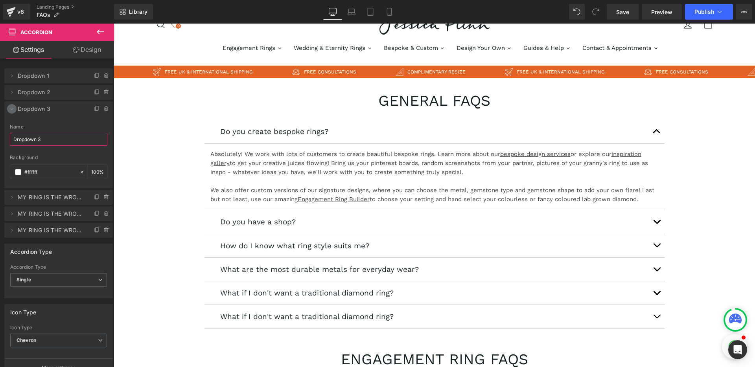
type input "Dropdown 3"
click at [12, 110] on icon at bounding box center [12, 109] width 6 height 6
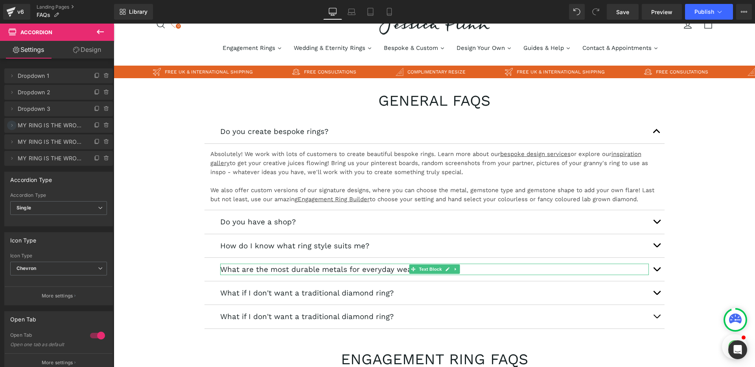
click at [13, 129] on span at bounding box center [11, 125] width 9 height 9
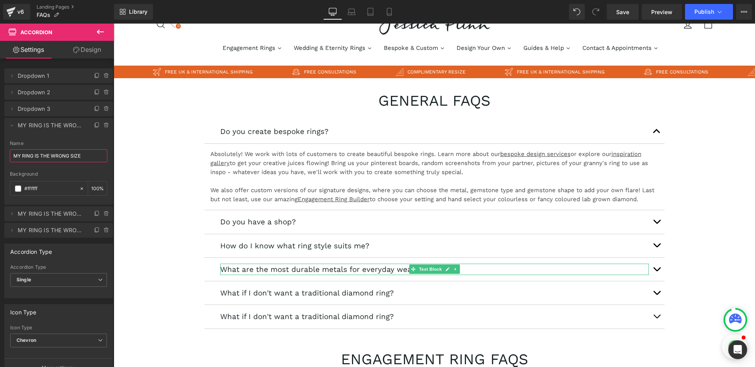
click at [38, 151] on input "MY RING IS THE WRONG SIZE" at bounding box center [58, 155] width 97 height 13
type input "Dropdown 4"
click at [10, 128] on icon at bounding box center [12, 125] width 6 height 6
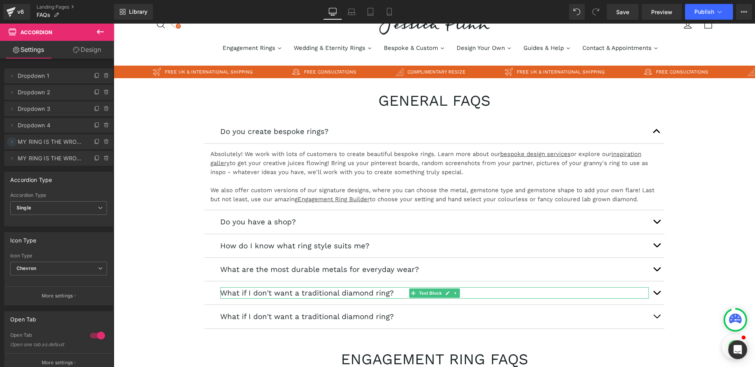
click at [11, 144] on icon at bounding box center [12, 142] width 6 height 6
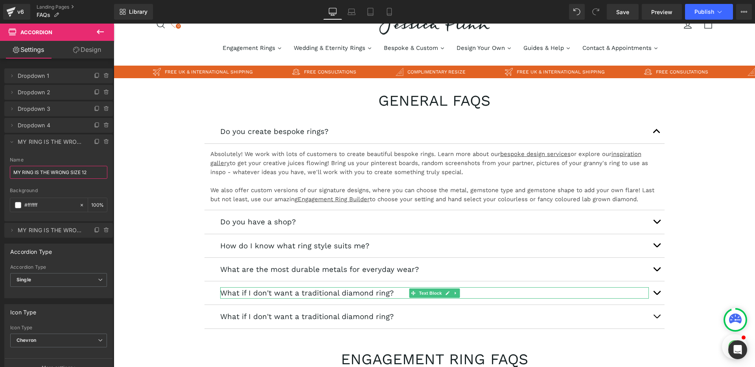
click at [37, 171] on input "MY RING IS THE WRONG SIZE 12" at bounding box center [58, 172] width 97 height 13
type input "Dropdown 5"
click at [13, 143] on icon at bounding box center [12, 142] width 6 height 6
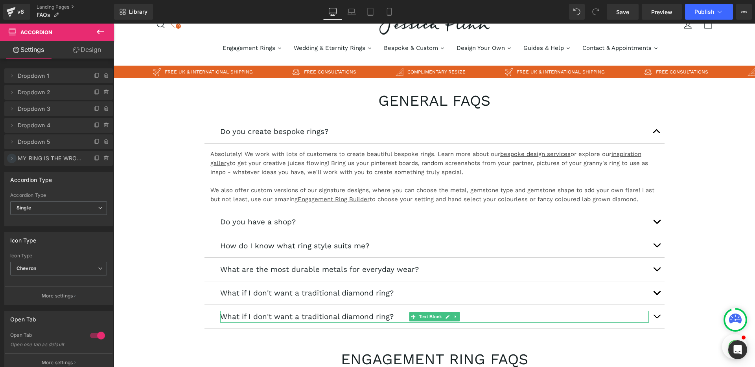
click at [13, 161] on icon at bounding box center [12, 158] width 6 height 6
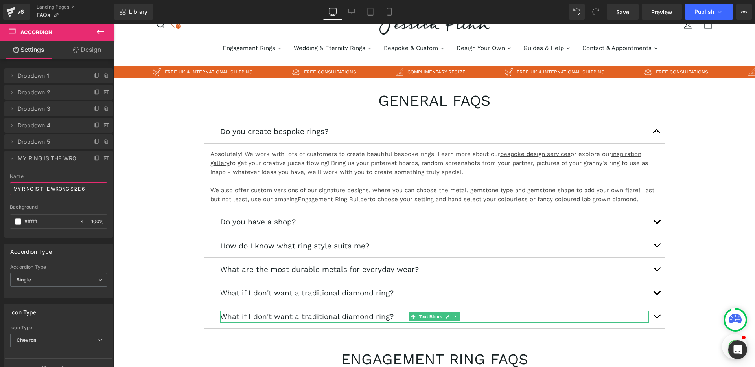
click at [33, 187] on input "MY RING IS THE WRONG SIZE 6" at bounding box center [58, 188] width 97 height 13
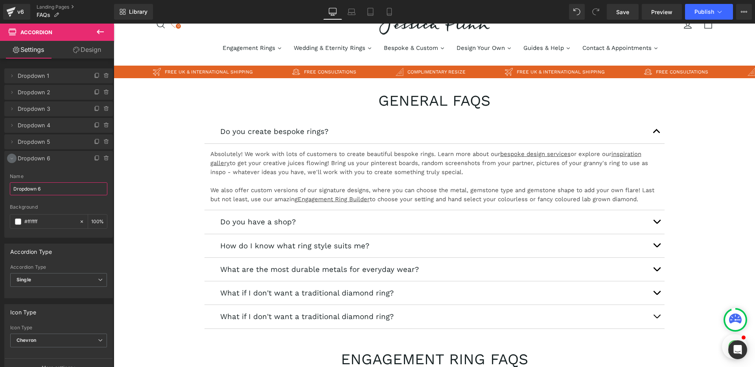
type input "Dropdown 6"
click at [12, 157] on icon at bounding box center [12, 158] width 6 height 6
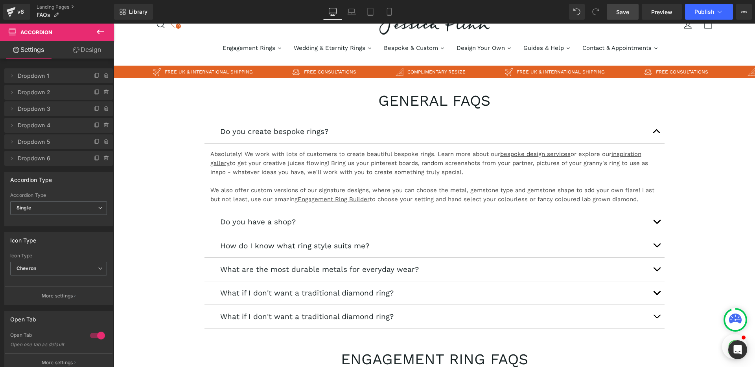
click at [626, 13] on span "Save" at bounding box center [622, 12] width 13 height 8
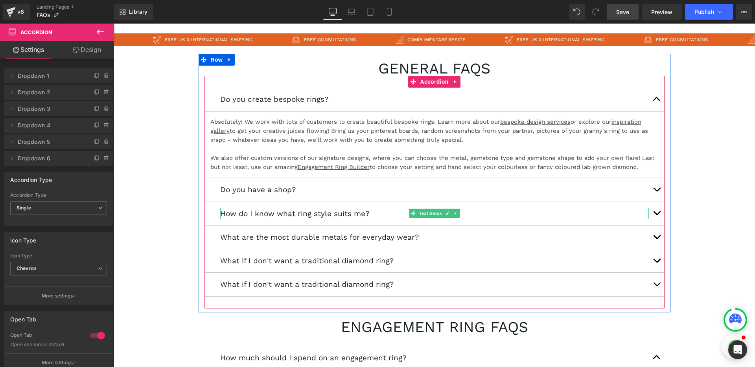
scroll to position [64, 0]
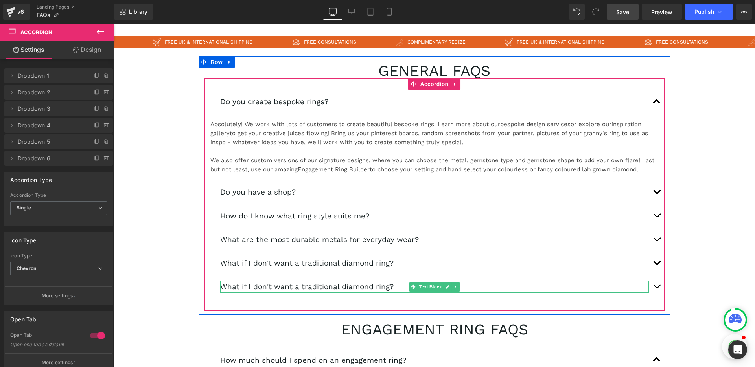
click at [292, 287] on p "What if I don't want a traditional diamond ring?" at bounding box center [434, 286] width 429 height 11
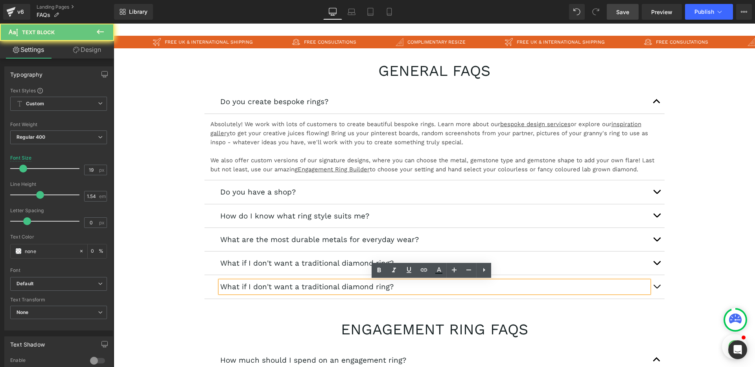
click at [300, 286] on p "What if I don't want a traditional diamond ring?" at bounding box center [434, 286] width 429 height 11
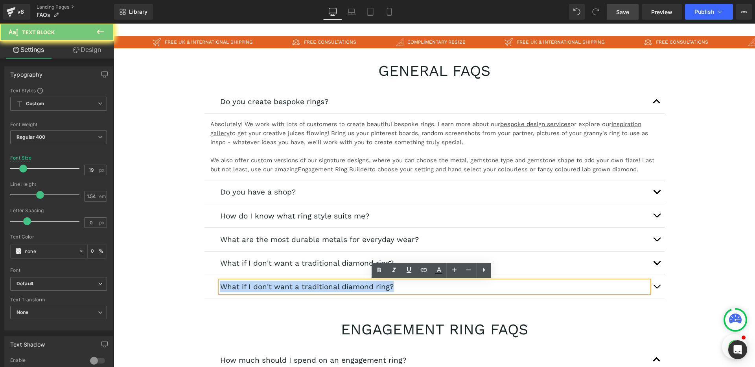
click at [300, 286] on p "What if I don't want a traditional diamond ring?" at bounding box center [434, 286] width 429 height 11
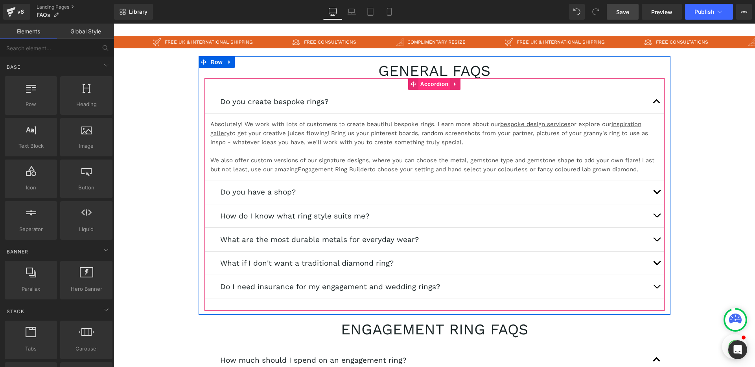
click at [420, 84] on span "Accordion" at bounding box center [434, 84] width 32 height 12
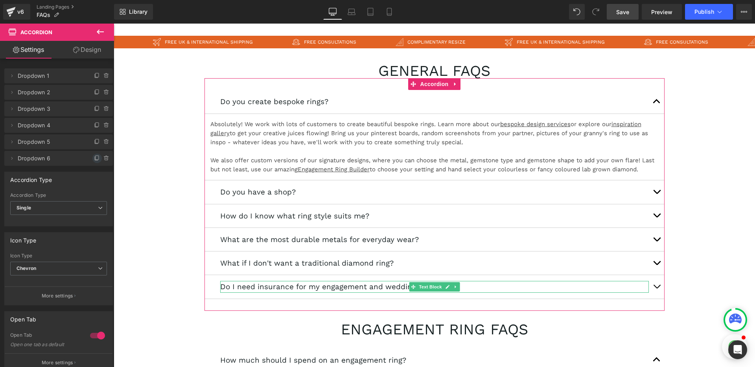
click at [95, 160] on icon at bounding box center [96, 159] width 3 height 4
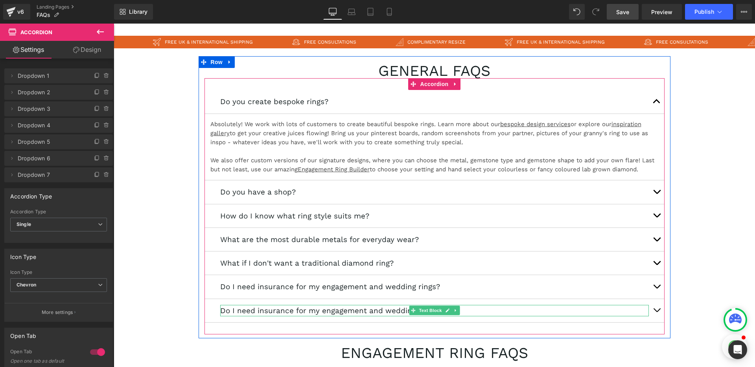
click at [260, 312] on p "Do I need insurance for my engagement and wedding rings?" at bounding box center [434, 310] width 429 height 11
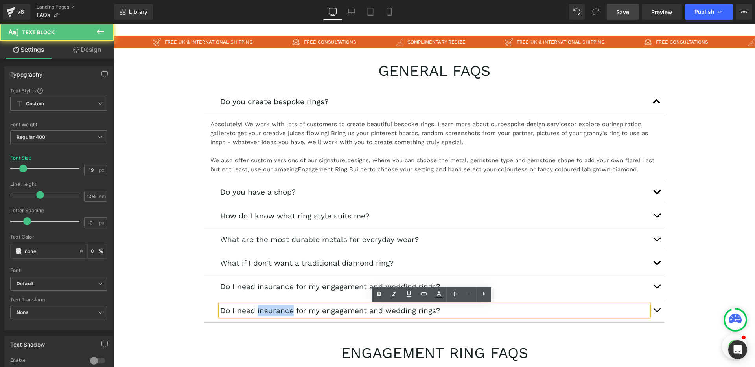
click at [260, 312] on p "Do I need insurance for my engagement and wedding rings?" at bounding box center [434, 310] width 429 height 11
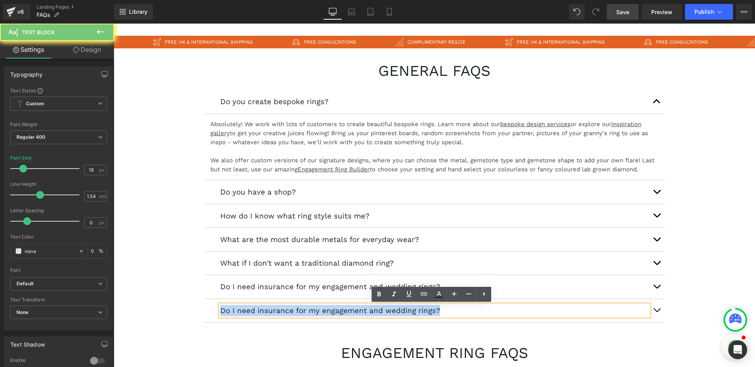
click at [260, 312] on p "Do I need insurance for my engagement and wedding rings?" at bounding box center [434, 310] width 429 height 11
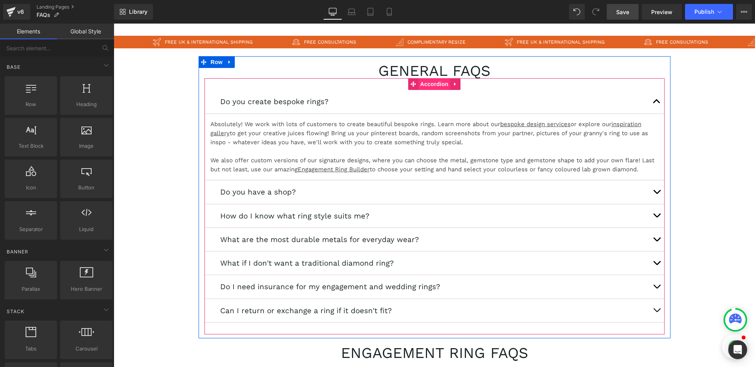
click at [423, 86] on span "Accordion" at bounding box center [434, 84] width 32 height 12
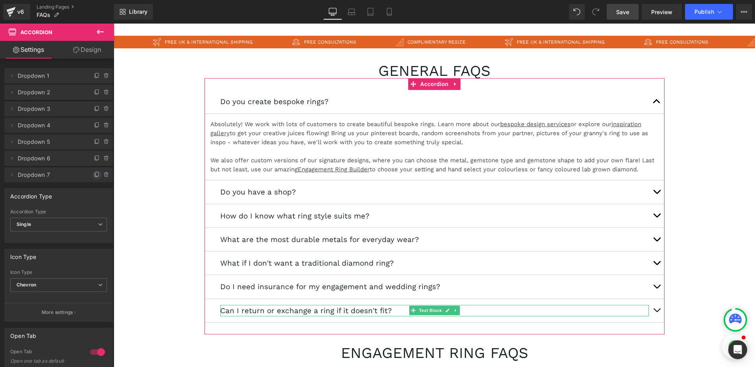
click at [94, 177] on icon at bounding box center [97, 175] width 6 height 6
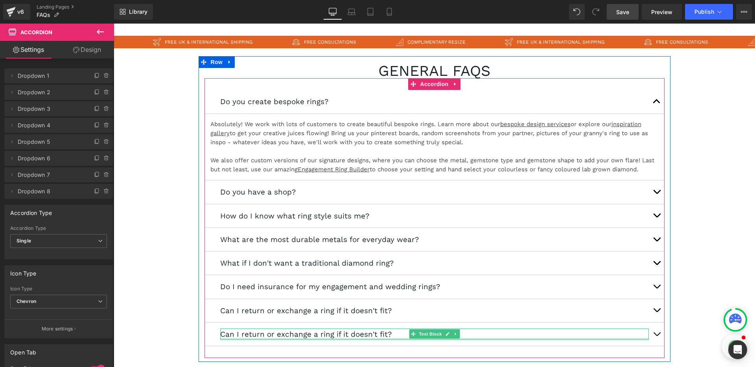
click at [252, 338] on div at bounding box center [434, 339] width 429 height 2
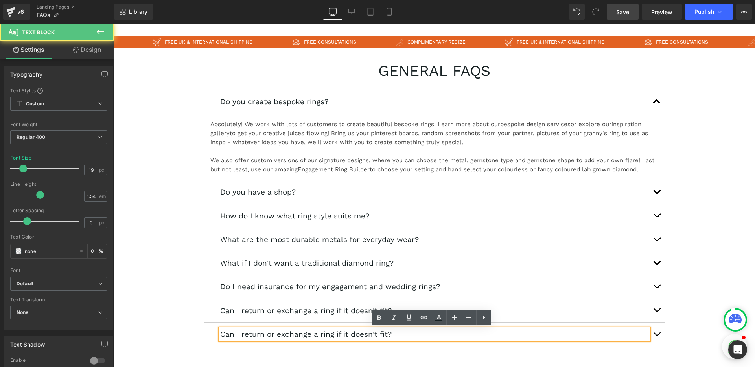
click at [259, 334] on p "Can I return or exchange a ring if it doesn't fit?" at bounding box center [434, 334] width 429 height 11
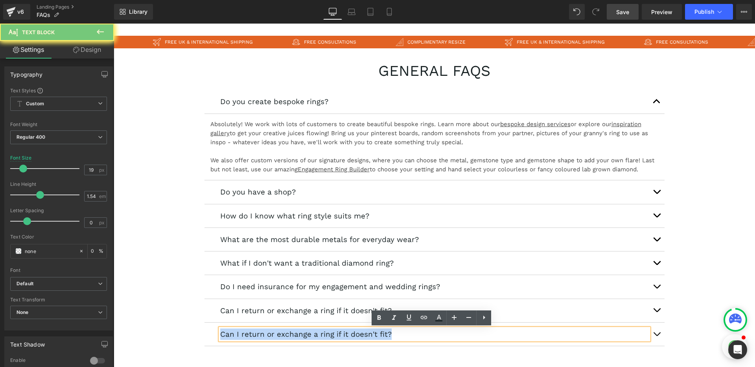
click at [259, 334] on p "Can I return or exchange a ring if it doesn't fit?" at bounding box center [434, 334] width 429 height 11
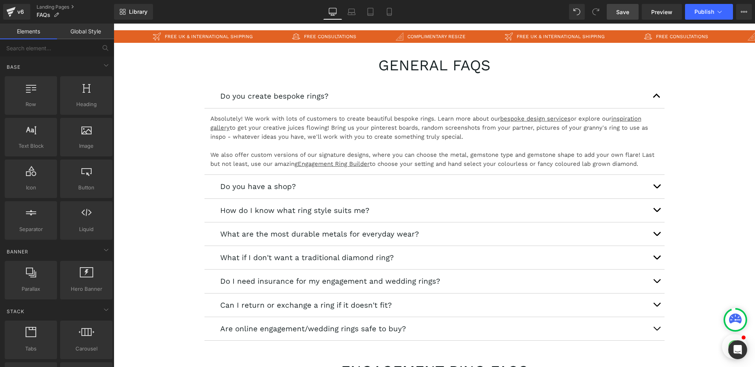
scroll to position [72, 0]
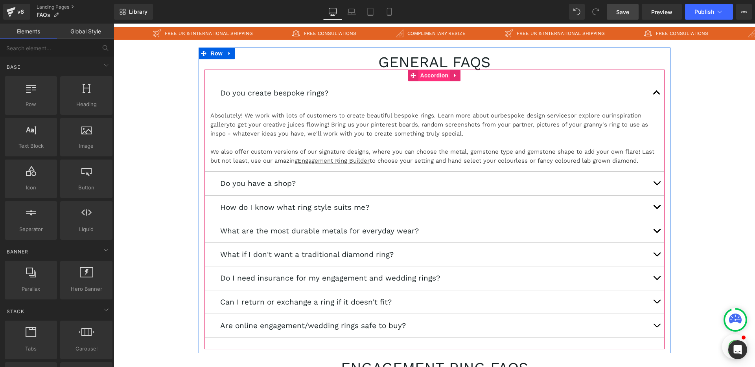
click at [425, 76] on span "Accordion" at bounding box center [434, 76] width 32 height 12
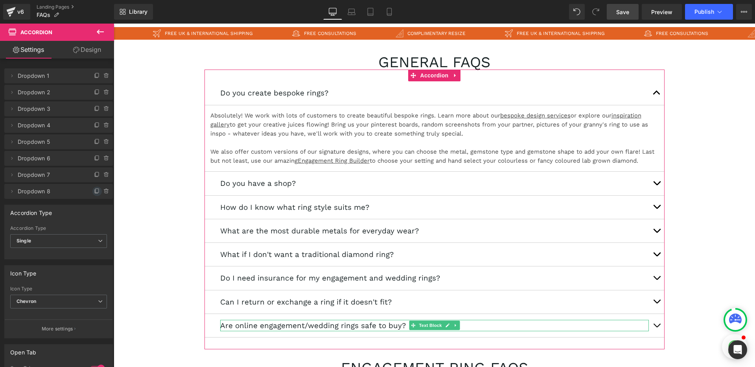
click at [92, 192] on span at bounding box center [96, 191] width 9 height 9
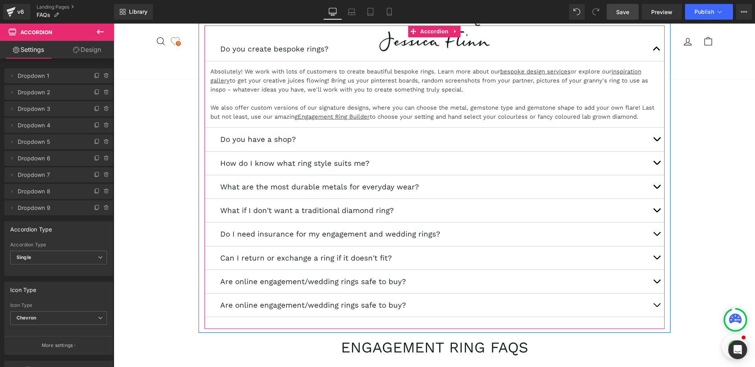
scroll to position [116, 0]
click at [418, 307] on span "Text Block" at bounding box center [430, 306] width 26 height 9
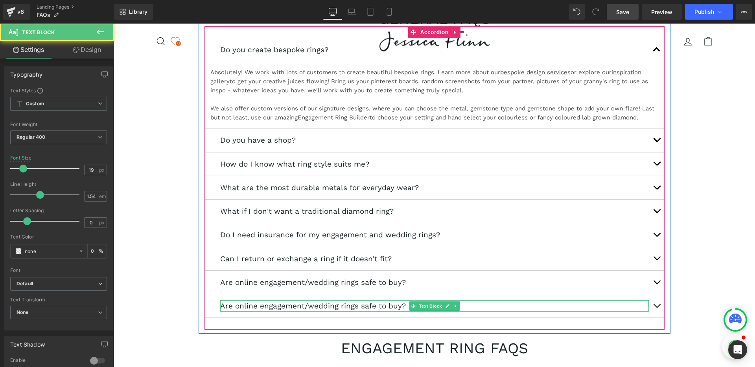
click at [353, 307] on p "Are online engagement/wedding rings safe to buy?" at bounding box center [434, 305] width 429 height 11
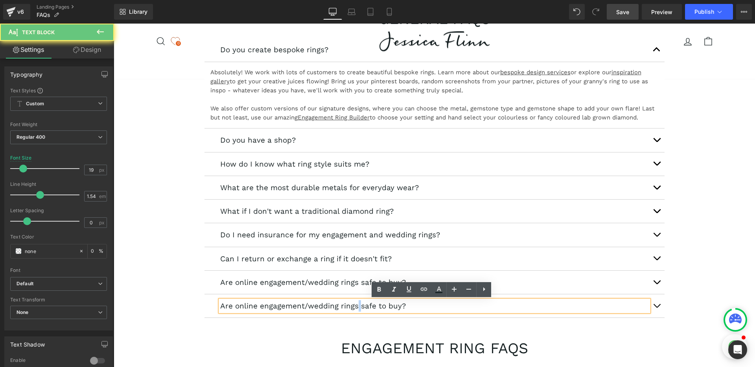
click at [353, 307] on p "Are online engagement/wedding rings safe to buy?" at bounding box center [434, 305] width 429 height 11
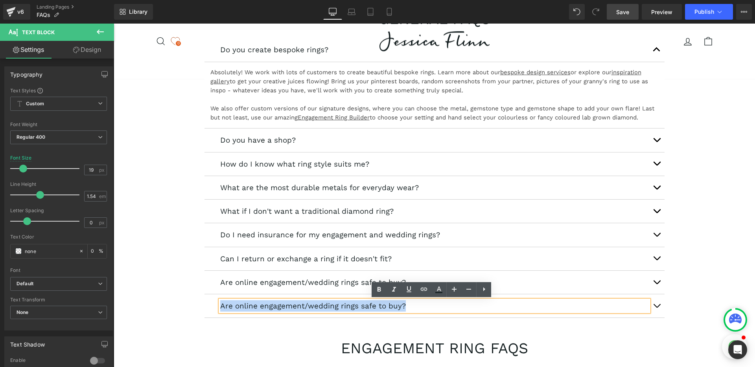
click at [353, 307] on p "Are online engagement/wedding rings safe to buy?" at bounding box center [434, 305] width 429 height 11
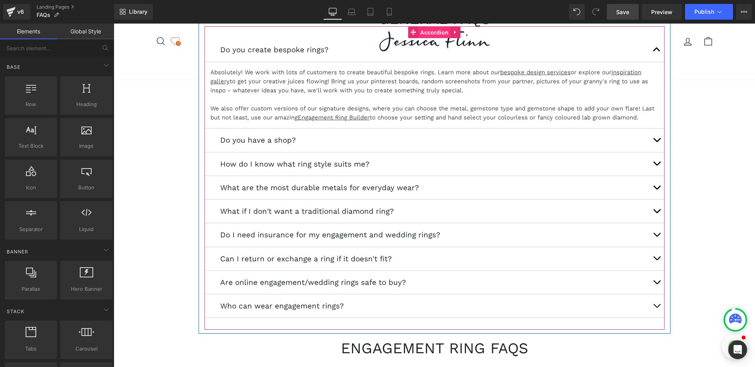
click at [425, 34] on span "Accordion" at bounding box center [434, 33] width 32 height 12
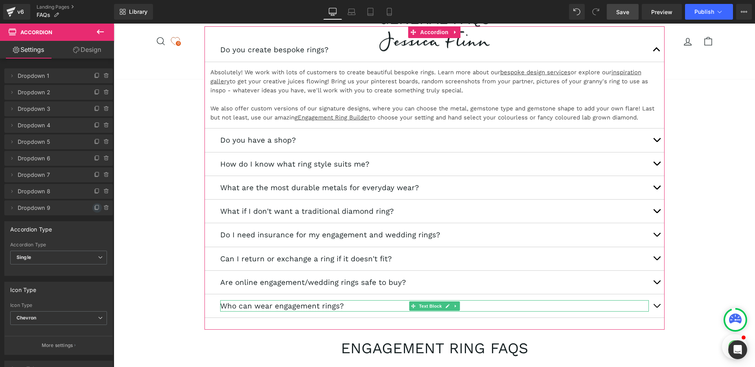
click at [94, 208] on icon at bounding box center [97, 208] width 6 height 6
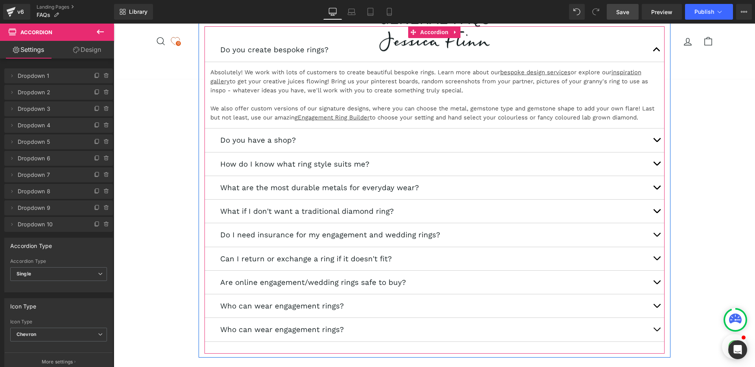
click at [326, 330] on p "Who can wear engagement rings?" at bounding box center [434, 329] width 429 height 11
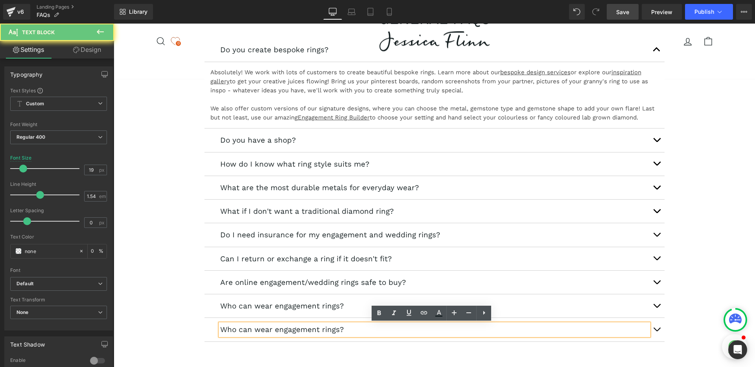
click at [326, 330] on p "Who can wear engagement rings?" at bounding box center [434, 329] width 429 height 11
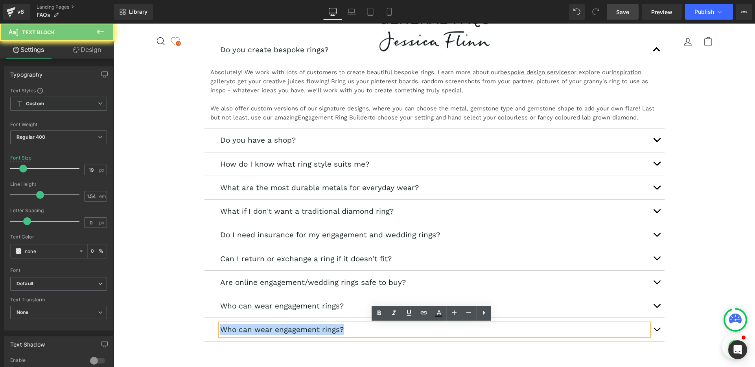
click at [326, 330] on p "Who can wear engagement rings?" at bounding box center [434, 329] width 429 height 11
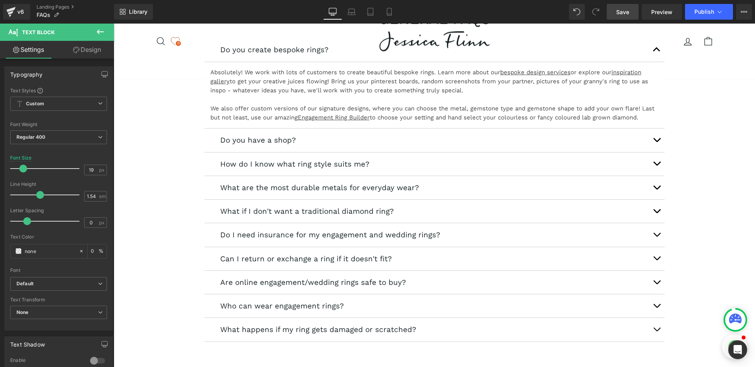
click at [634, 13] on link "Save" at bounding box center [623, 12] width 32 height 16
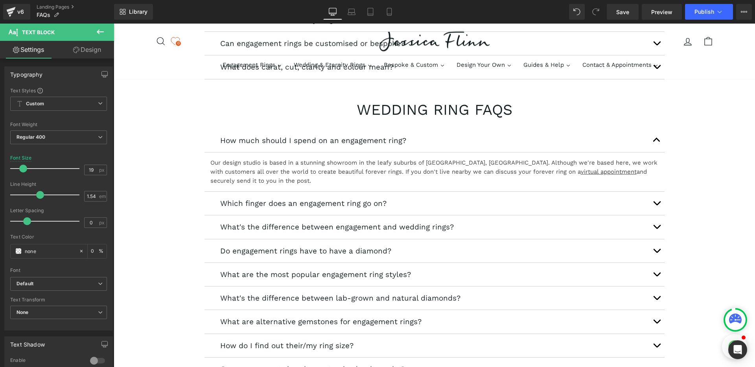
scroll to position [718, 0]
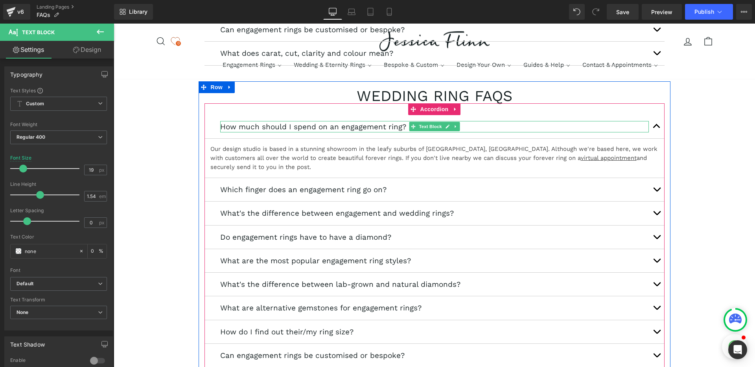
click at [285, 128] on p "How much should I spend on an engagement ring?" at bounding box center [434, 126] width 429 height 11
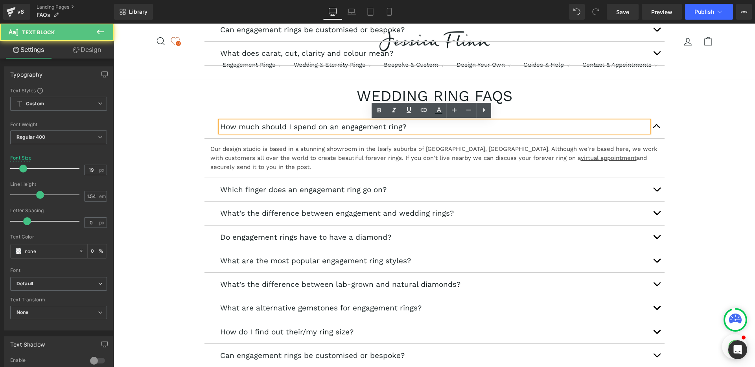
click at [297, 127] on p "How much should I spend on an engagement ring?" at bounding box center [434, 126] width 429 height 11
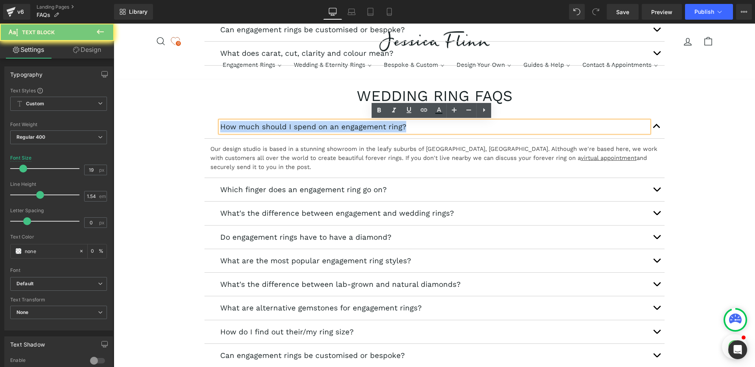
click at [297, 127] on p "How much should I spend on an engagement ring?" at bounding box center [434, 126] width 429 height 11
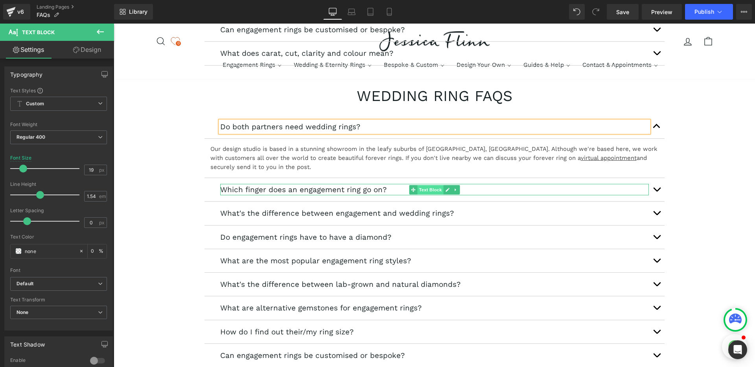
click at [418, 189] on span "Text Block" at bounding box center [430, 189] width 26 height 9
click at [298, 189] on p "Which finger does an engagement ring go on?" at bounding box center [434, 189] width 429 height 11
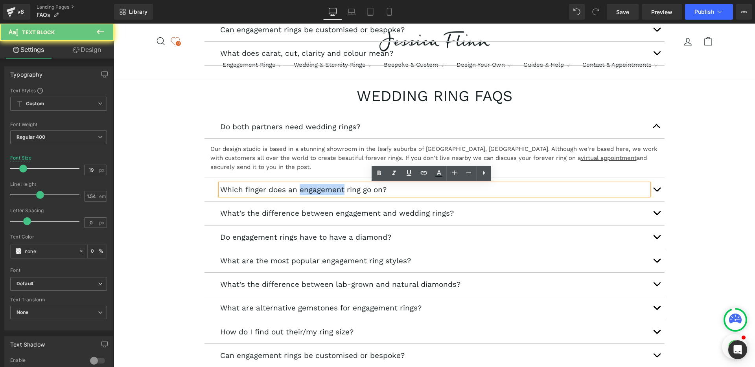
click at [298, 189] on p "Which finger does an engagement ring go on?" at bounding box center [434, 189] width 429 height 11
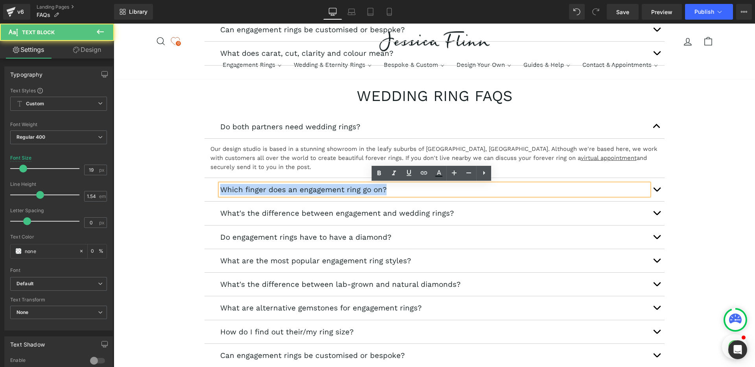
click at [298, 189] on p "Which finger does an engagement ring go on?" at bounding box center [434, 189] width 429 height 11
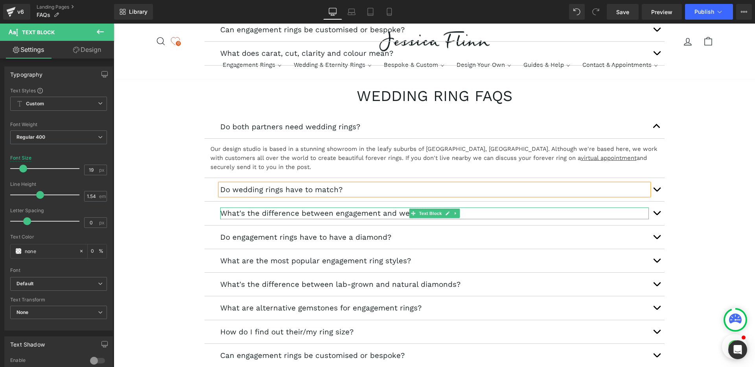
click at [286, 213] on p "What's the difference between engagement and wedding rings?" at bounding box center [434, 213] width 429 height 11
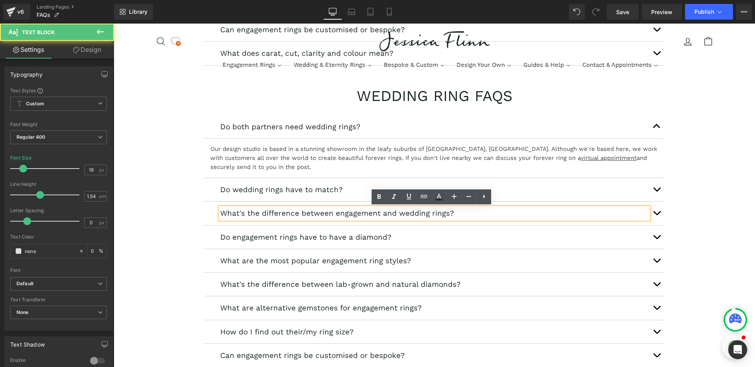
click at [288, 213] on p "What's the difference between engagement and wedding rings?" at bounding box center [434, 213] width 429 height 11
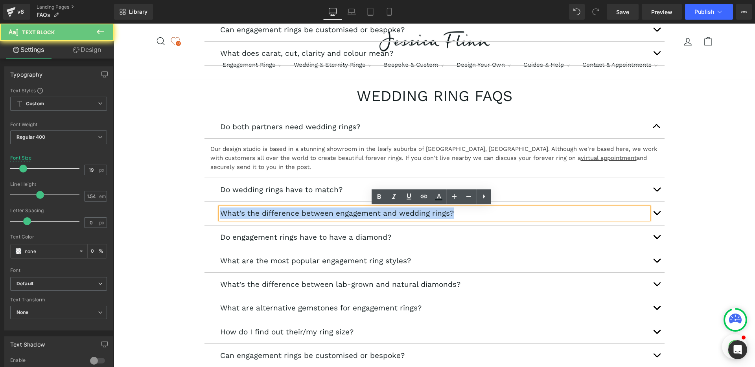
click at [288, 213] on p "What's the difference between engagement and wedding rings?" at bounding box center [434, 213] width 429 height 11
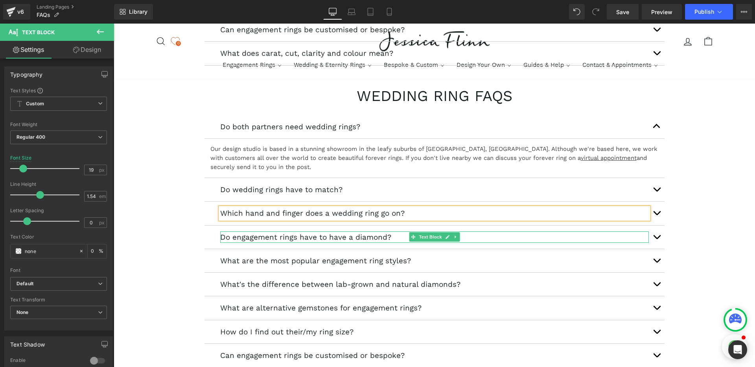
click at [350, 240] on p "Do engagement rings have to have a diamond?" at bounding box center [434, 237] width 429 height 11
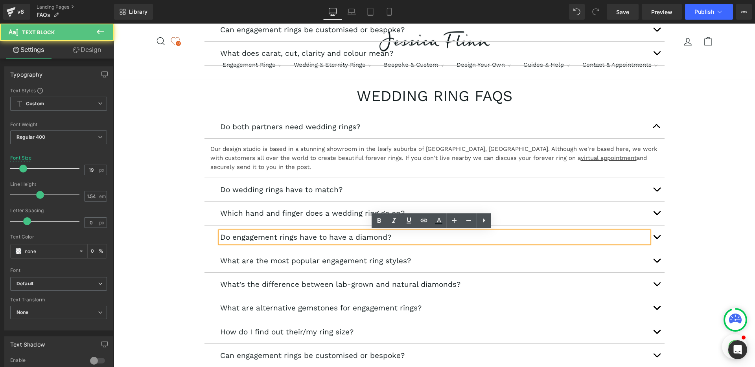
click at [331, 236] on p "Do engagement rings have to have a diamond?" at bounding box center [434, 237] width 429 height 11
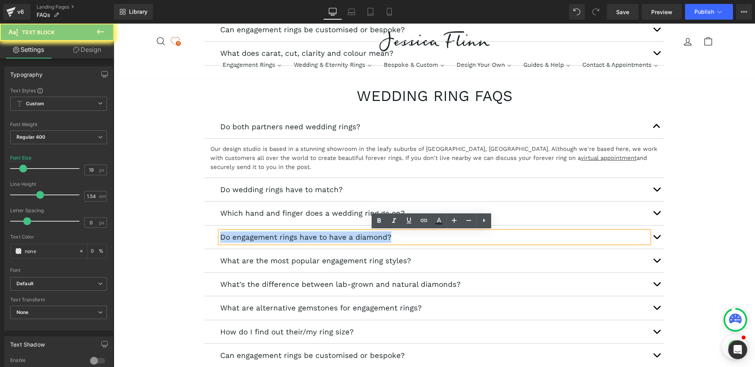
click at [331, 236] on p "Do engagement rings have to have a diamond?" at bounding box center [434, 237] width 429 height 11
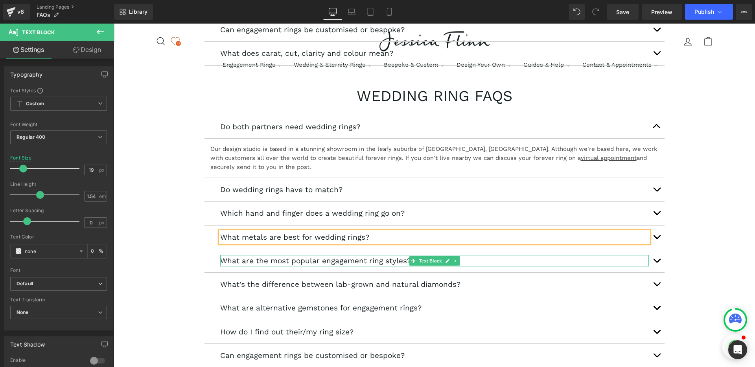
click at [319, 261] on p "What are the most popular engagement ring styles?" at bounding box center [434, 260] width 429 height 11
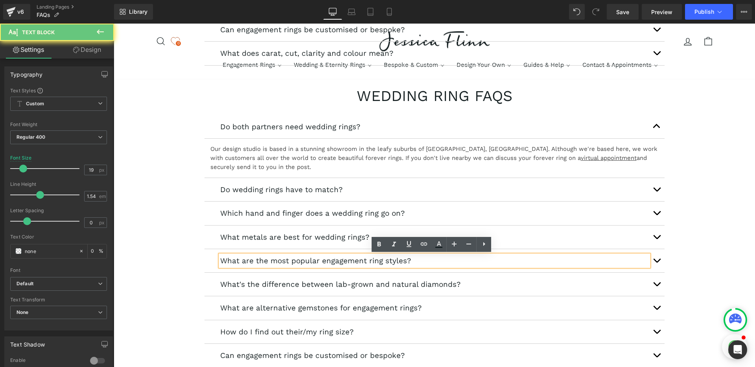
click at [331, 261] on p "What are the most popular engagement ring styles?" at bounding box center [434, 260] width 429 height 11
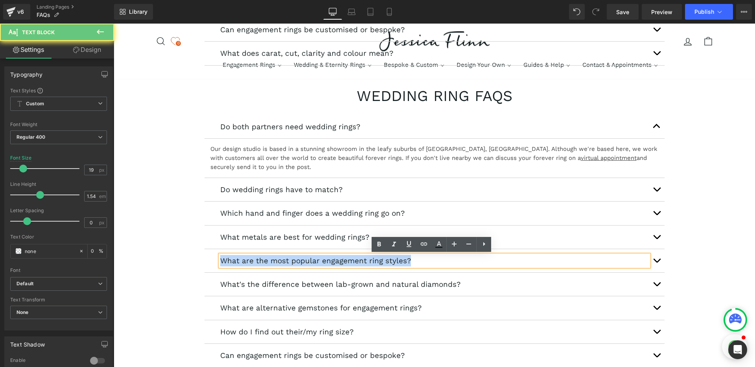
click at [331, 261] on p "What are the most popular engagement ring styles?" at bounding box center [434, 260] width 429 height 11
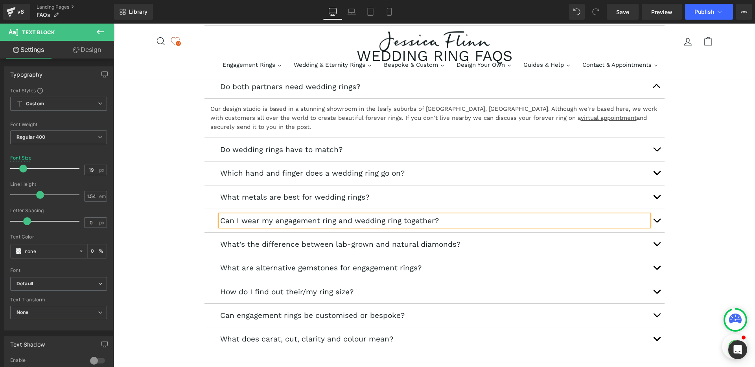
scroll to position [758, 0]
click at [326, 242] on p "What's the difference between lab-grown and natural diamonds?" at bounding box center [434, 243] width 429 height 11
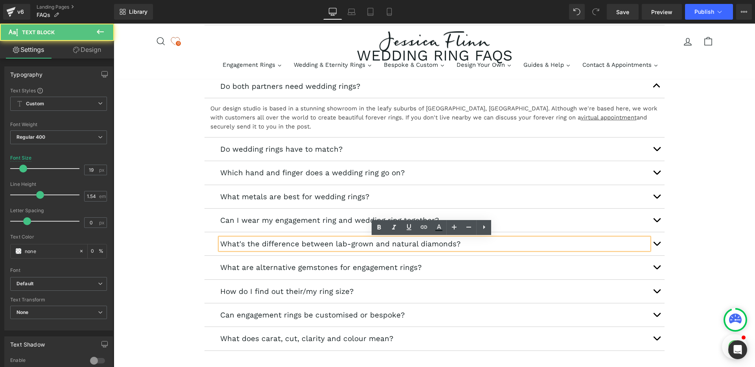
click at [329, 243] on p "What's the difference between lab-grown and natural diamonds?" at bounding box center [434, 243] width 429 height 11
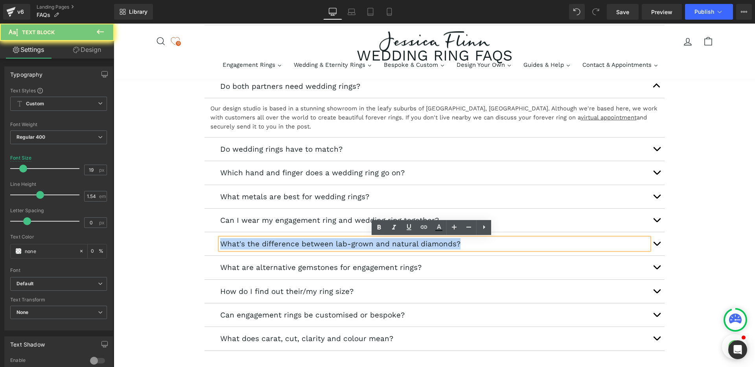
click at [329, 243] on p "What's the difference between lab-grown and natural diamonds?" at bounding box center [434, 243] width 429 height 11
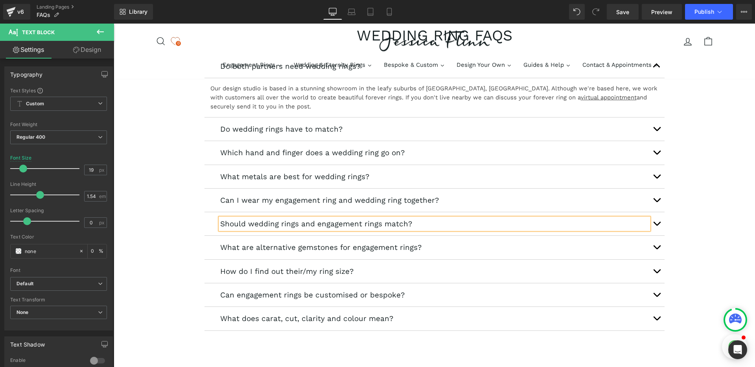
scroll to position [776, 0]
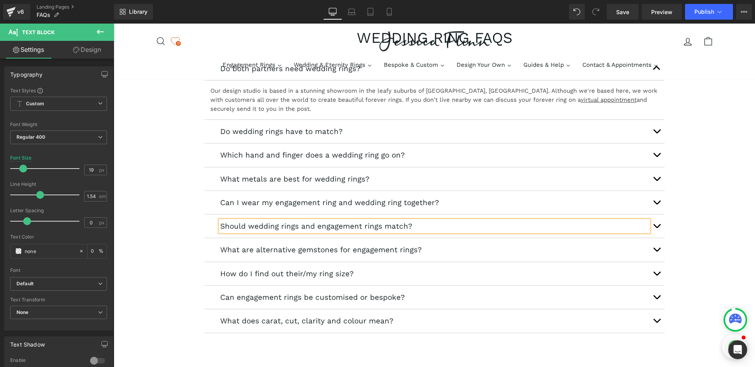
click at [298, 253] on p "What are alternative gemstones for engagement rings?" at bounding box center [434, 249] width 429 height 11
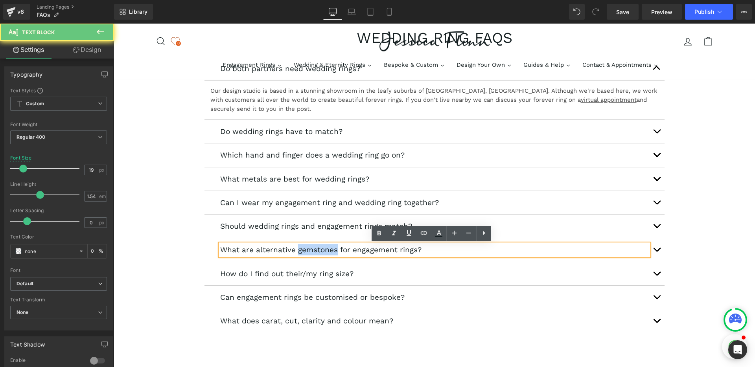
click at [298, 253] on p "What are alternative gemstones for engagement rings?" at bounding box center [434, 249] width 429 height 11
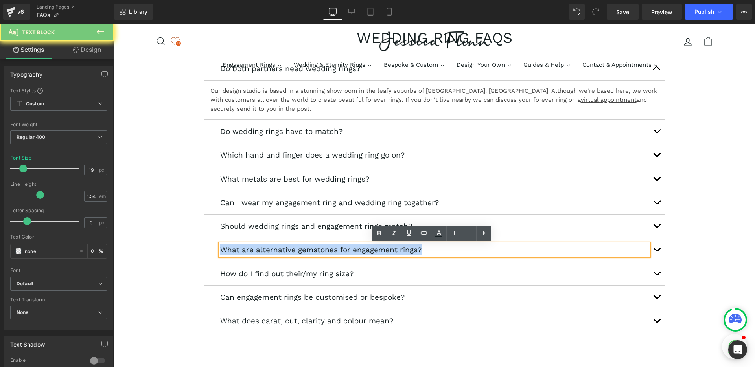
click at [298, 253] on p "What are alternative gemstones for engagement rings?" at bounding box center [434, 249] width 429 height 11
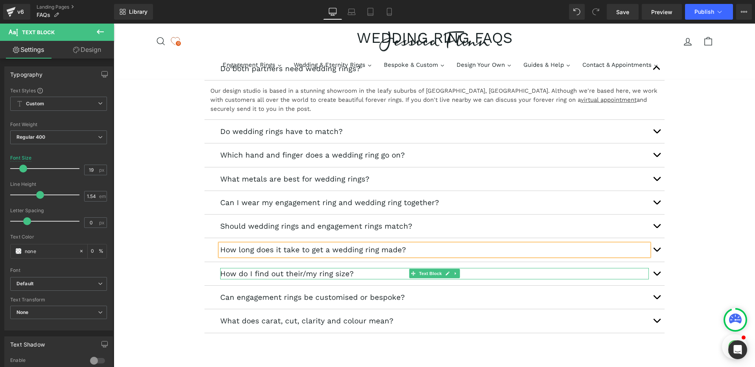
click at [285, 273] on p "How do I find out their/my ring size?" at bounding box center [434, 273] width 429 height 11
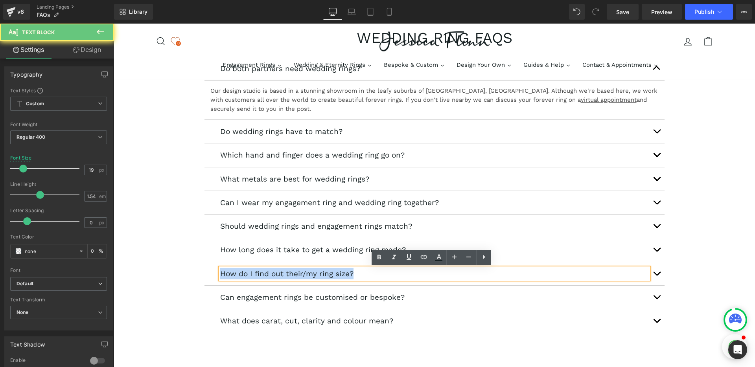
click at [285, 273] on p "How do I find out their/my ring size?" at bounding box center [434, 273] width 429 height 11
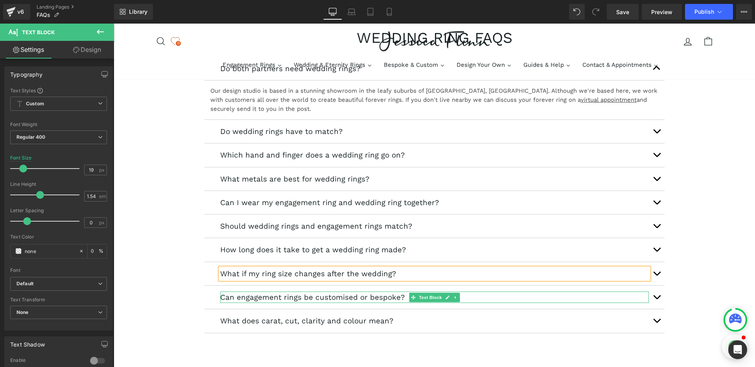
click at [265, 298] on p "Can engagement rings be customised or bespoke?" at bounding box center [434, 297] width 429 height 11
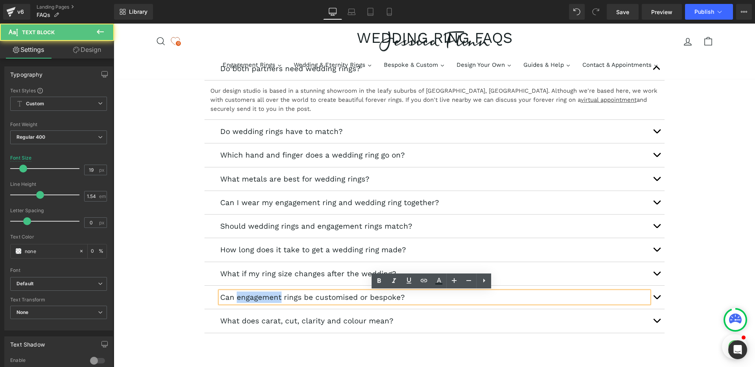
click at [265, 298] on p "Can engagement rings be customised or bespoke?" at bounding box center [434, 297] width 429 height 11
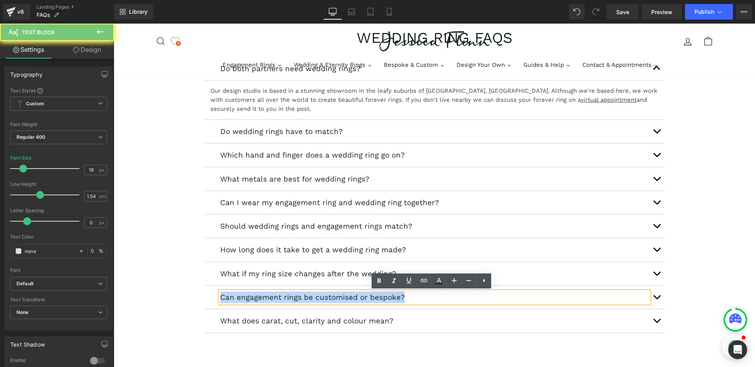
click at [265, 298] on p "Can engagement rings be customised or bespoke?" at bounding box center [434, 297] width 429 height 11
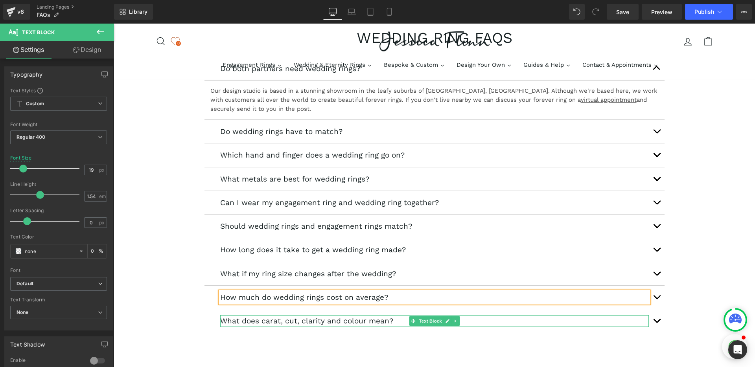
click at [247, 318] on p "What does carat, cut, clarity and colour mean?" at bounding box center [434, 320] width 429 height 11
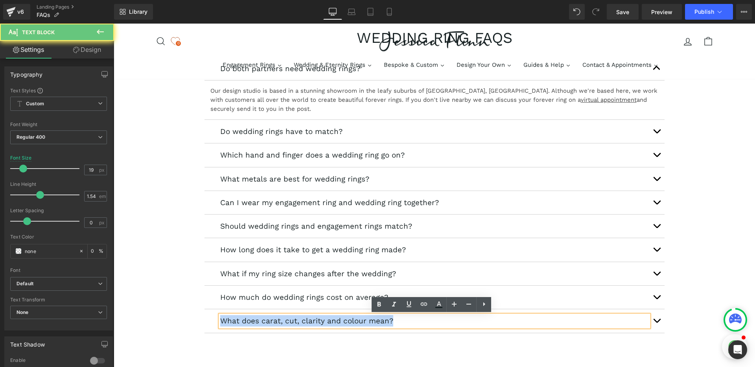
click at [247, 318] on p "What does carat, cut, clarity and colour mean?" at bounding box center [434, 320] width 429 height 11
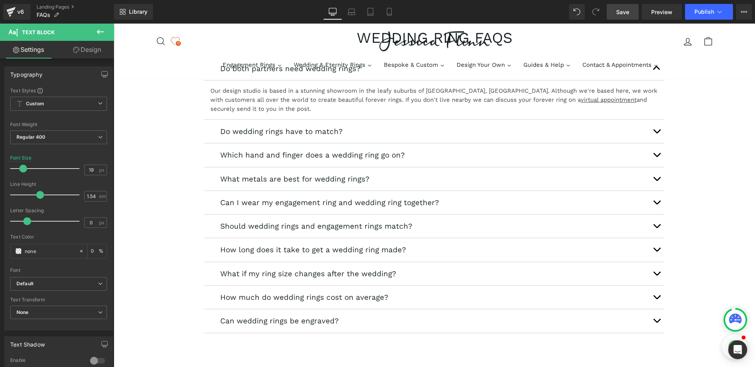
click at [620, 16] on link "Save" at bounding box center [623, 12] width 32 height 16
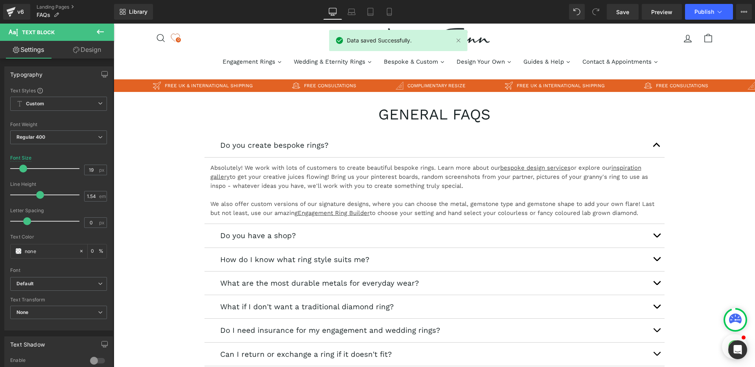
scroll to position [0, 0]
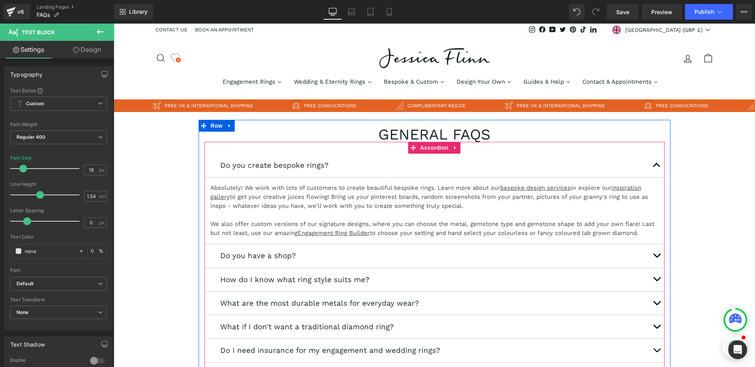
click at [657, 167] on span "button" at bounding box center [657, 167] width 0 height 0
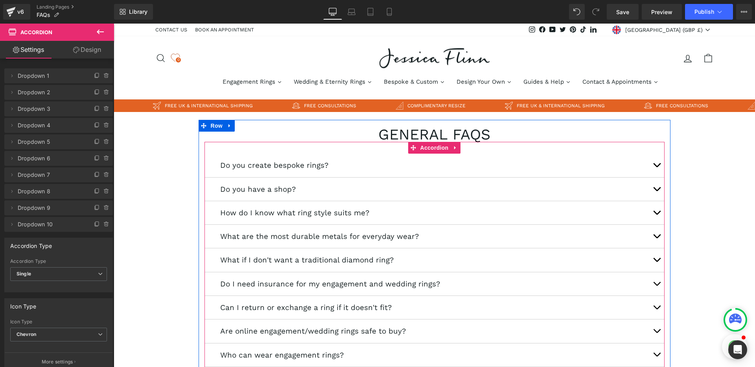
click at [657, 215] on span "button" at bounding box center [657, 215] width 0 height 0
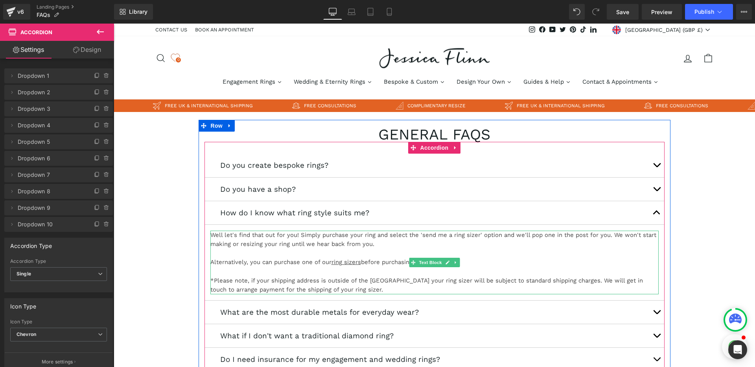
click at [299, 244] on p "Well let's find that out for you! Simply purchase your ring and select the 'sen…" at bounding box center [434, 240] width 448 height 18
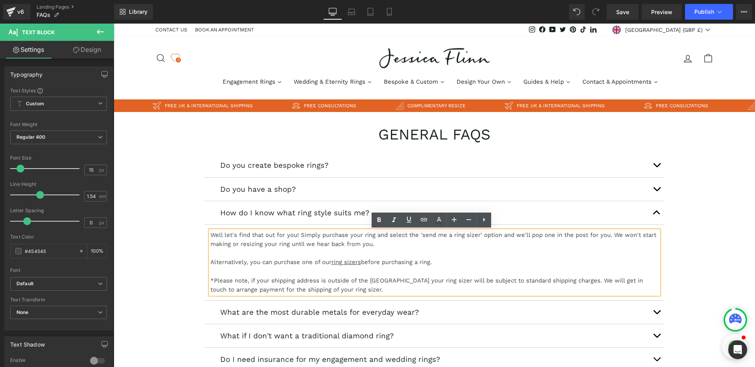
click at [299, 241] on p "Well let's find that out for you! Simply purchase your ring and select the 'sen…" at bounding box center [434, 240] width 448 height 18
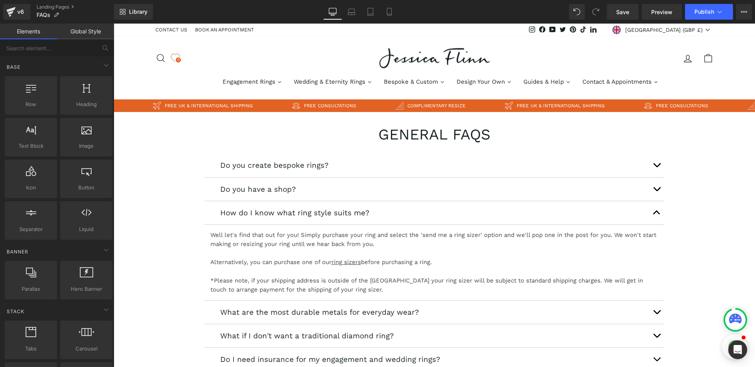
click at [275, 247] on p "Well let's find that out for you! Simply purchase your ring and select the 'sen…" at bounding box center [434, 240] width 448 height 18
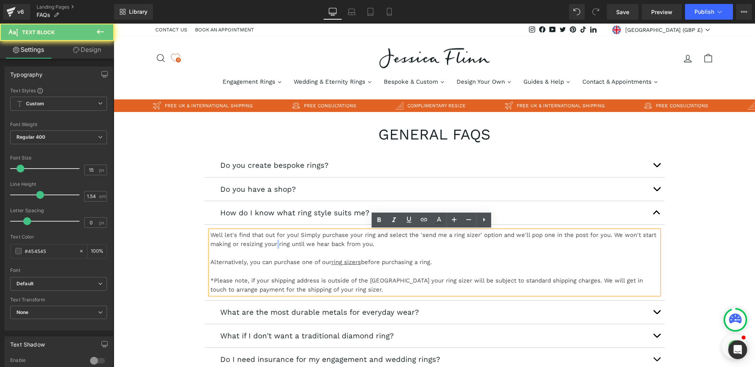
click at [275, 247] on p "Well let's find that out for you! Simply purchase your ring and select the 'sen…" at bounding box center [434, 240] width 448 height 18
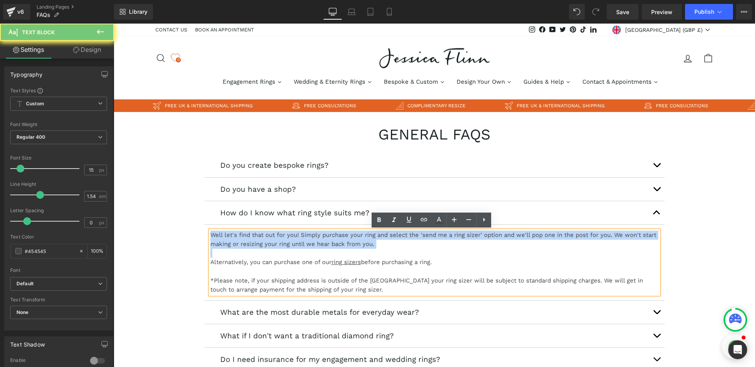
click at [275, 247] on p "Well let's find that out for you! Simply purchase your ring and select the 'sen…" at bounding box center [434, 240] width 448 height 18
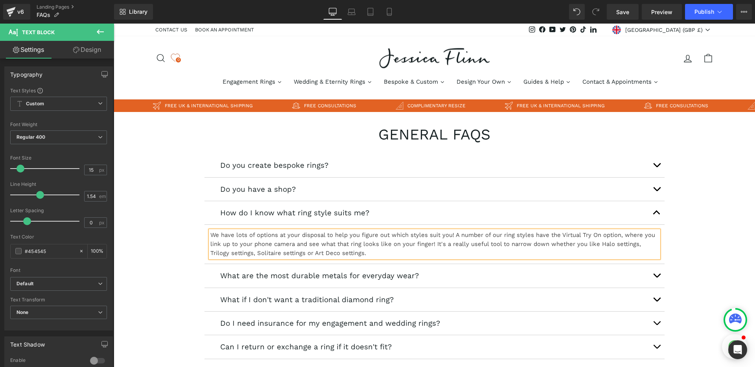
click at [626, 245] on p "We have lots of options at your disposal to help you figure out which styles su…" at bounding box center [434, 244] width 448 height 27
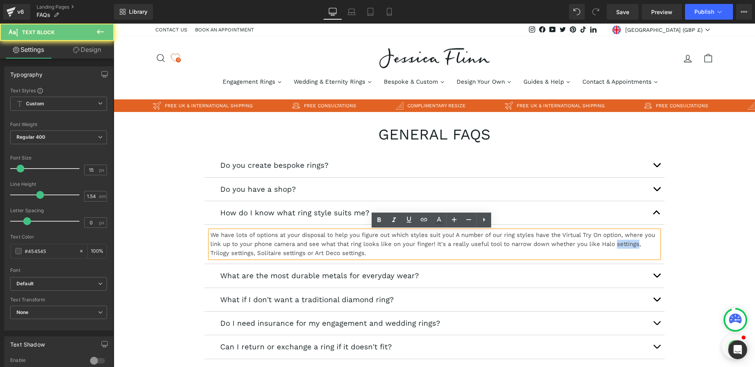
click at [626, 245] on p "We have lots of options at your disposal to help you figure out which styles su…" at bounding box center [434, 244] width 448 height 27
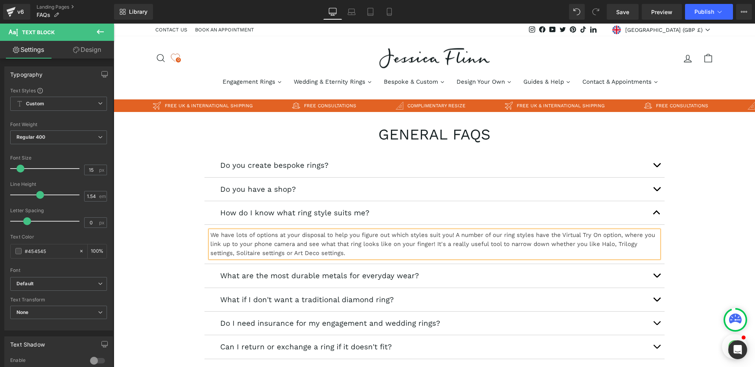
click at [218, 254] on p "We have lots of options at your disposal to help you figure out which styles su…" at bounding box center [434, 244] width 448 height 27
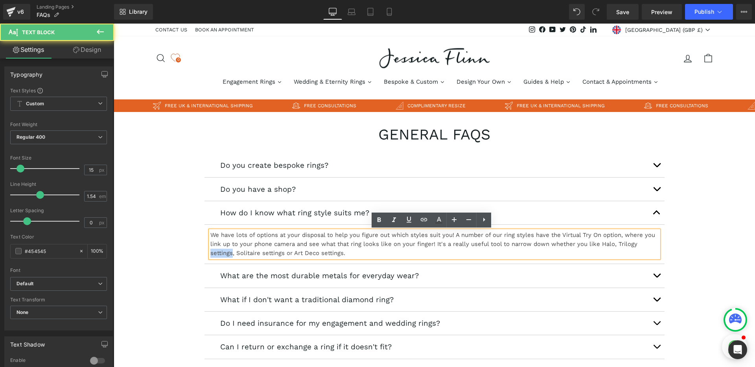
click at [218, 254] on p "We have lots of options at your disposal to help you figure out which styles su…" at bounding box center [434, 244] width 448 height 27
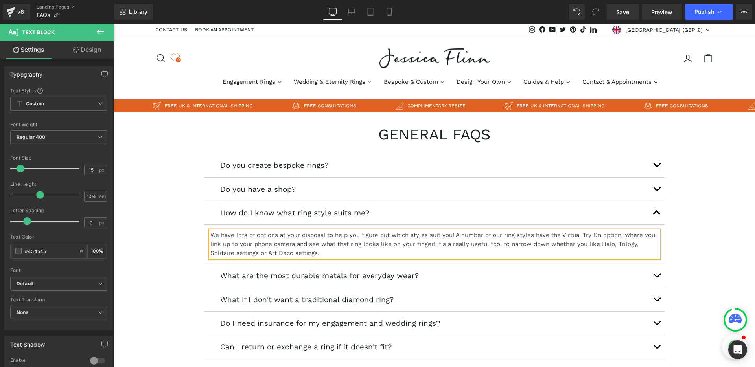
click at [241, 253] on p "We have lots of options at your disposal to help you figure out which styles su…" at bounding box center [434, 244] width 448 height 27
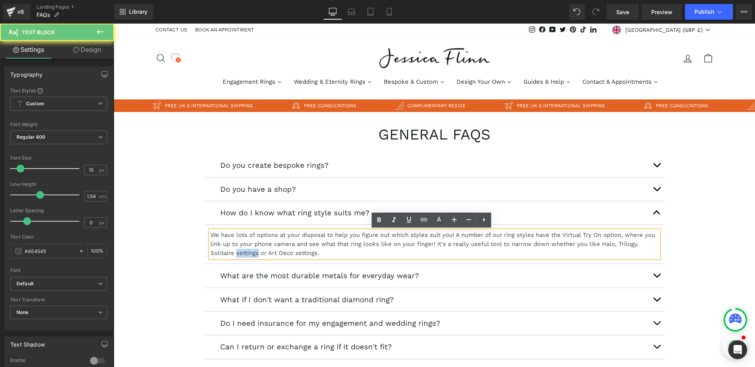
click at [241, 253] on p "We have lots of options at your disposal to help you figure out which styles su…" at bounding box center [434, 244] width 448 height 27
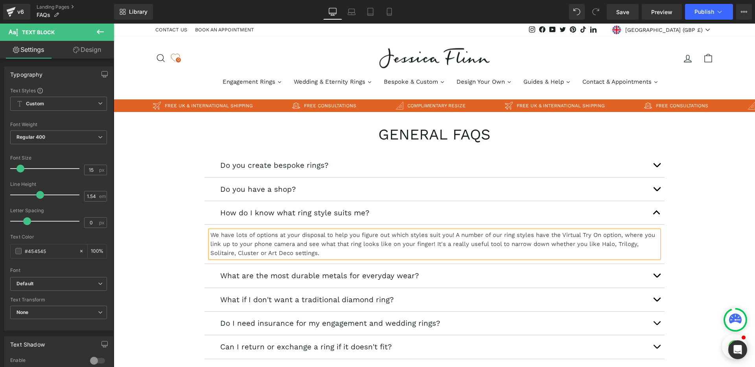
click at [327, 252] on p "We have lots of options at your disposal to help you figure out which styles su…" at bounding box center [434, 244] width 448 height 27
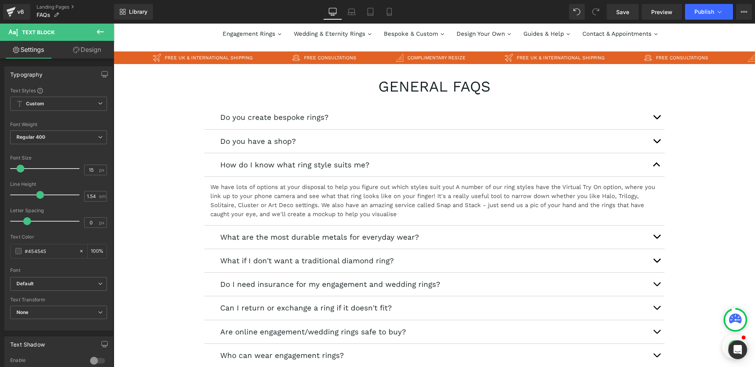
scroll to position [48, 0]
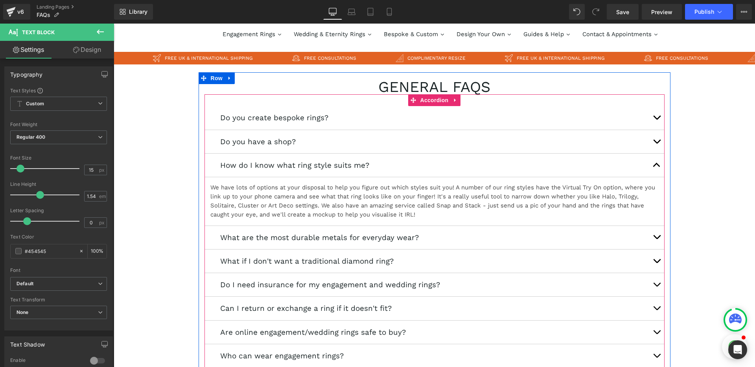
click at [432, 197] on div "We have lots of options at your disposal to help you figure out which styles su…" at bounding box center [434, 201] width 448 height 36
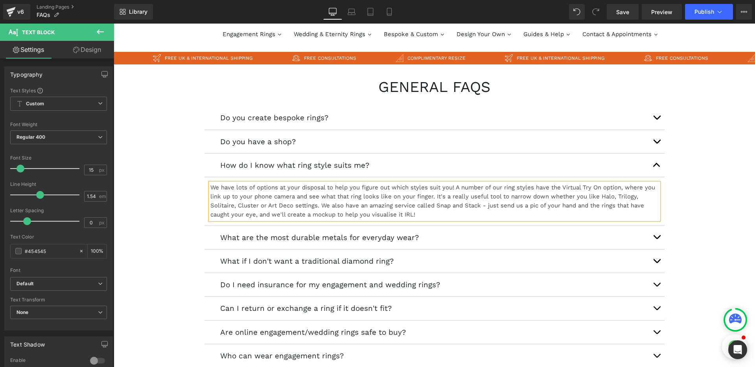
click at [318, 206] on p "We have lots of options at your disposal to help you figure out which styles su…" at bounding box center [434, 201] width 448 height 36
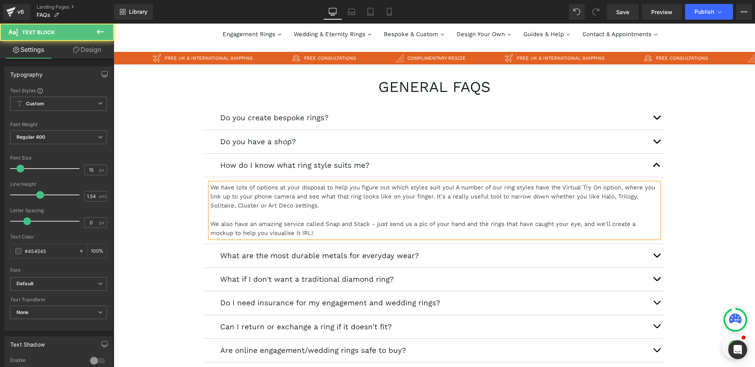
click at [340, 235] on p "We also have an amazing service called Snap and Stack - just send us a pic of y…" at bounding box center [434, 229] width 448 height 18
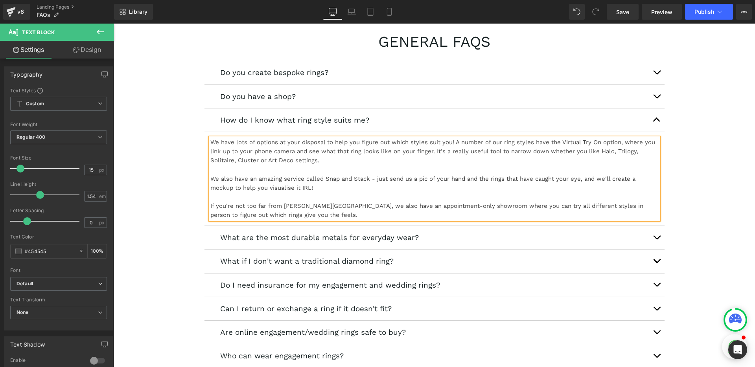
scroll to position [89, 0]
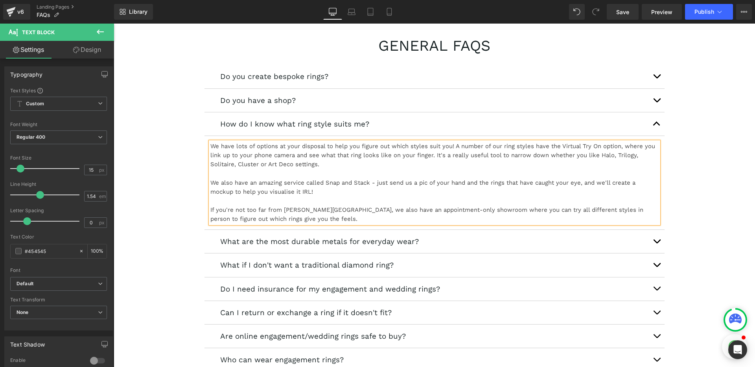
click at [657, 126] on span "button" at bounding box center [657, 126] width 0 height 0
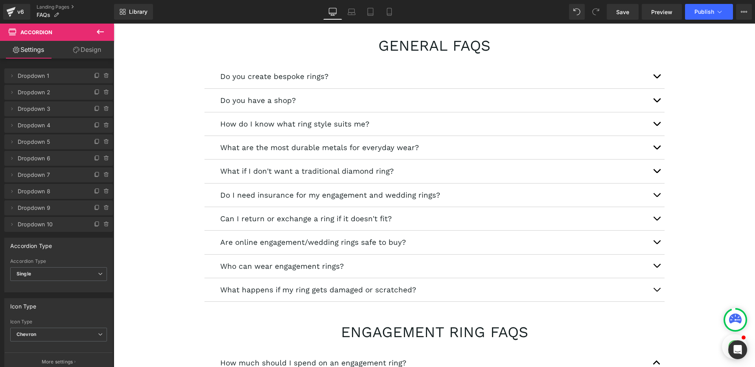
click at [652, 146] on button "button" at bounding box center [657, 147] width 16 height 23
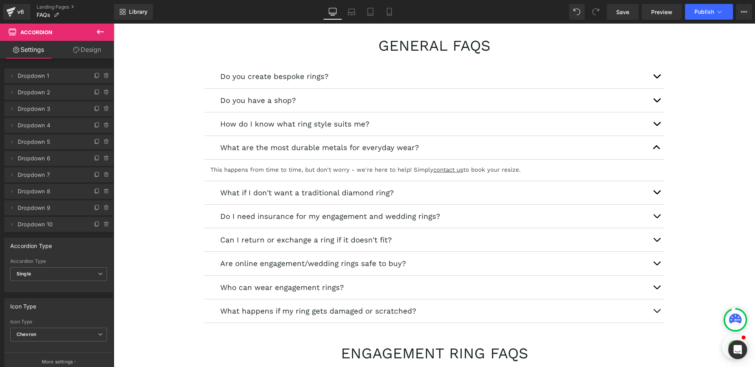
click at [114, 24] on div at bounding box center [114, 24] width 0 height 0
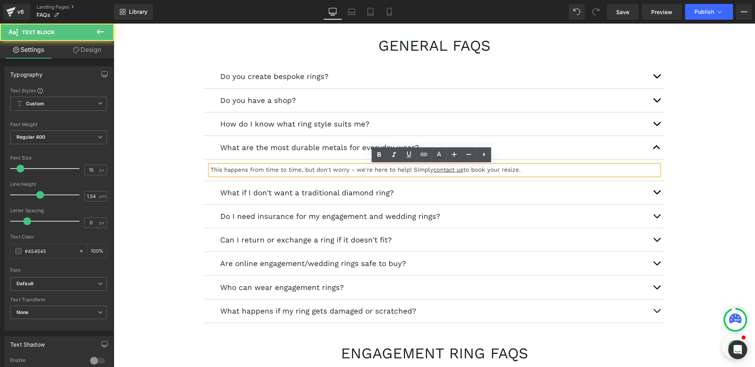
click at [289, 171] on p "This happens from time to time, but don't worry - we're here to help! Simply co…" at bounding box center [434, 170] width 448 height 9
click at [268, 171] on p "This happens from time to time, but don't worry - we're here to help! Simply co…" at bounding box center [434, 170] width 448 height 9
click at [273, 171] on p "This happens from time to time, but don't worry - we're here to help! Simply co…" at bounding box center [434, 170] width 448 height 9
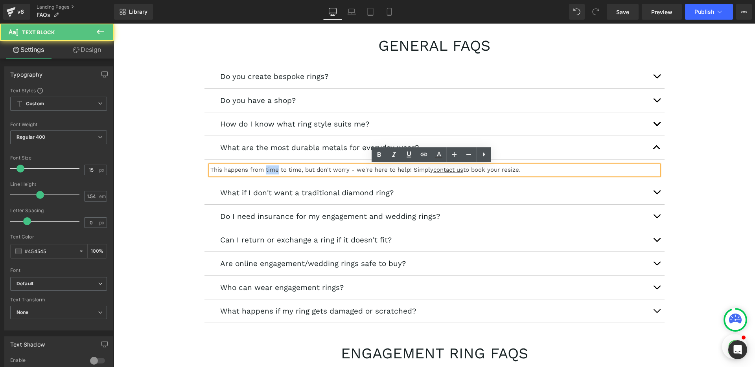
click at [273, 171] on p "This happens from time to time, but don't worry - we're here to help! Simply co…" at bounding box center [434, 170] width 448 height 9
click at [256, 171] on p "This happens from time to time, but don't worry - we're here to help! Simply co…" at bounding box center [434, 170] width 448 height 9
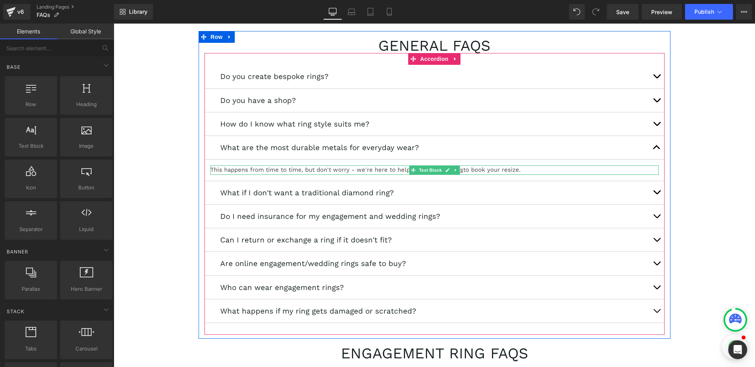
click at [244, 171] on p "This happens from time to time, but don't worry - we're here to help! Simply co…" at bounding box center [434, 170] width 448 height 9
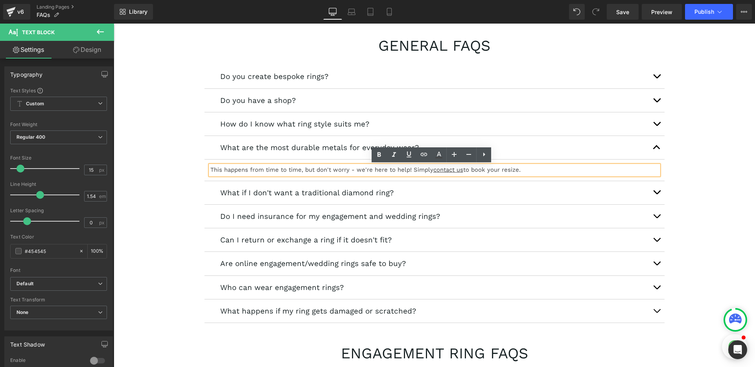
click at [253, 171] on p "This happens from time to time, but don't worry - we're here to help! Simply co…" at bounding box center [434, 170] width 448 height 9
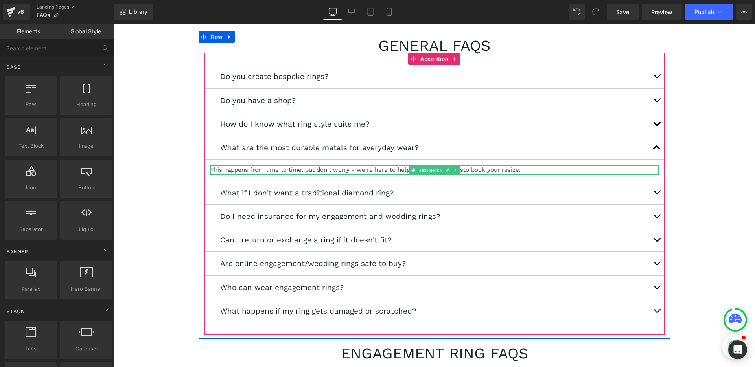
click at [294, 169] on p "This happens from time to time, but don't worry - we're here to help! Simply co…" at bounding box center [434, 170] width 448 height 9
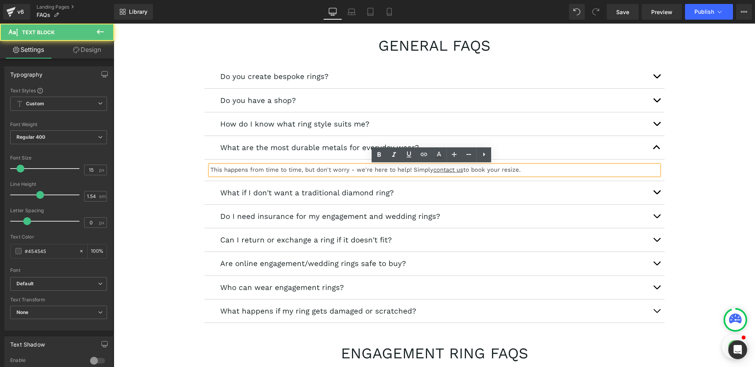
click at [317, 168] on p "This happens from time to time, but don't worry - we're here to help! Simply co…" at bounding box center [434, 170] width 448 height 9
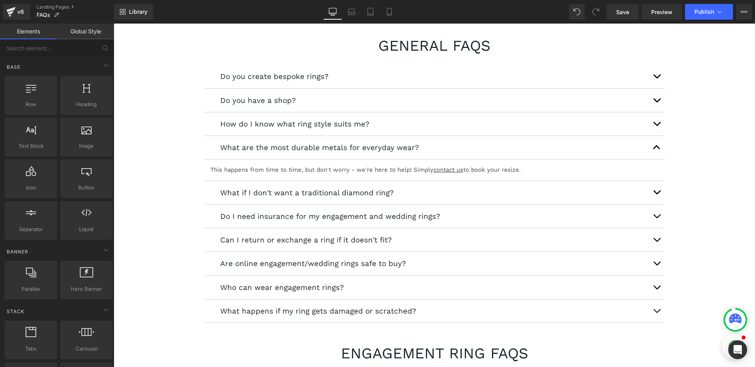
click at [251, 172] on p "This happens from time to time, but don't worry - we're here to help! Simply co…" at bounding box center [434, 170] width 448 height 9
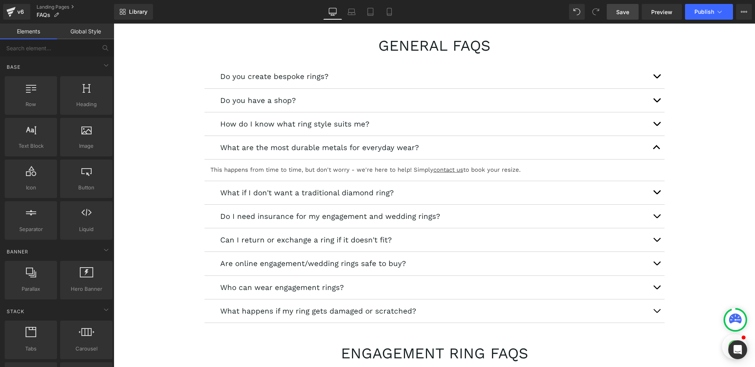
click at [617, 11] on span "Save" at bounding box center [622, 12] width 13 height 8
